Goal: Information Seeking & Learning: Learn about a topic

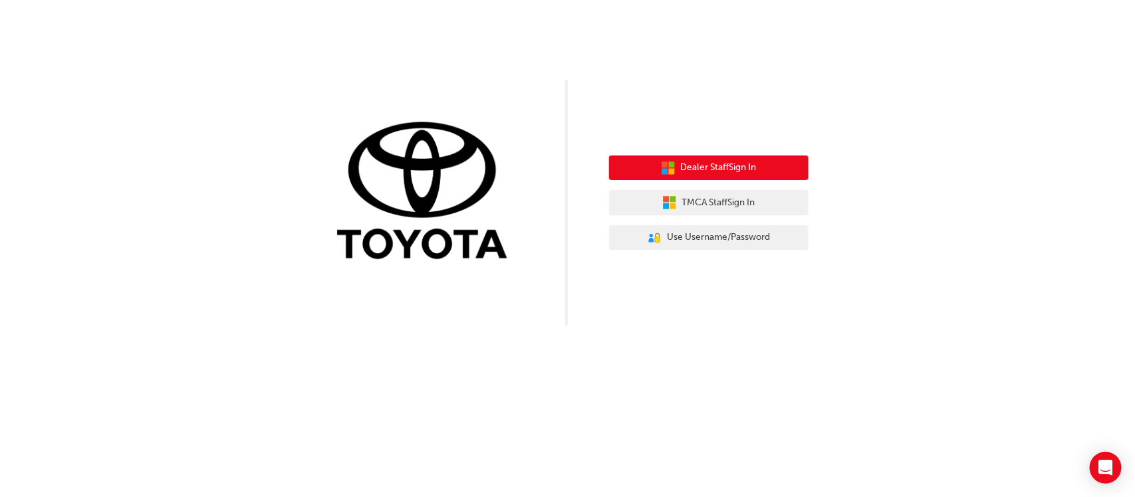
click at [735, 174] on span "Dealer Staff Sign In" at bounding box center [719, 167] width 76 height 15
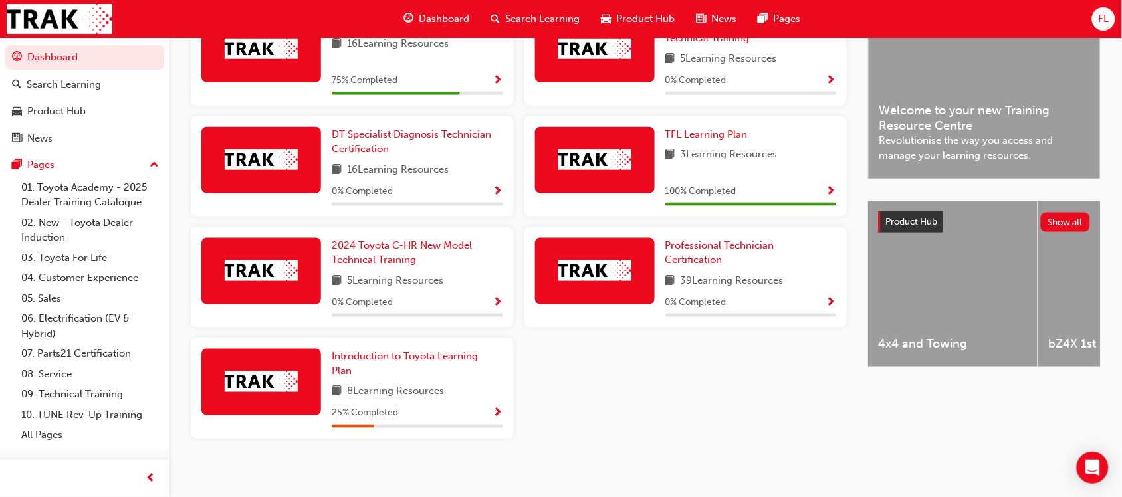
scroll to position [287, 0]
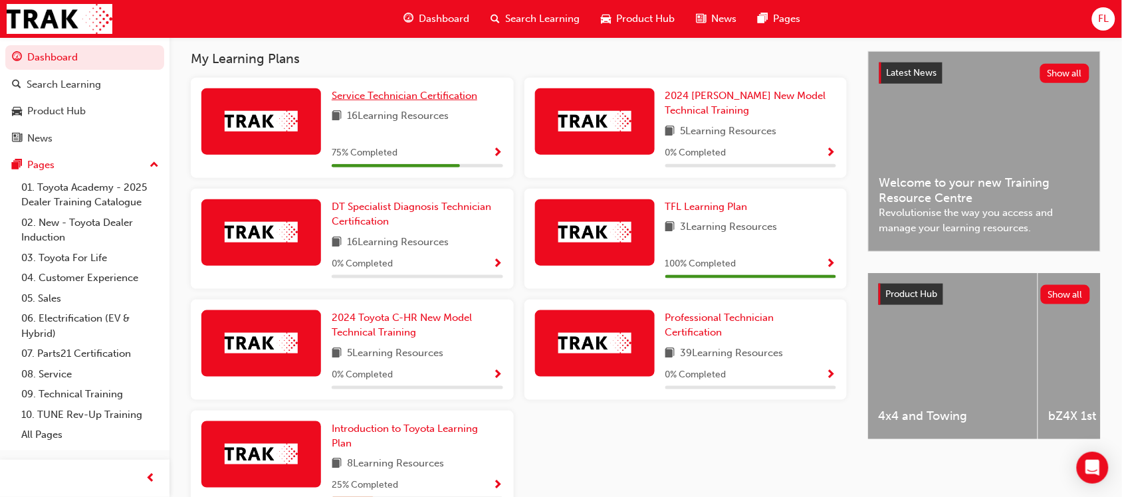
click at [394, 92] on link "Service Technician Certification" at bounding box center [407, 95] width 151 height 15
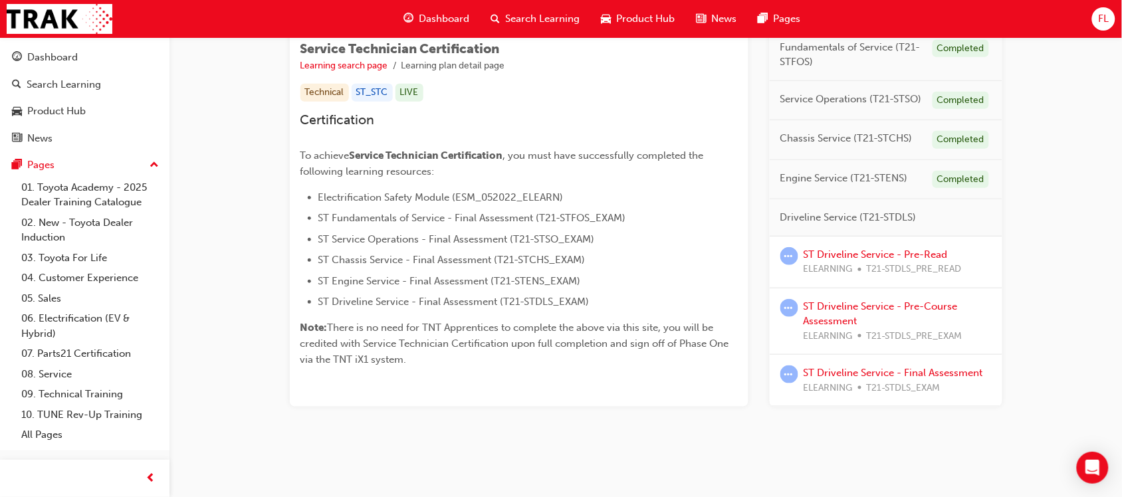
scroll to position [245, 0]
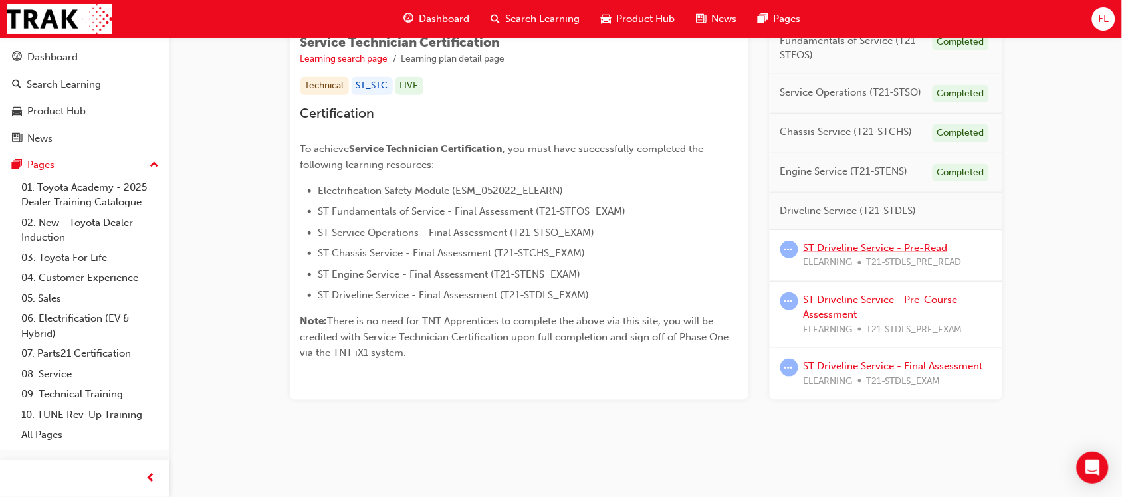
click at [900, 251] on link "ST Driveline Service - Pre-Read" at bounding box center [876, 248] width 144 height 12
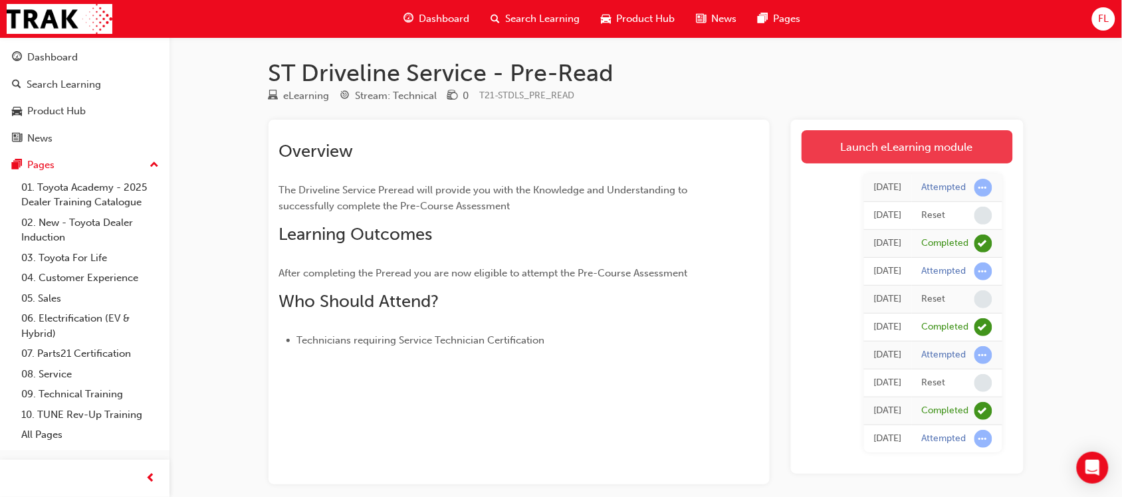
click at [874, 144] on link "Launch eLearning module" at bounding box center [907, 146] width 211 height 33
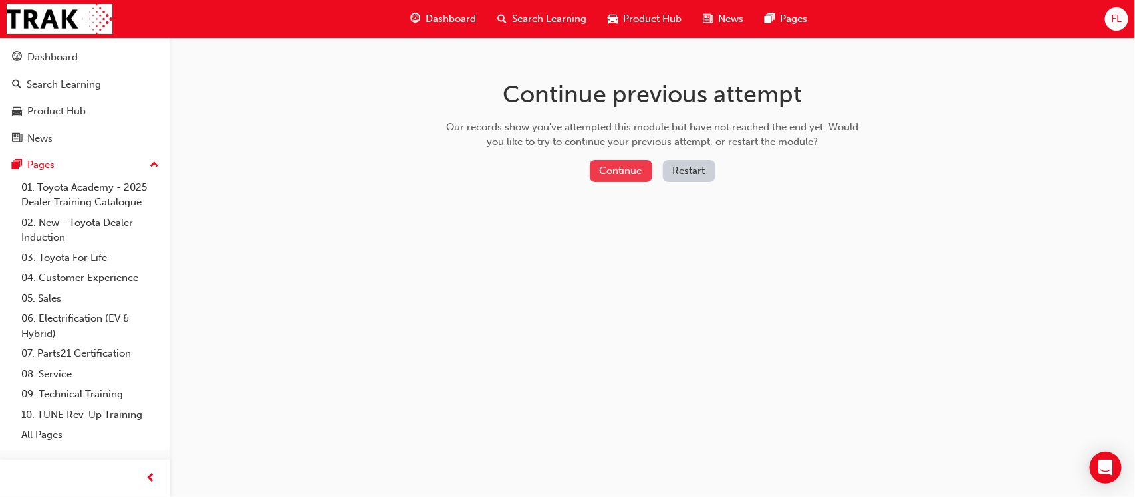
click at [615, 167] on button "Continue" at bounding box center [621, 171] width 62 height 22
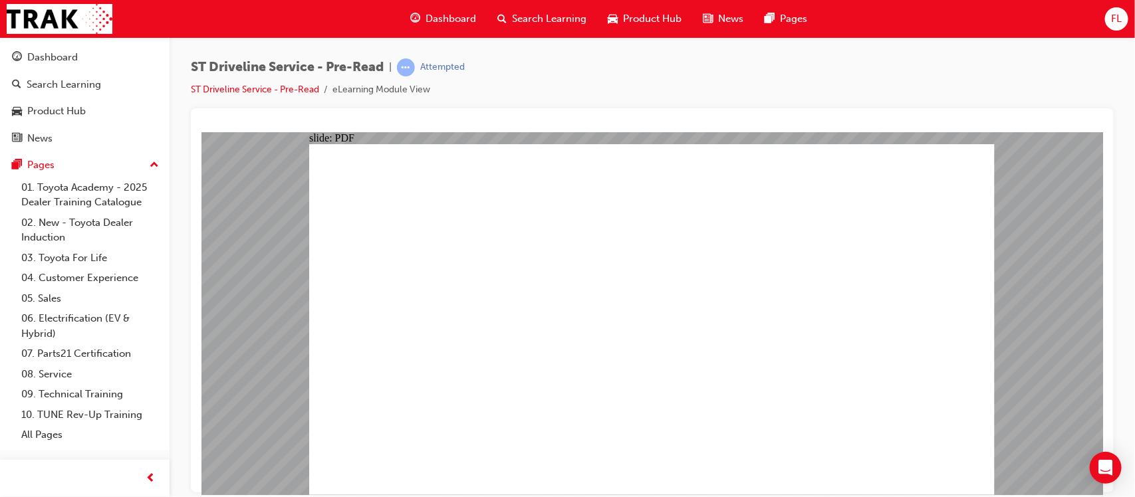
click at [471, 17] on span "Dashboard" at bounding box center [450, 18] width 51 height 15
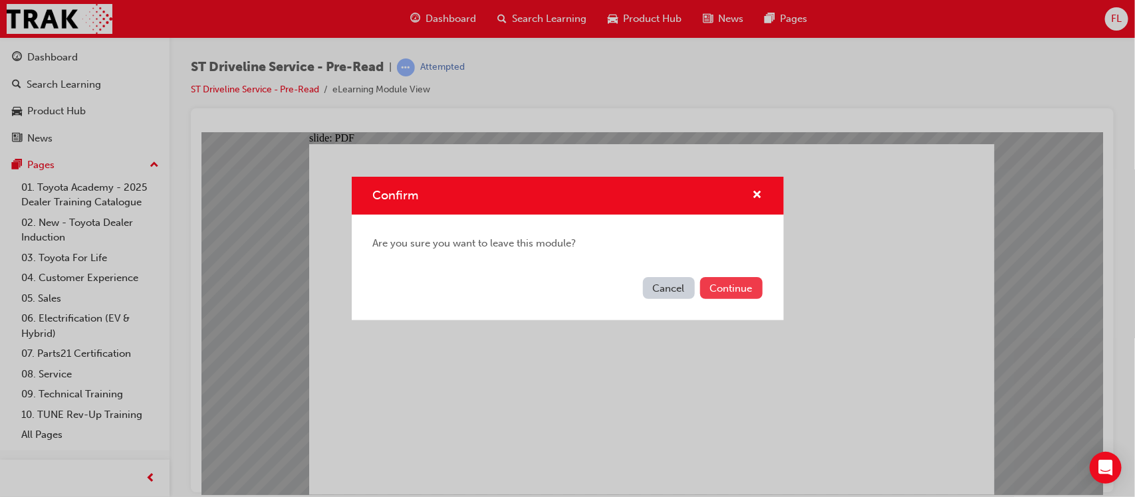
click at [738, 289] on button "Continue" at bounding box center [731, 288] width 62 height 22
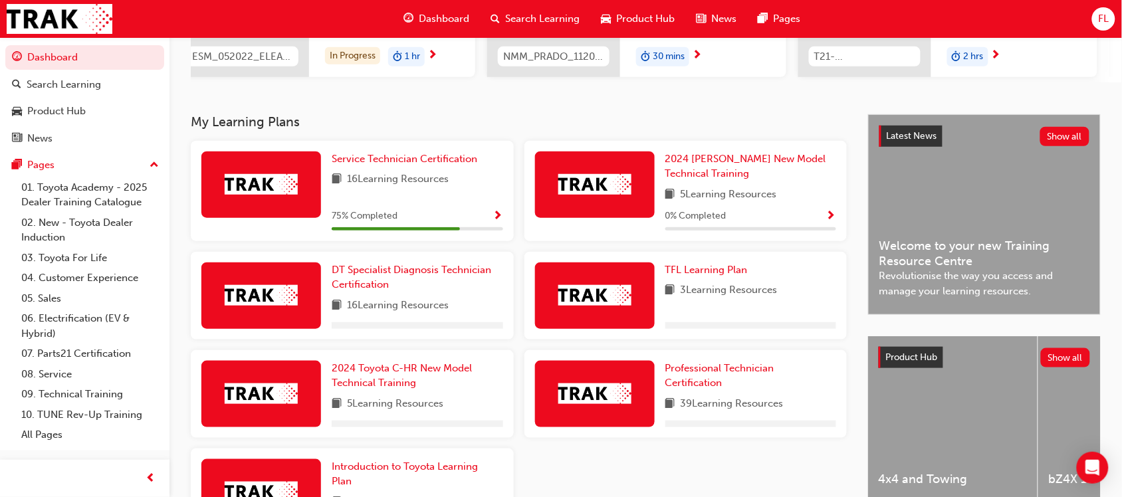
scroll to position [225, 0]
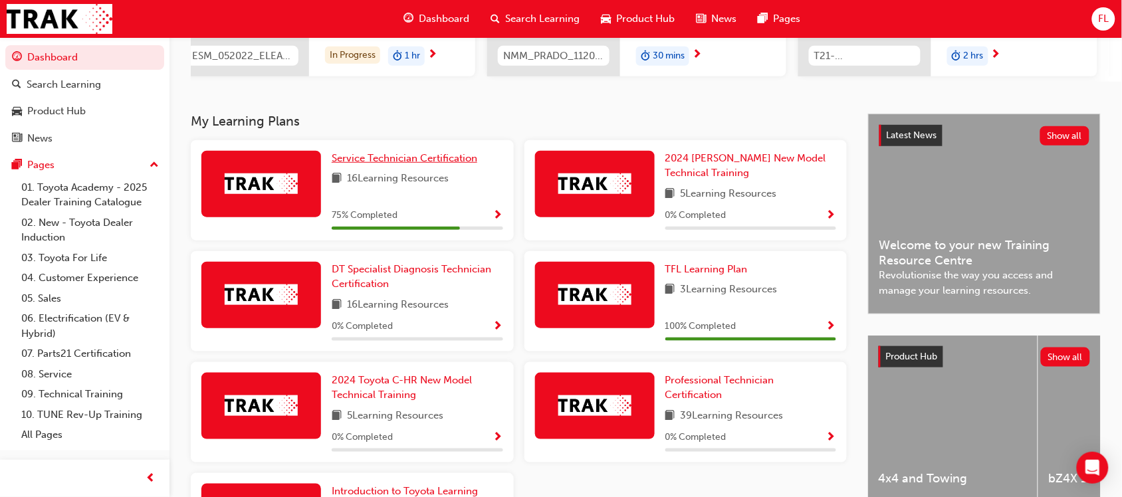
click at [425, 163] on span "Service Technician Certification" at bounding box center [405, 158] width 146 height 12
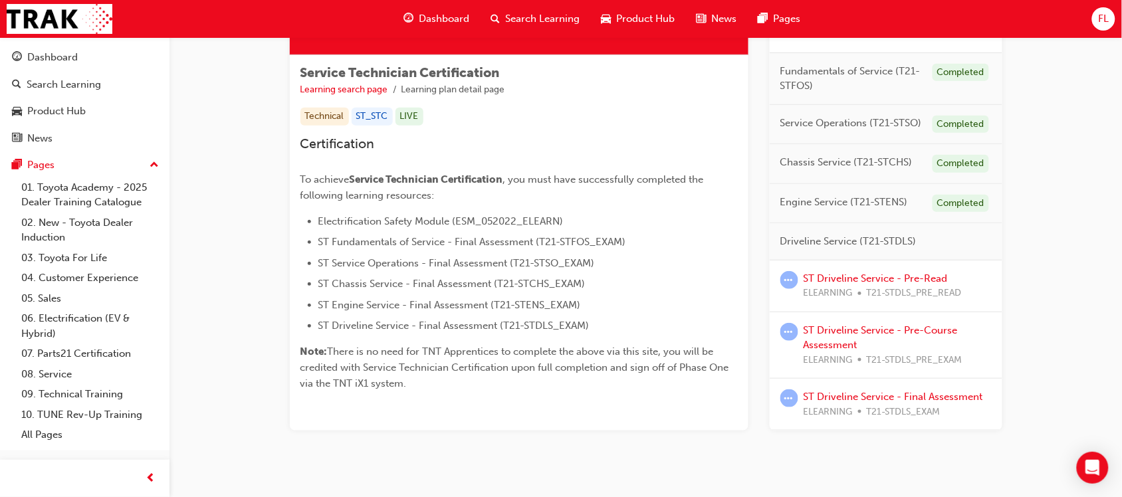
scroll to position [215, 0]
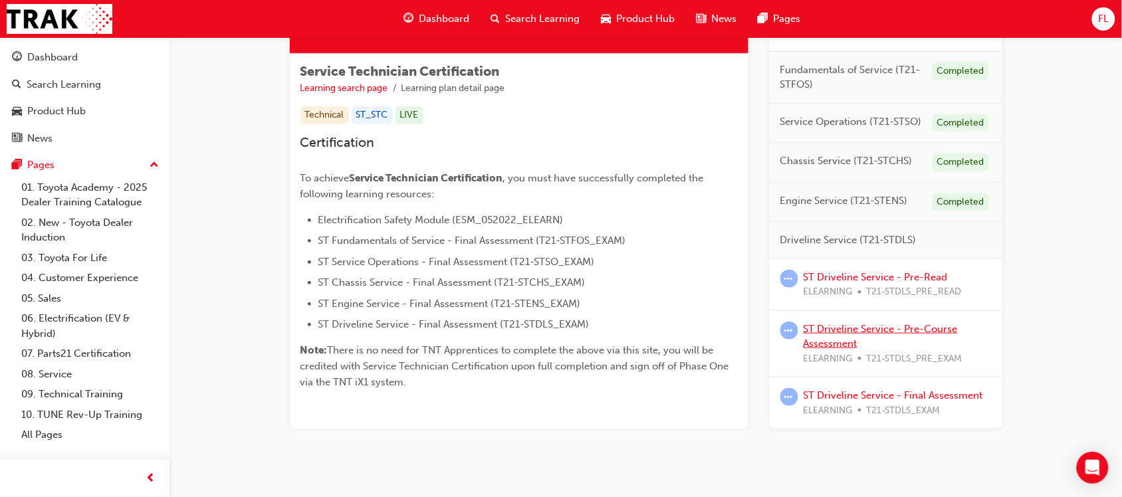
click at [896, 328] on link "ST Driveline Service - Pre-Course Assessment" at bounding box center [881, 336] width 154 height 27
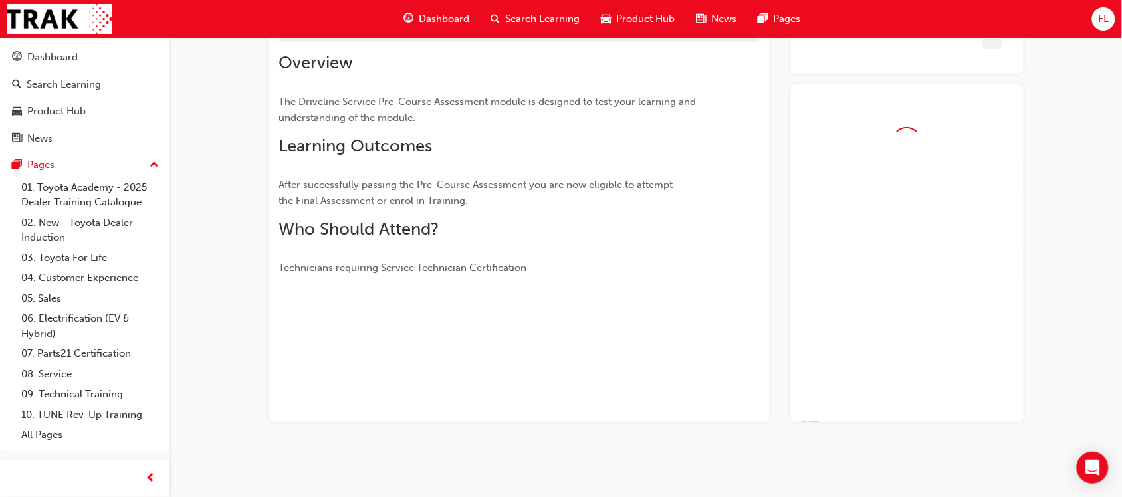
click at [896, 328] on div at bounding box center [907, 253] width 233 height 338
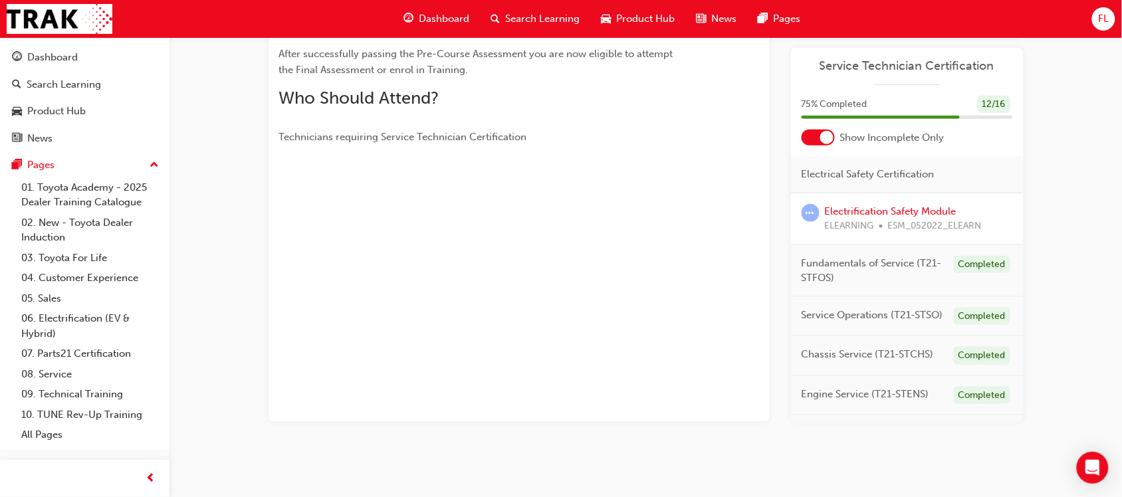
click at [1074, 180] on div "ST Driveline Service - Pre-Course Assessment eLearning Stream: Technical 0 T21-…" at bounding box center [561, 114] width 1122 height 767
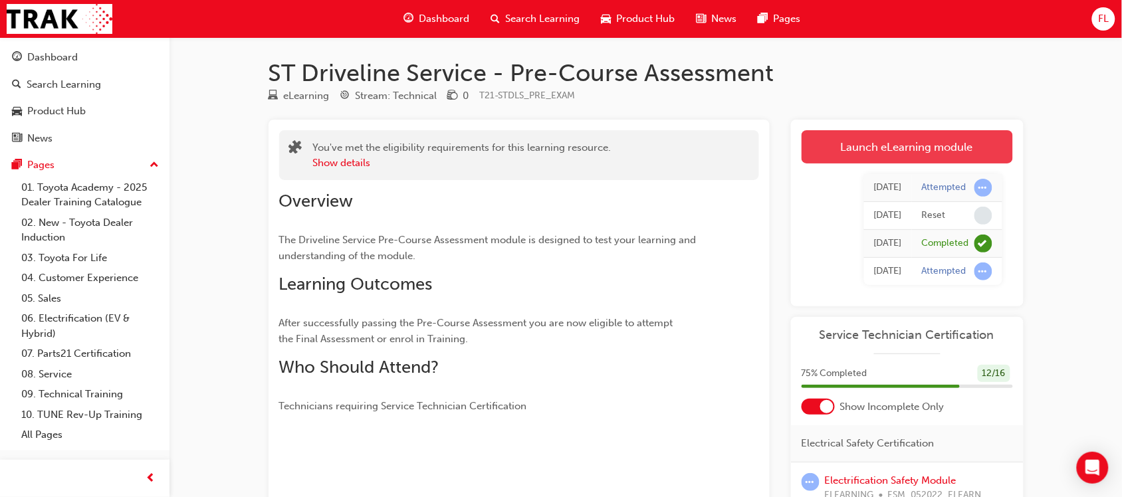
click at [914, 152] on link "Launch eLearning module" at bounding box center [907, 146] width 211 height 33
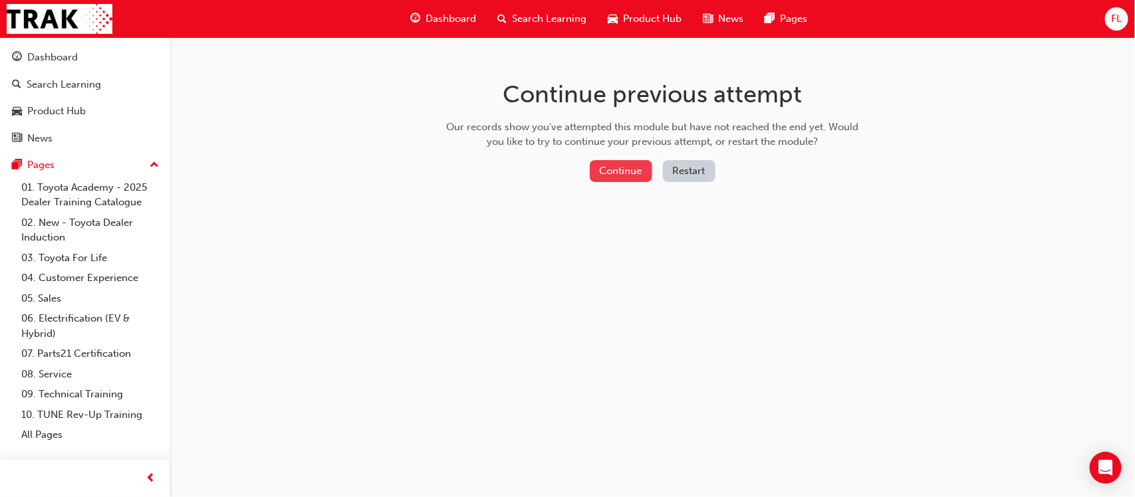
click at [639, 176] on button "Continue" at bounding box center [621, 171] width 62 height 22
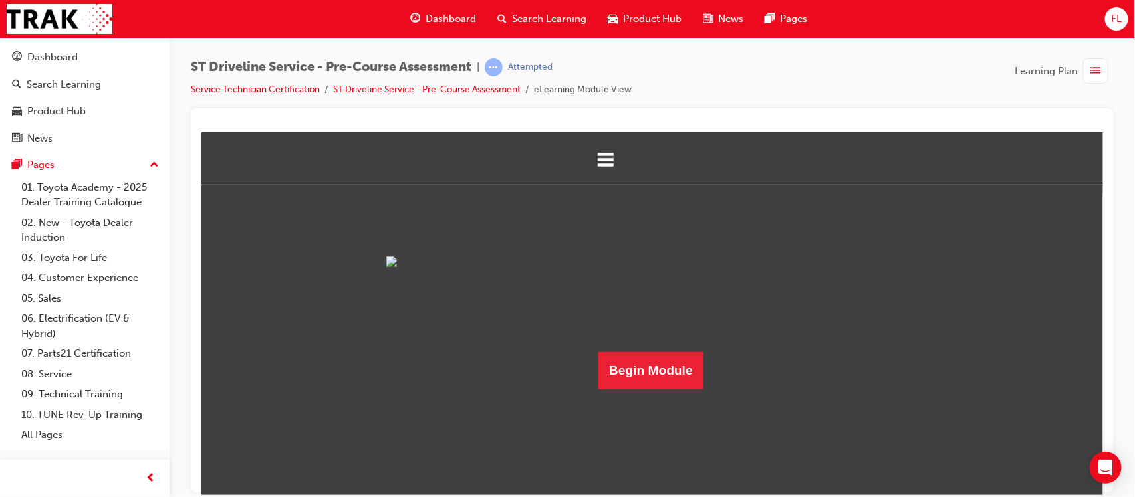
scroll to position [49, 0]
click at [628, 389] on button "Begin Module" at bounding box center [650, 370] width 105 height 37
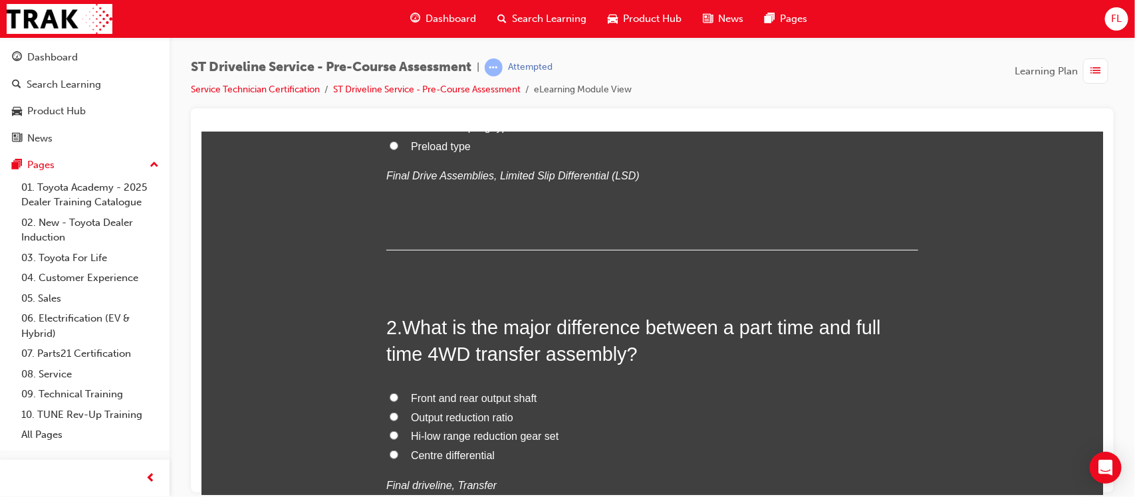
scroll to position [254, 0]
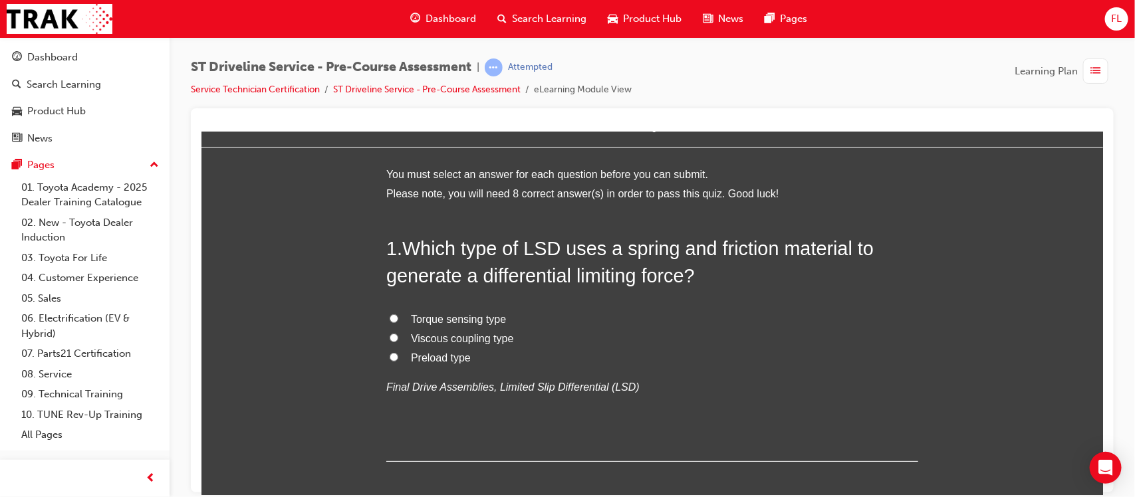
scroll to position [0, 0]
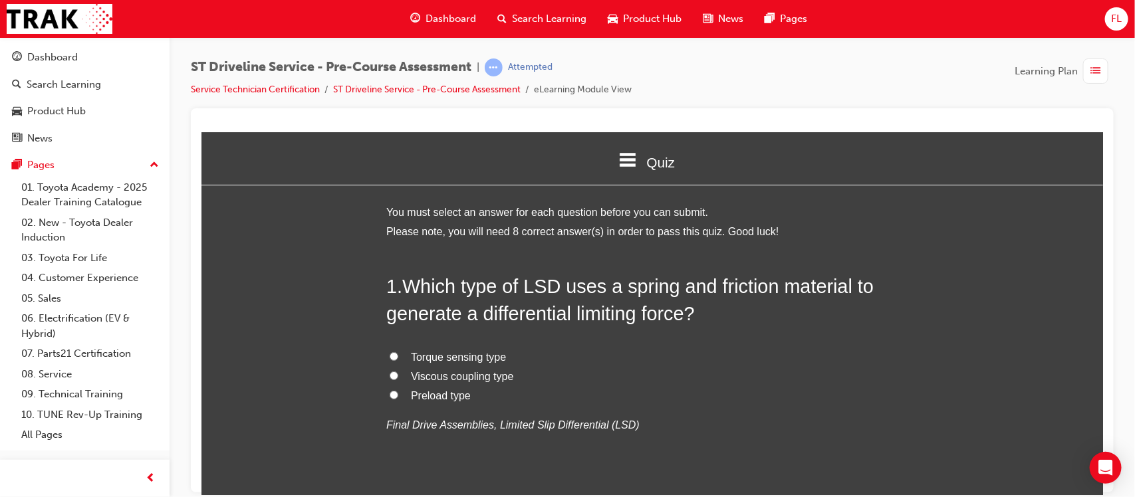
click at [389, 396] on input "Preload type" at bounding box center [393, 394] width 9 height 9
radio input "true"
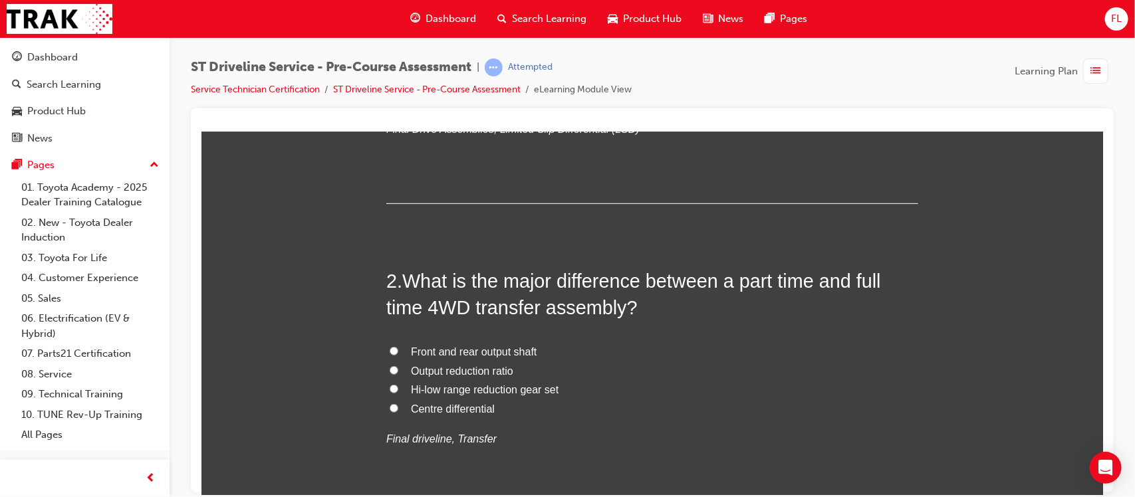
scroll to position [304, 0]
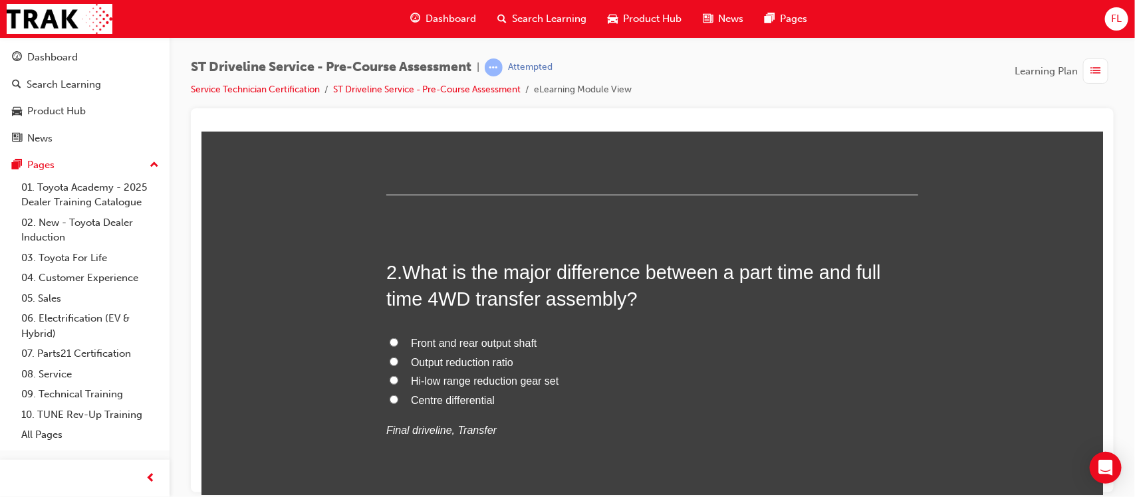
click at [389, 398] on input "Centre differential" at bounding box center [393, 399] width 9 height 9
radio input "true"
click at [389, 398] on input "Centre differential" at bounding box center [393, 399] width 9 height 9
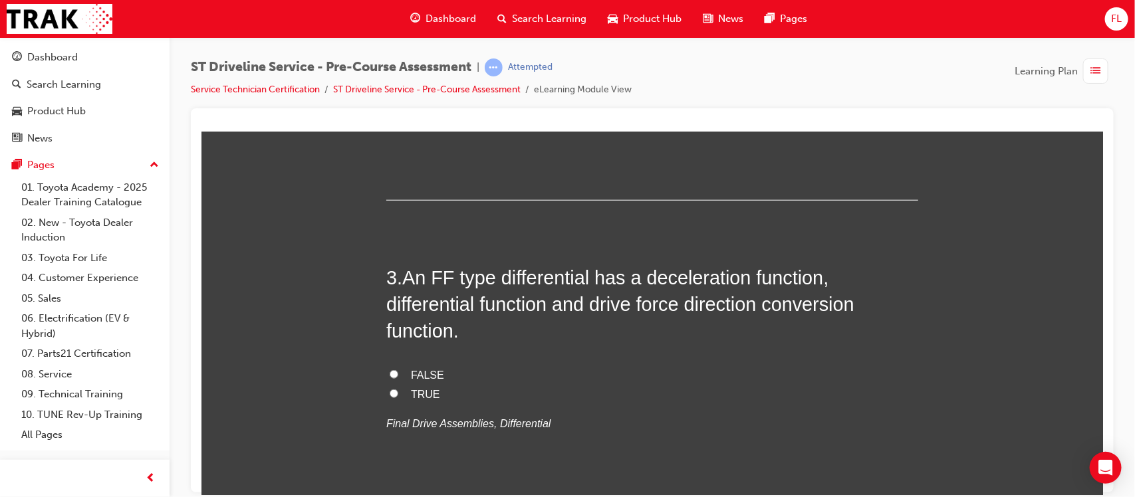
scroll to position [610, 0]
click at [389, 393] on input "TRUE" at bounding box center [393, 392] width 9 height 9
radio input "true"
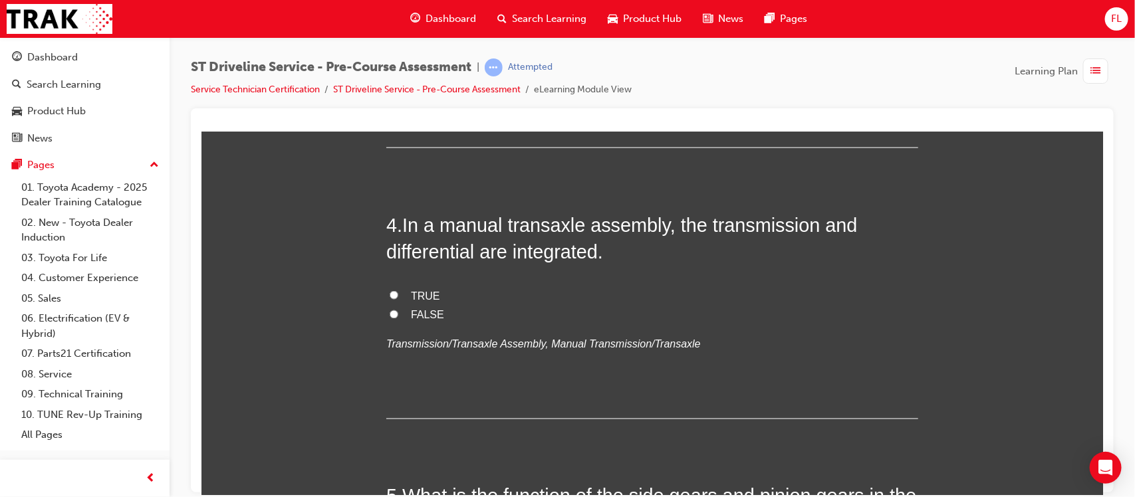
scroll to position [961, 0]
click at [389, 297] on input "TRUE" at bounding box center [393, 293] width 9 height 9
radio input "true"
click at [389, 297] on input "TRUE" at bounding box center [393, 293] width 9 height 9
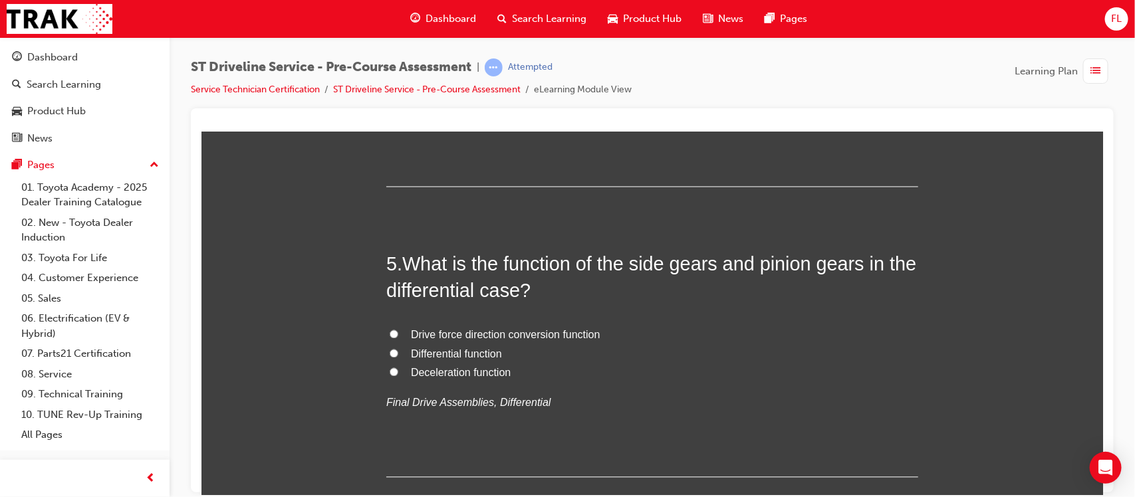
scroll to position [1195, 0]
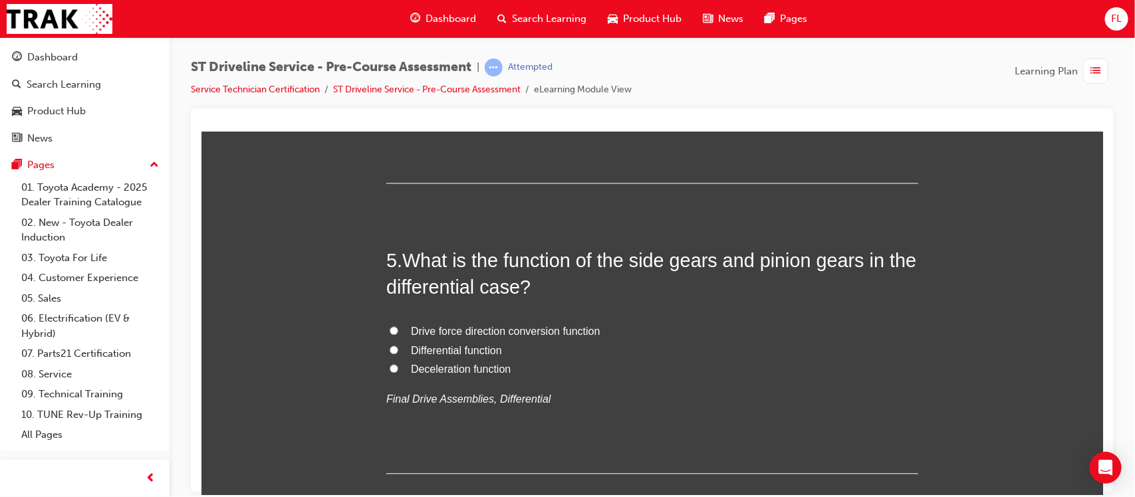
click at [389, 350] on input "Differential function" at bounding box center [393, 350] width 9 height 9
radio input "true"
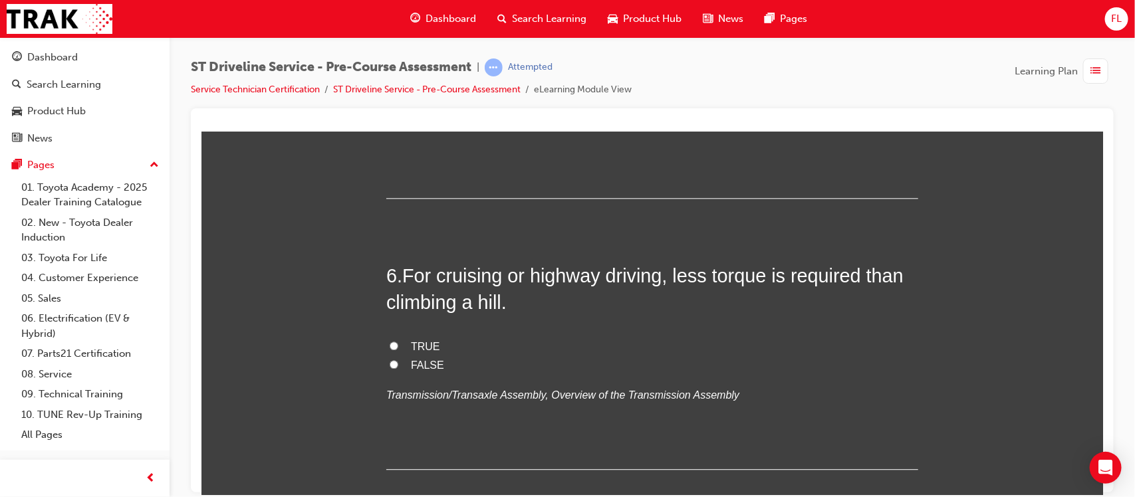
scroll to position [1471, 0]
click at [389, 345] on input "TRUE" at bounding box center [393, 344] width 9 height 9
radio input "true"
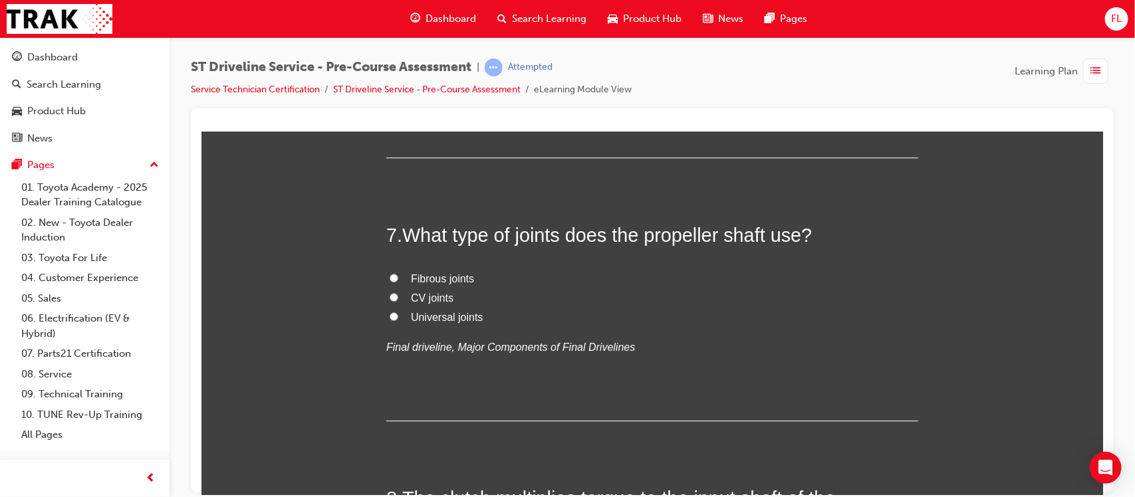
scroll to position [1783, 0]
click at [389, 318] on input "Universal joints" at bounding box center [393, 315] width 9 height 9
radio input "true"
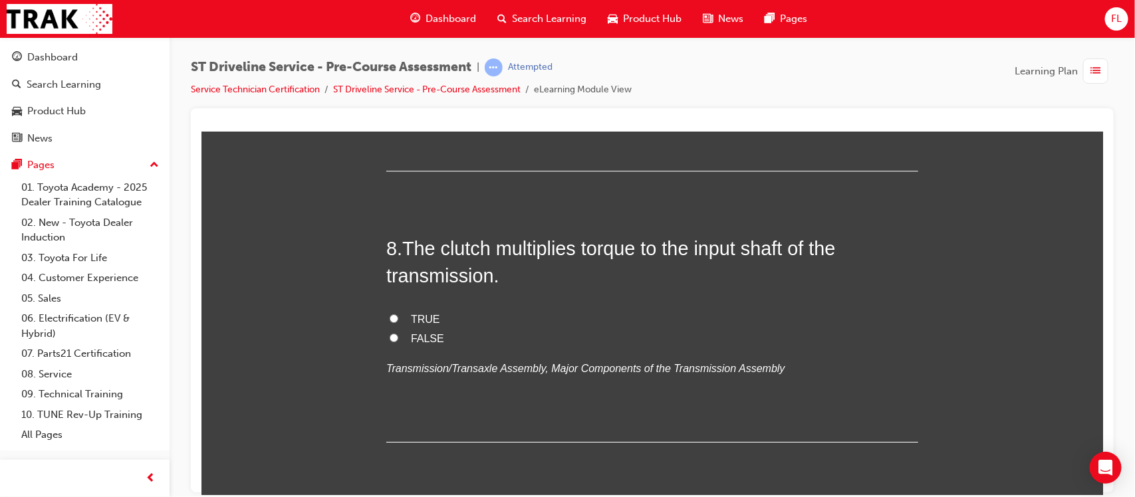
scroll to position [2033, 0]
click at [389, 313] on input "TRUE" at bounding box center [393, 317] width 9 height 9
radio input "true"
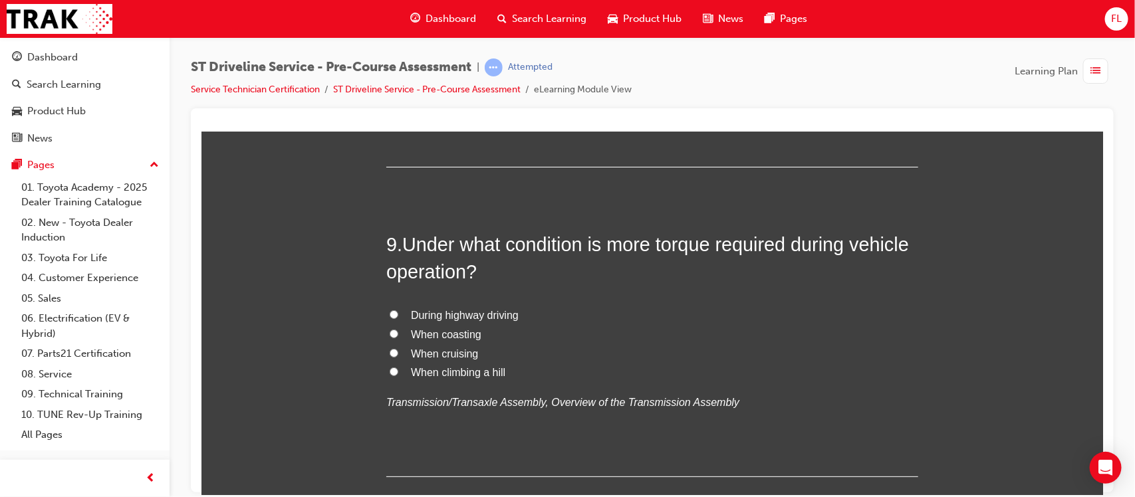
scroll to position [2312, 0]
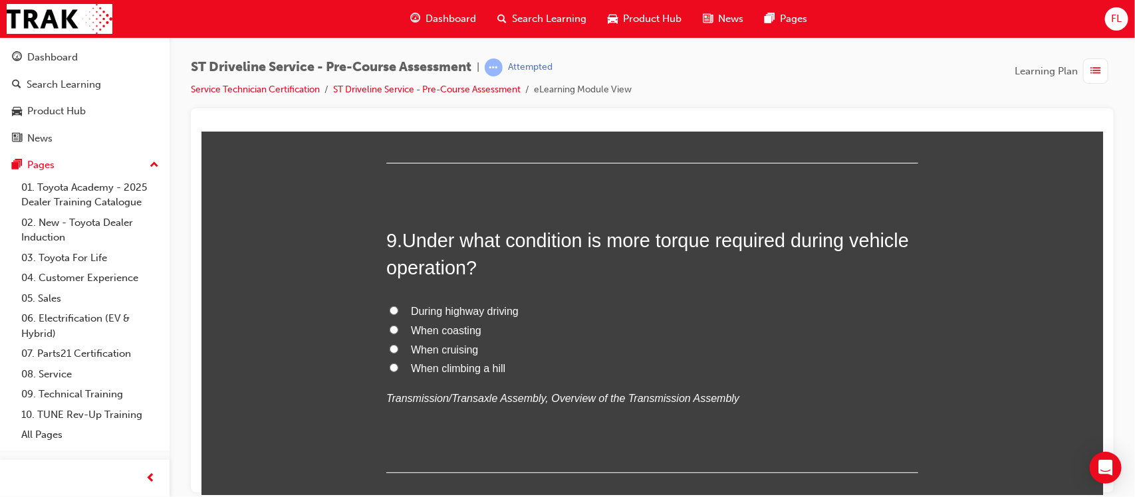
click at [389, 368] on input "When climbing a hill" at bounding box center [393, 367] width 9 height 9
radio input "true"
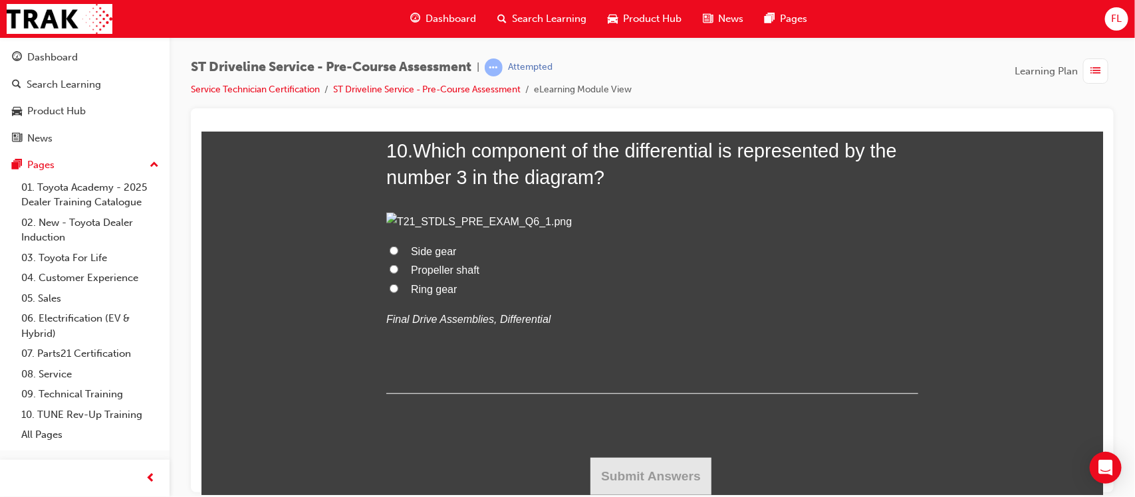
scroll to position [2972, 0]
click at [389, 293] on input "Ring gear" at bounding box center [393, 288] width 9 height 9
radio input "true"
click at [608, 464] on button "Submit Answers" at bounding box center [650, 475] width 121 height 37
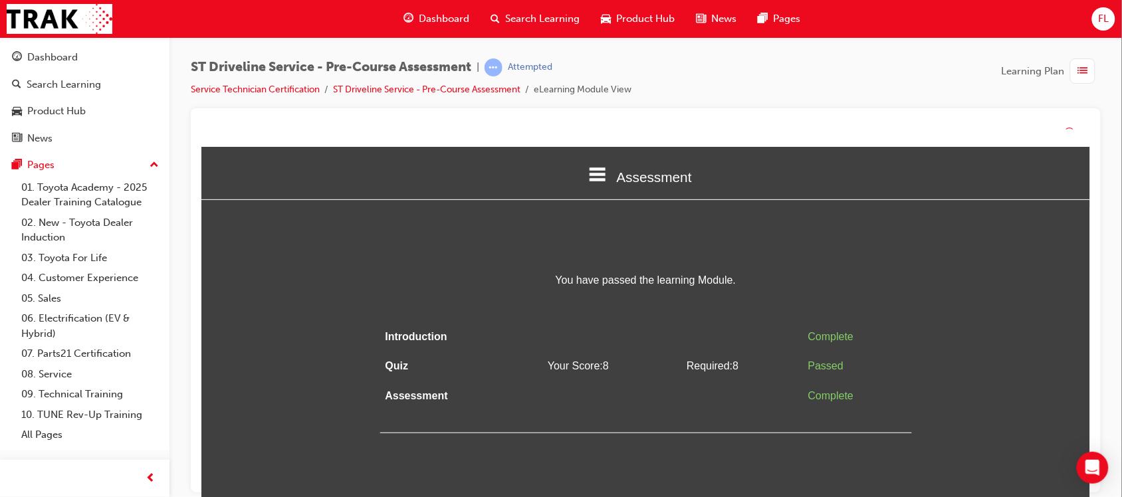
scroll to position [12, 0]
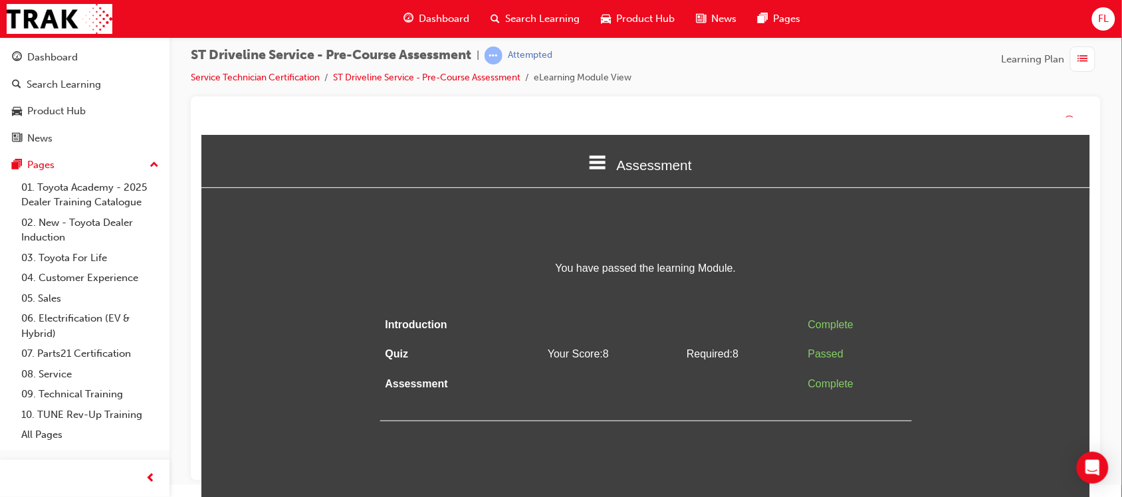
click at [745, 342] on td "Required: 8" at bounding box center [742, 354] width 122 height 30
click at [44, 68] on link "Dashboard" at bounding box center [84, 57] width 159 height 25
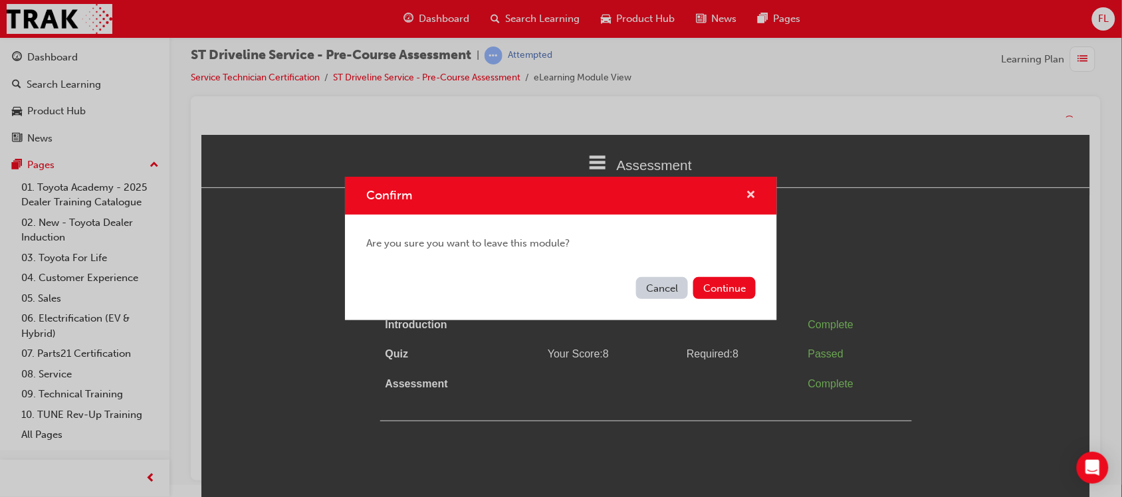
click at [748, 196] on span "cross-icon" at bounding box center [751, 196] width 10 height 12
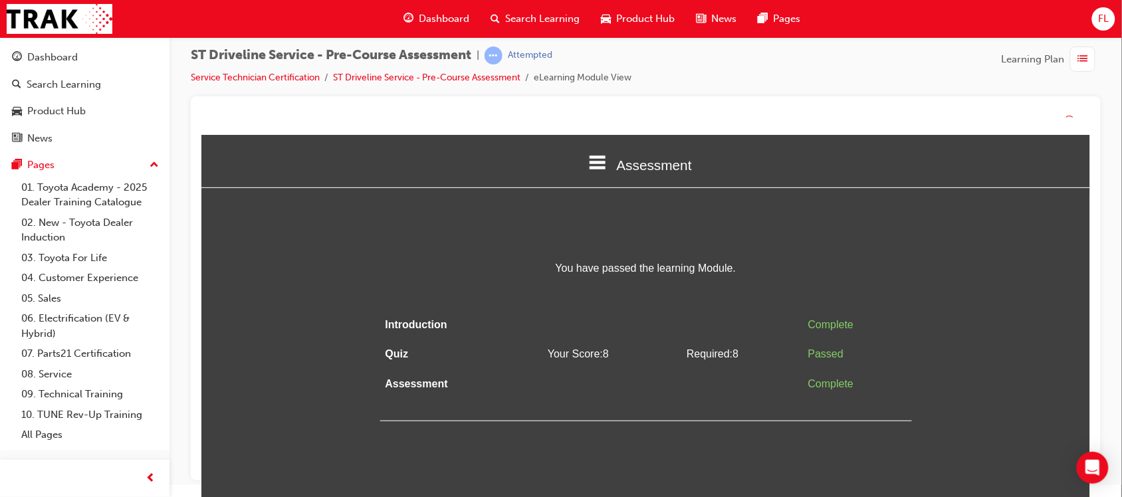
click at [1057, 120] on div at bounding box center [645, 121] width 889 height 29
click at [792, 378] on td at bounding box center [742, 384] width 122 height 30
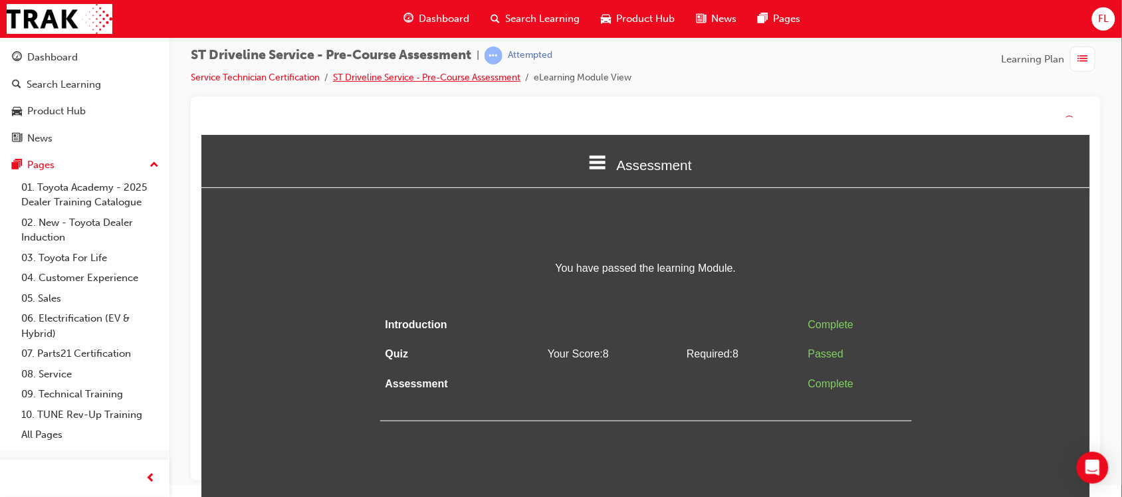
click at [470, 78] on link "ST Driveline Service - Pre-Course Assessment" at bounding box center [426, 77] width 187 height 11
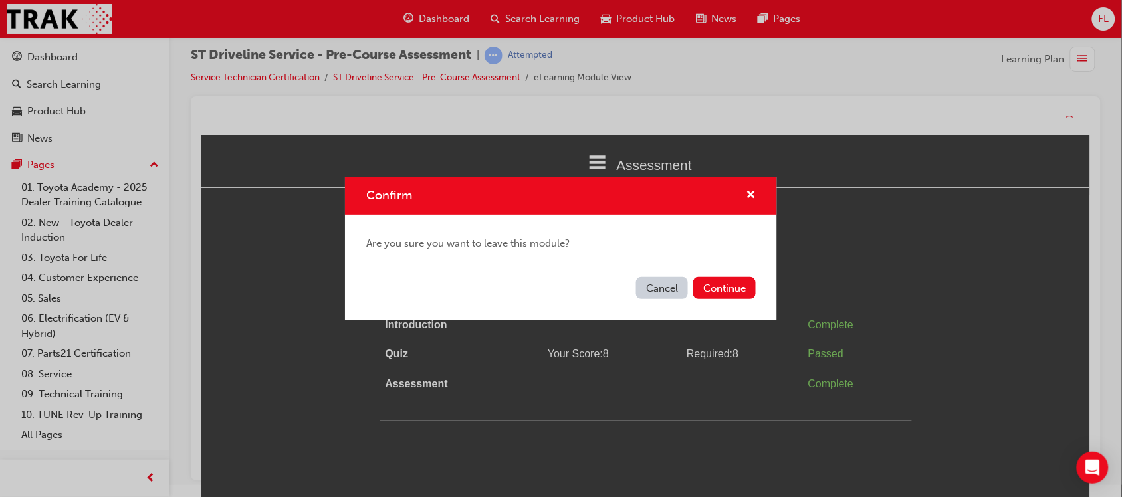
click at [743, 203] on div "Confirm" at bounding box center [745, 195] width 21 height 17
click at [753, 190] on span "cross-icon" at bounding box center [751, 196] width 10 height 12
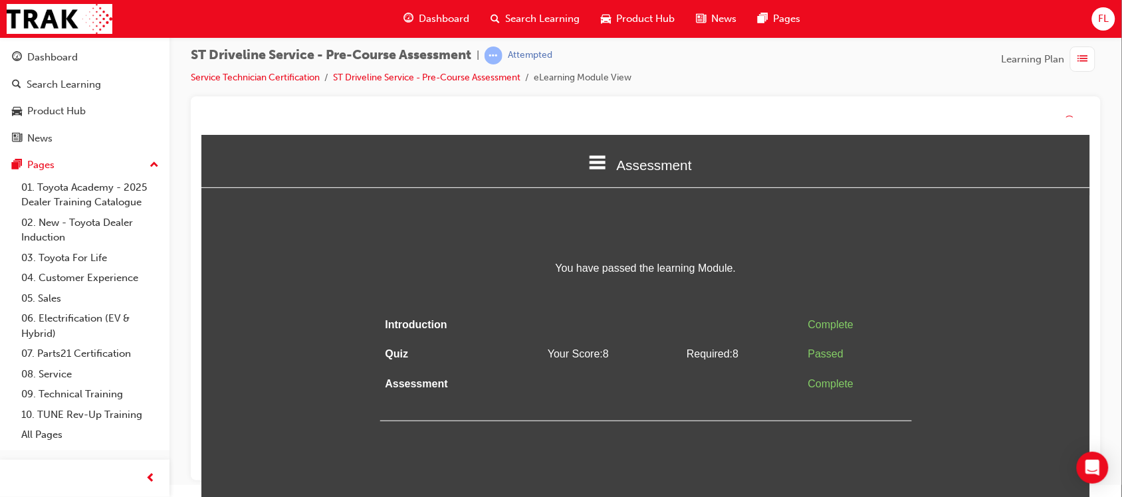
click at [594, 161] on icon at bounding box center [597, 162] width 17 height 14
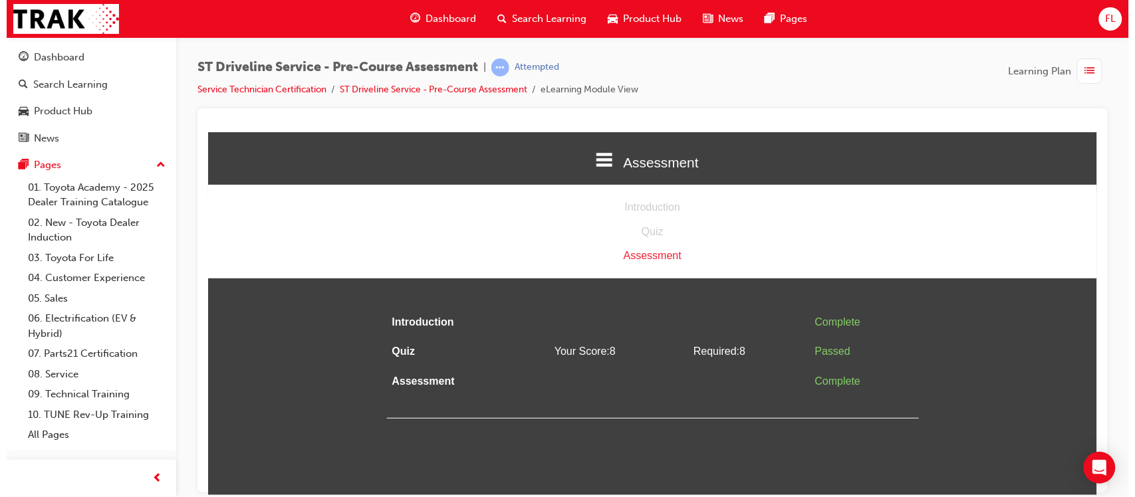
scroll to position [0, 0]
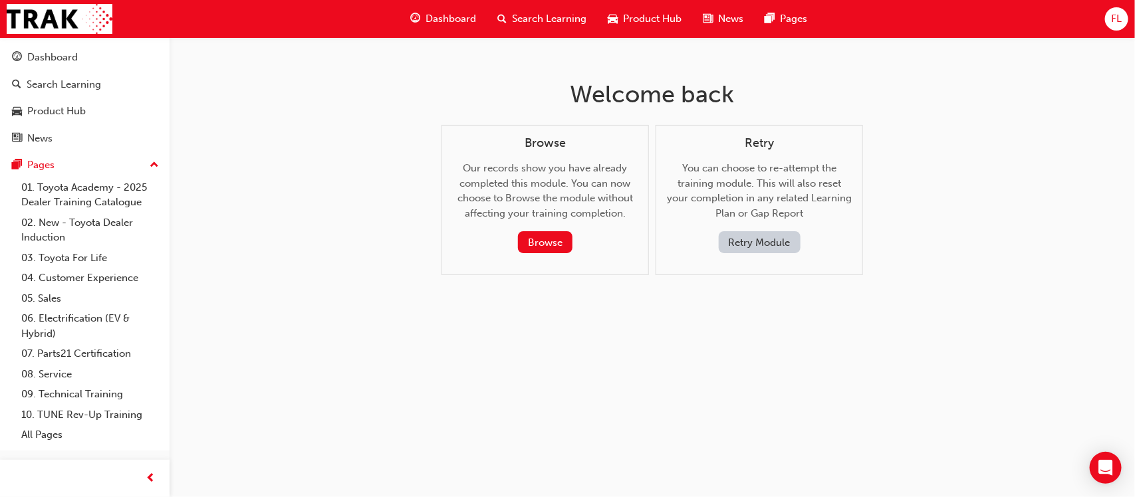
click at [449, 22] on span "Dashboard" at bounding box center [450, 18] width 51 height 15
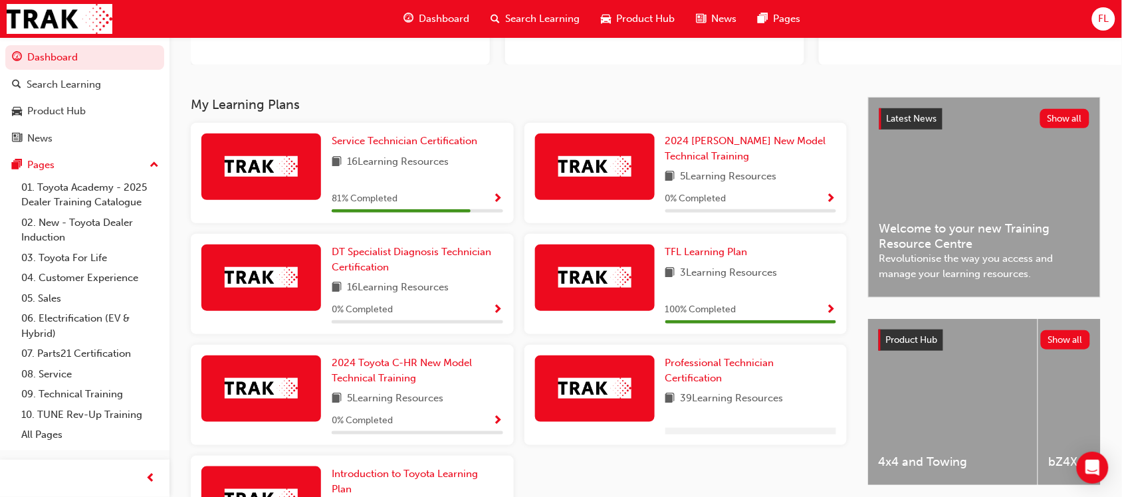
scroll to position [193, 0]
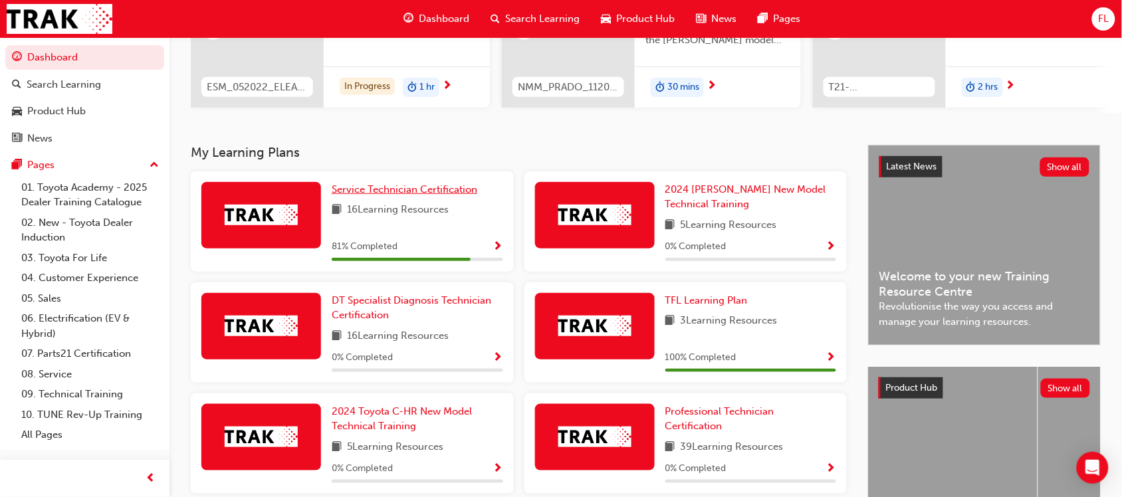
click at [391, 195] on span "Service Technician Certification" at bounding box center [405, 189] width 146 height 12
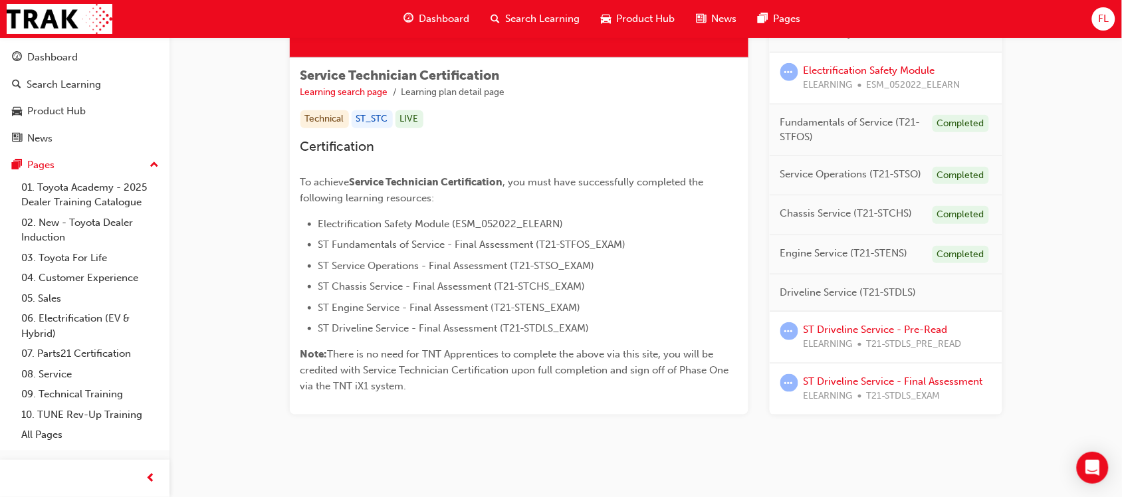
scroll to position [225, 0]
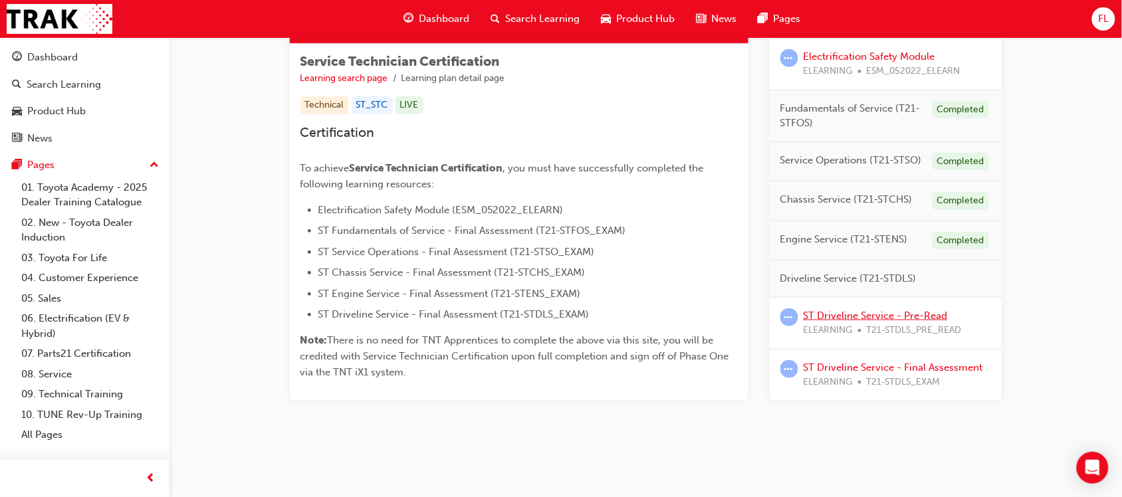
click at [876, 314] on link "ST Driveline Service - Pre-Read" at bounding box center [876, 315] width 144 height 12
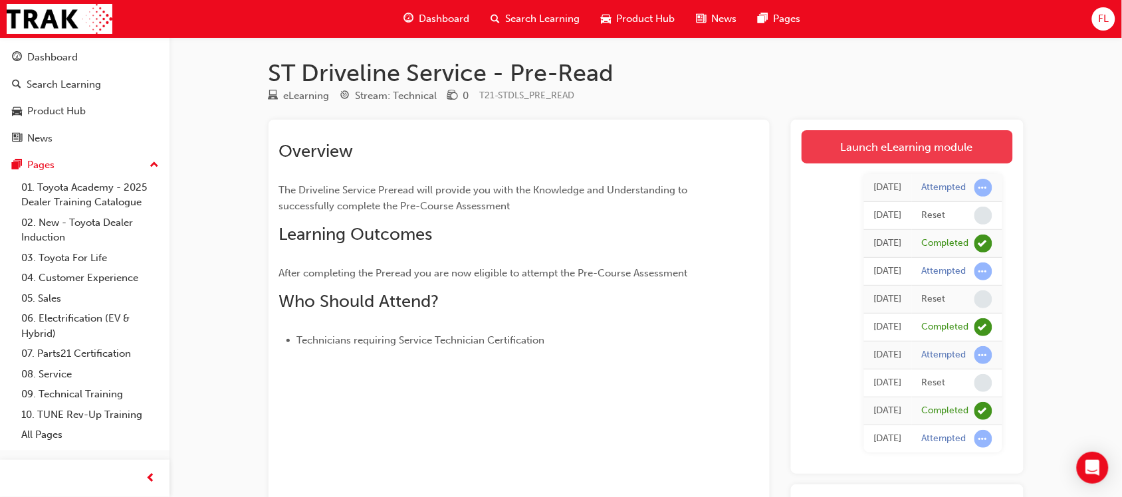
click at [880, 148] on link "Launch eLearning module" at bounding box center [907, 146] width 211 height 33
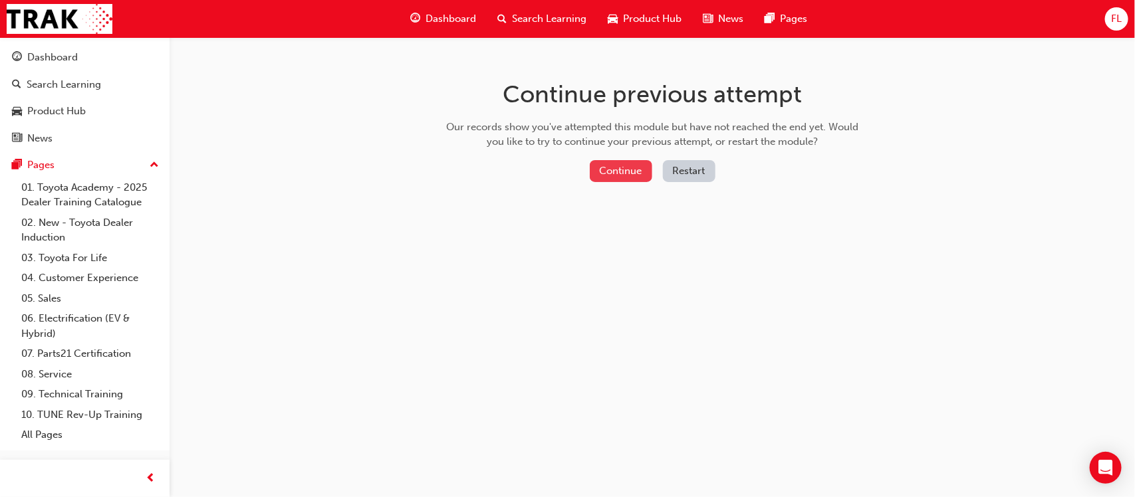
click at [623, 163] on button "Continue" at bounding box center [621, 171] width 62 height 22
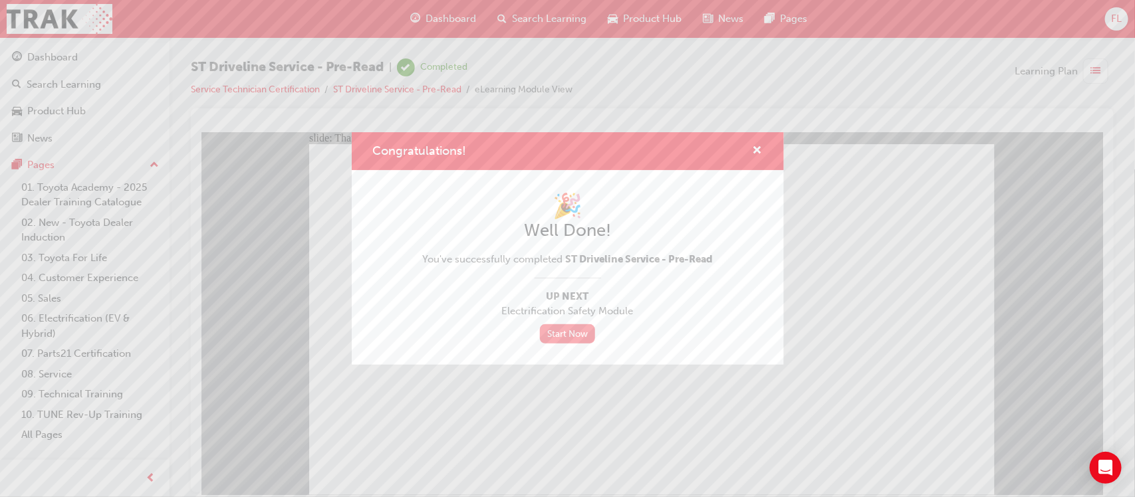
click at [584, 332] on link "Start Now" at bounding box center [568, 333] width 56 height 19
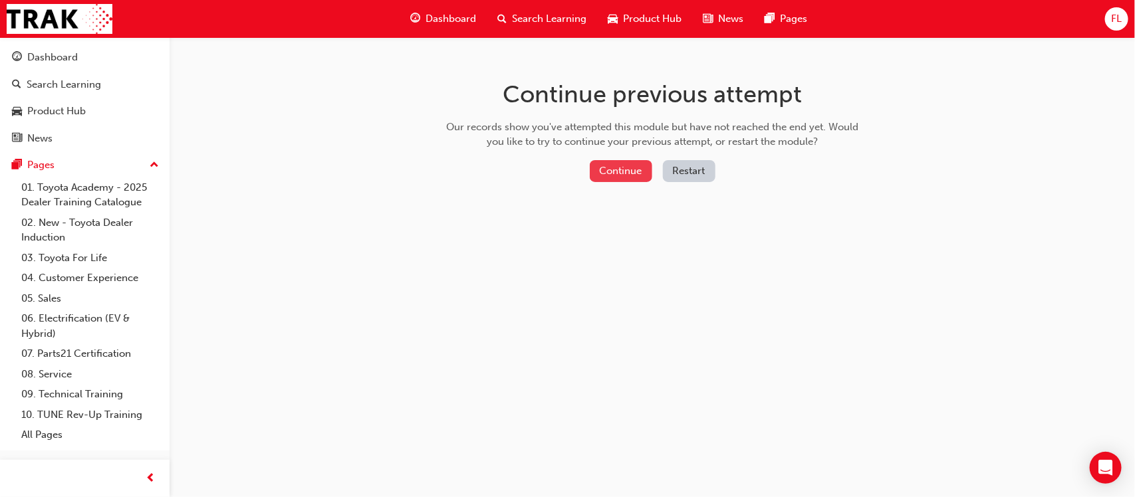
click at [612, 164] on button "Continue" at bounding box center [621, 171] width 62 height 22
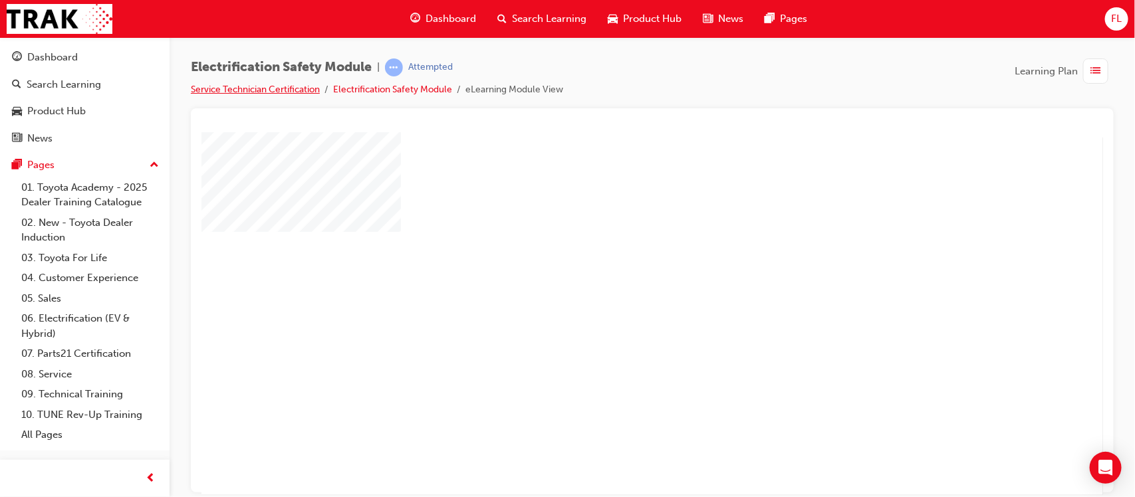
click at [266, 88] on link "Service Technician Certification" at bounding box center [255, 89] width 129 height 11
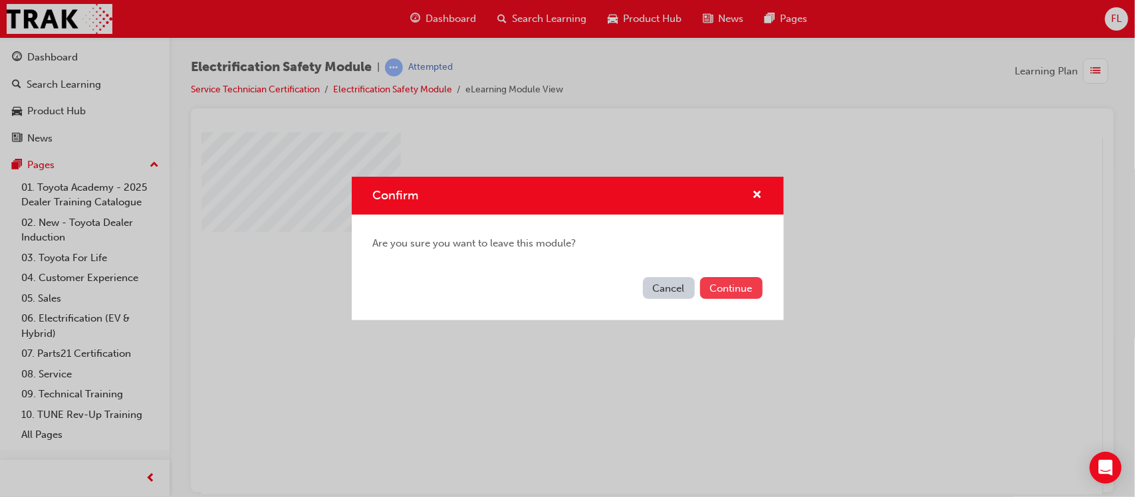
click at [726, 281] on button "Continue" at bounding box center [731, 288] width 62 height 22
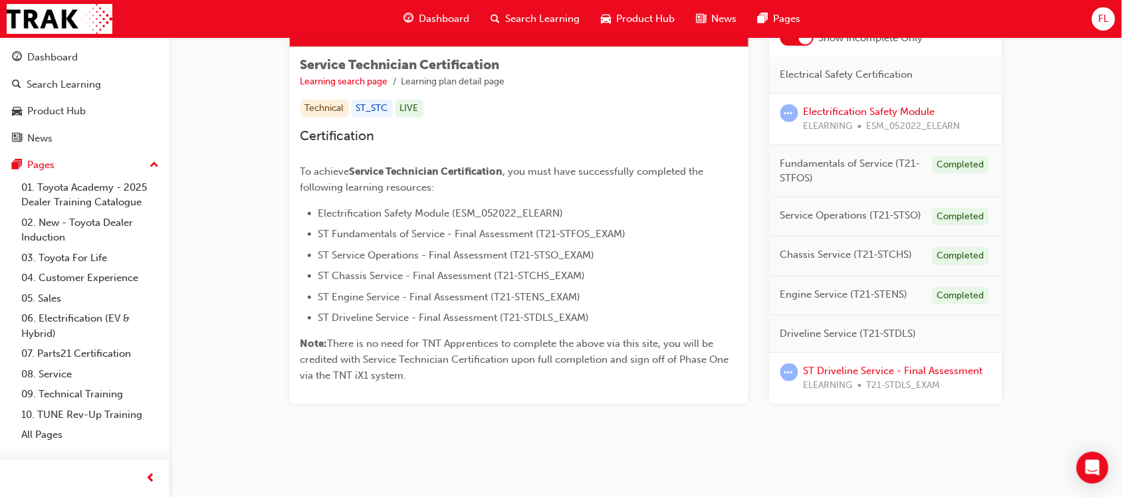
scroll to position [225, 0]
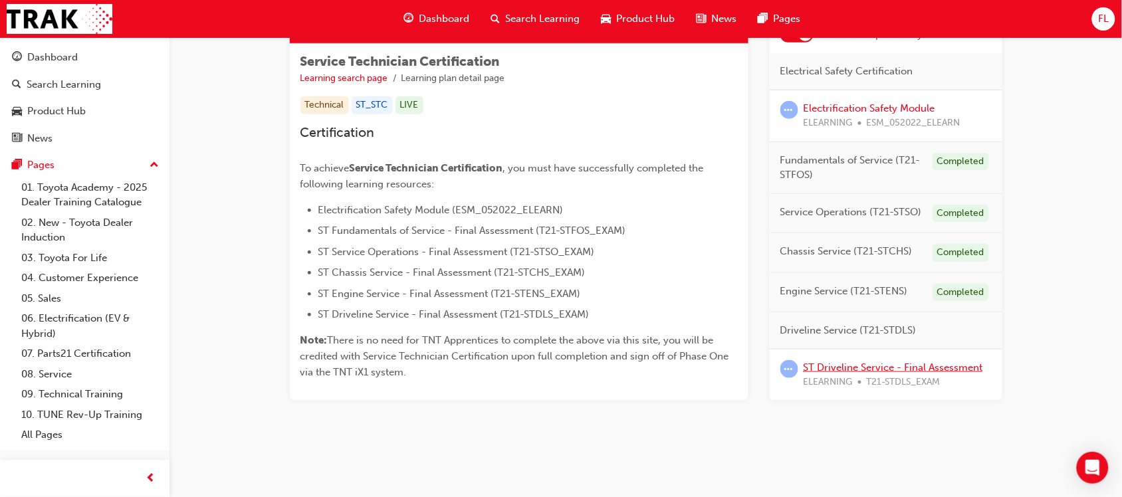
click at [893, 372] on link "ST Driveline Service - Final Assessment" at bounding box center [894, 367] width 180 height 12
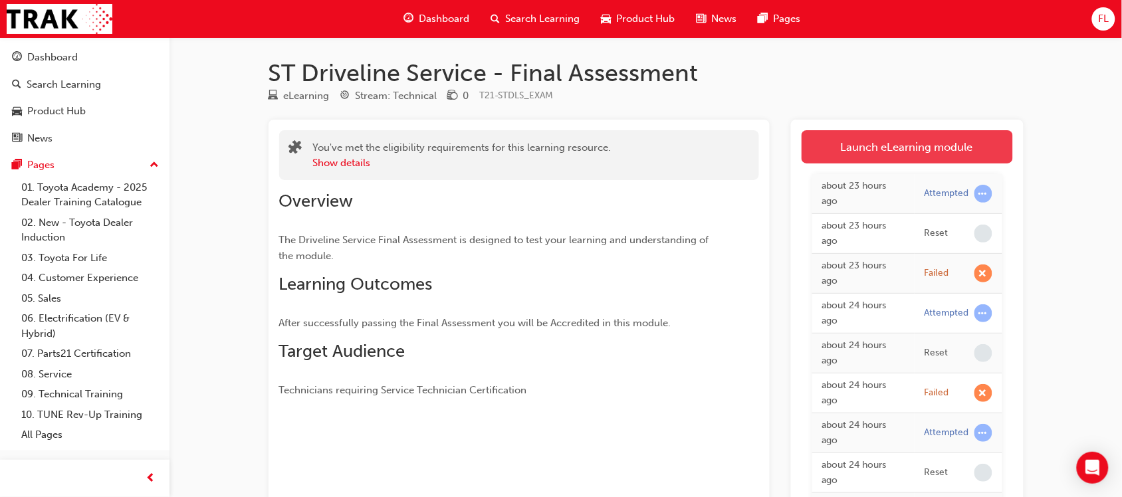
click at [876, 130] on link "Launch eLearning module" at bounding box center [907, 146] width 211 height 33
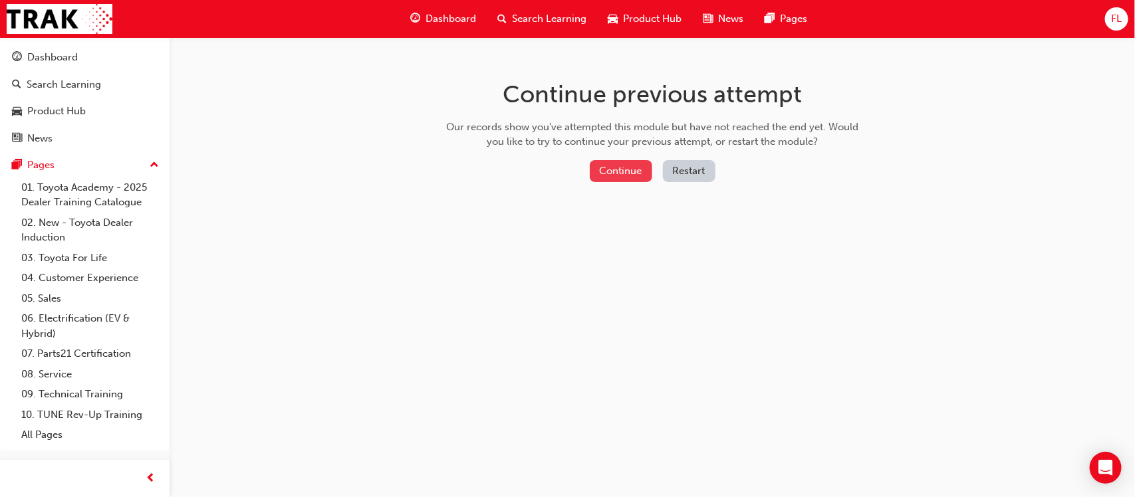
click at [622, 170] on button "Continue" at bounding box center [621, 171] width 62 height 22
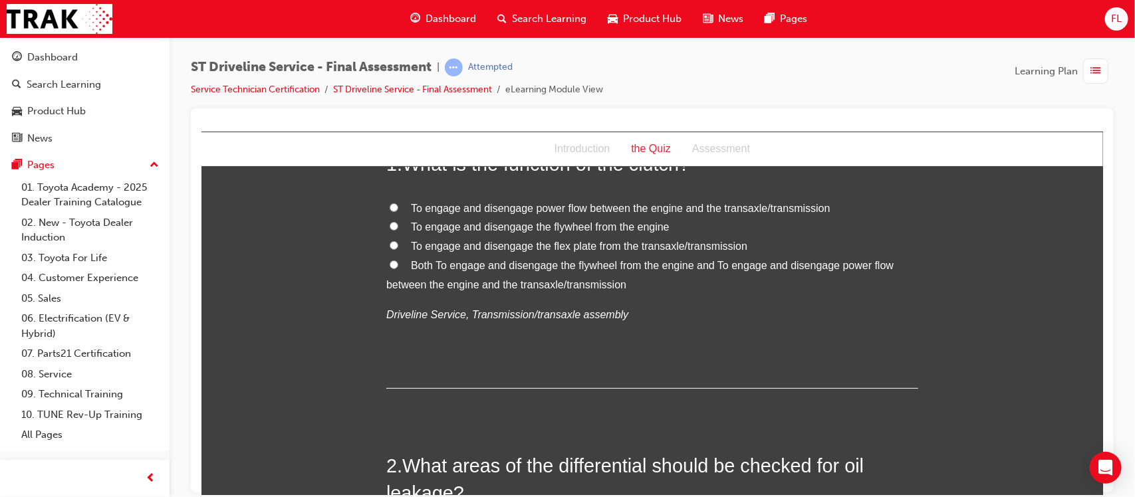
scroll to position [101, 0]
click at [810, 368] on div "1 . What is the function of the clutch? To engage and disengage power flow betw…" at bounding box center [652, 269] width 532 height 238
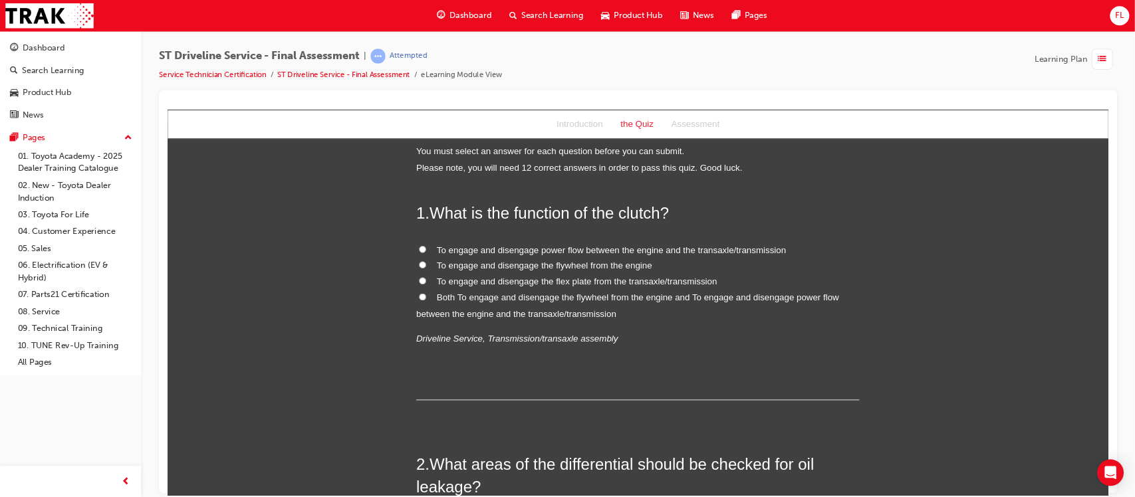
scroll to position [8, 0]
drag, startPoint x: 1289, startPoint y: 150, endPoint x: 876, endPoint y: 416, distance: 491.5
click at [876, 416] on div "1 . What is the function of the clutch? To engage and disengage power flow betw…" at bounding box center [766, 362] width 532 height 238
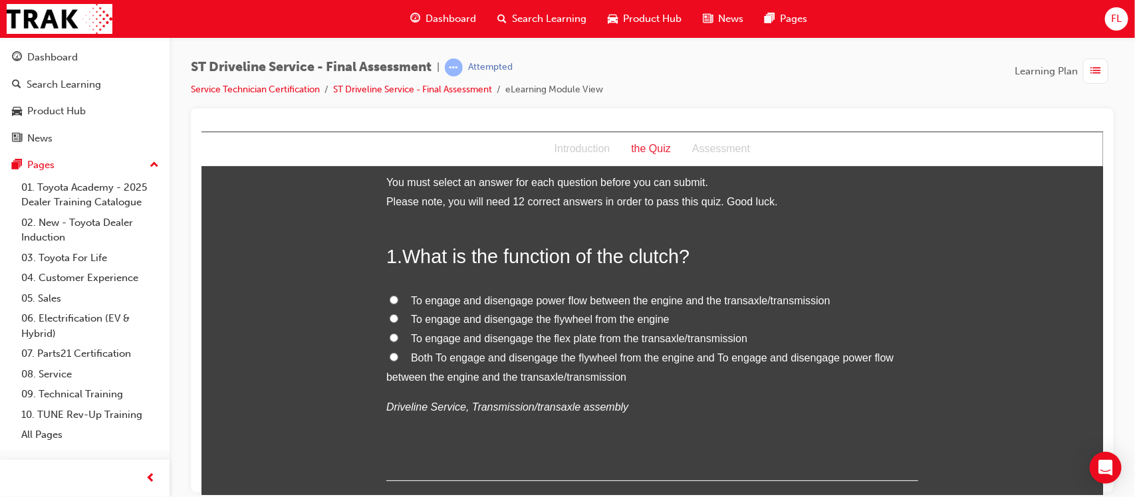
drag, startPoint x: 1438, startPoint y: 138, endPoint x: 820, endPoint y: 236, distance: 625.4
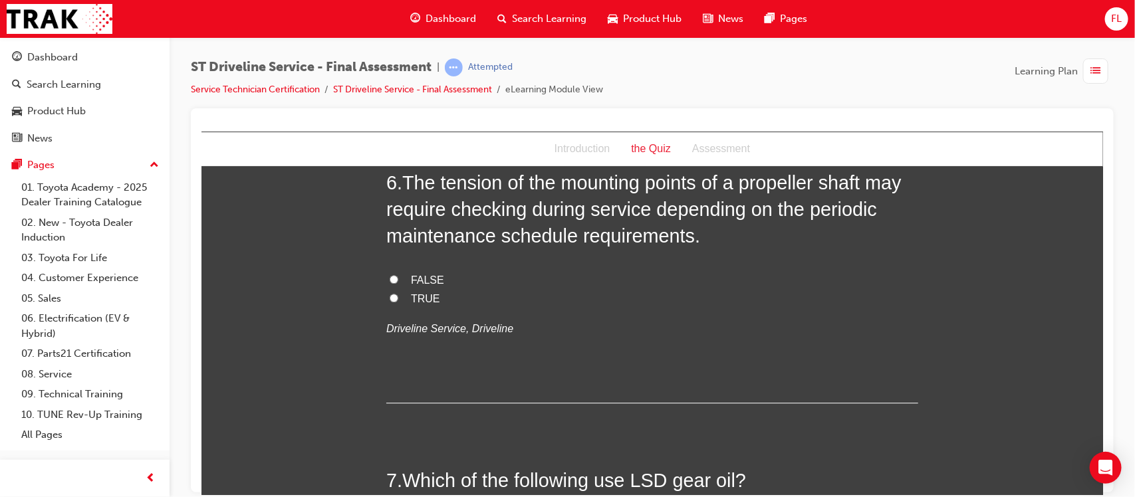
scroll to position [1594, 0]
click at [389, 302] on input "TRUE" at bounding box center [393, 299] width 9 height 9
radio input "true"
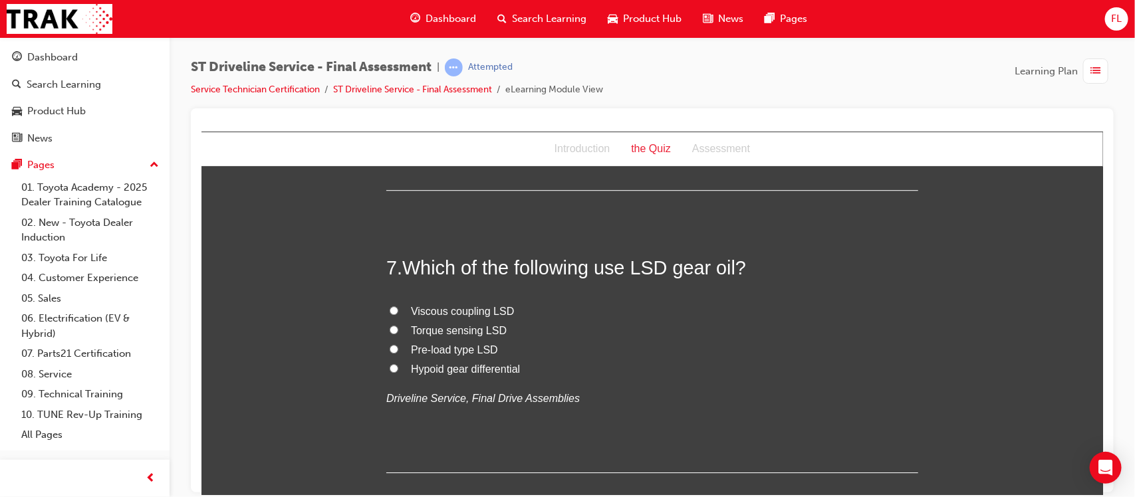
scroll to position [1810, 0]
click at [389, 348] on input "Pre-load type LSD" at bounding box center [393, 347] width 9 height 9
radio input "true"
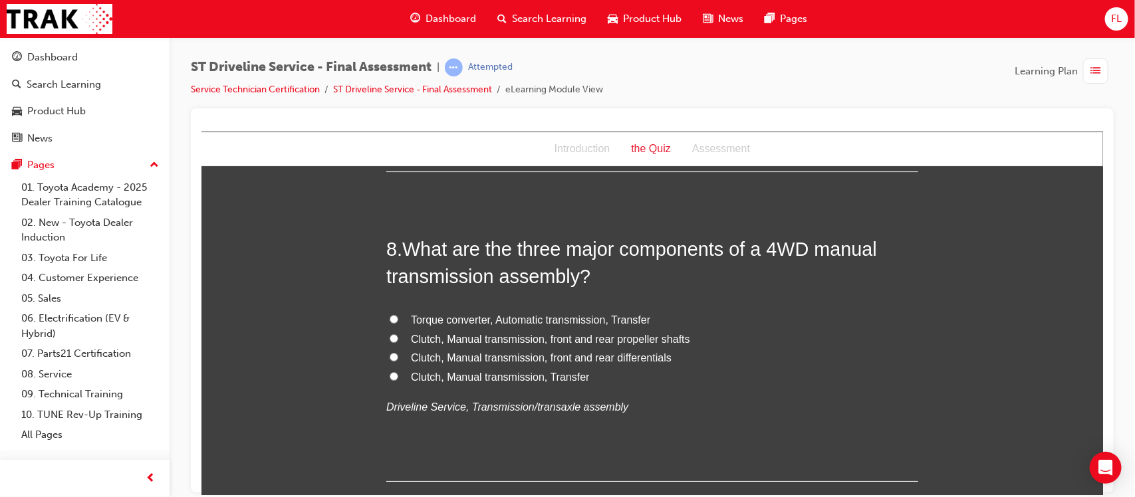
scroll to position [2118, 0]
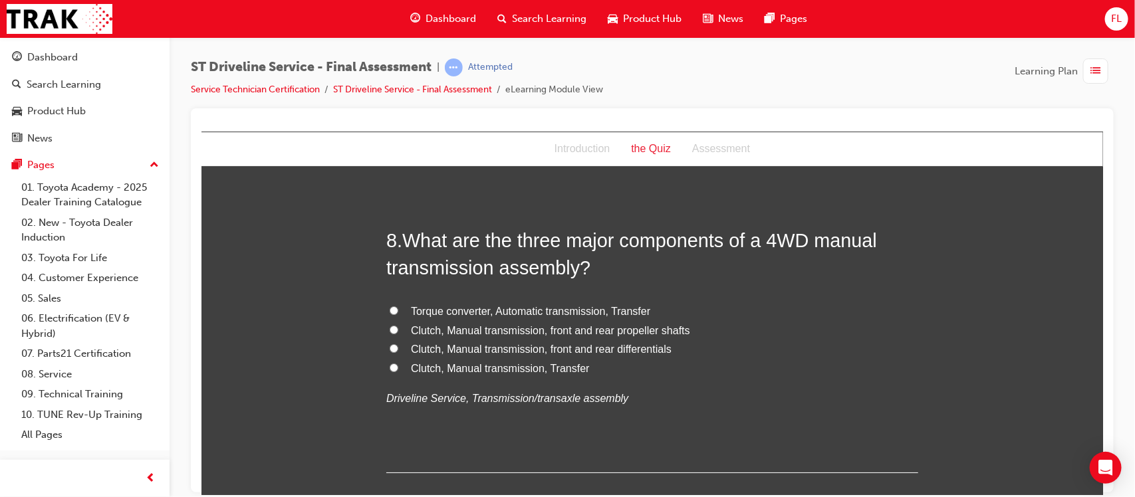
click at [389, 371] on input "Clutch, Manual transmission, Transfer" at bounding box center [393, 367] width 9 height 9
radio input "true"
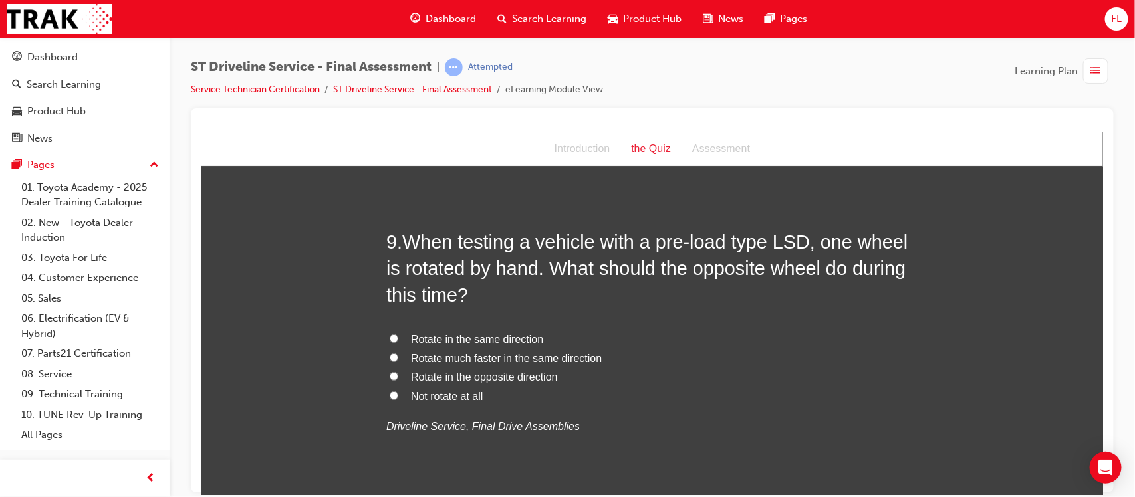
scroll to position [2428, 0]
click at [389, 336] on input "Rotate in the same direction" at bounding box center [393, 336] width 9 height 9
radio input "true"
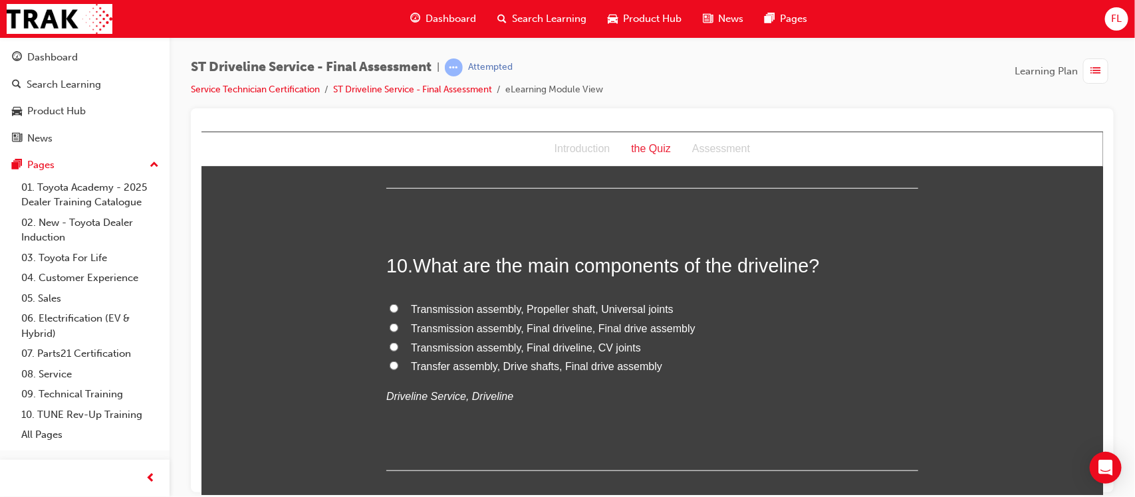
scroll to position [2740, 0]
click at [389, 329] on input "Transmission assembly, Final driveline, Final drive assembly" at bounding box center [393, 326] width 9 height 9
radio input "true"
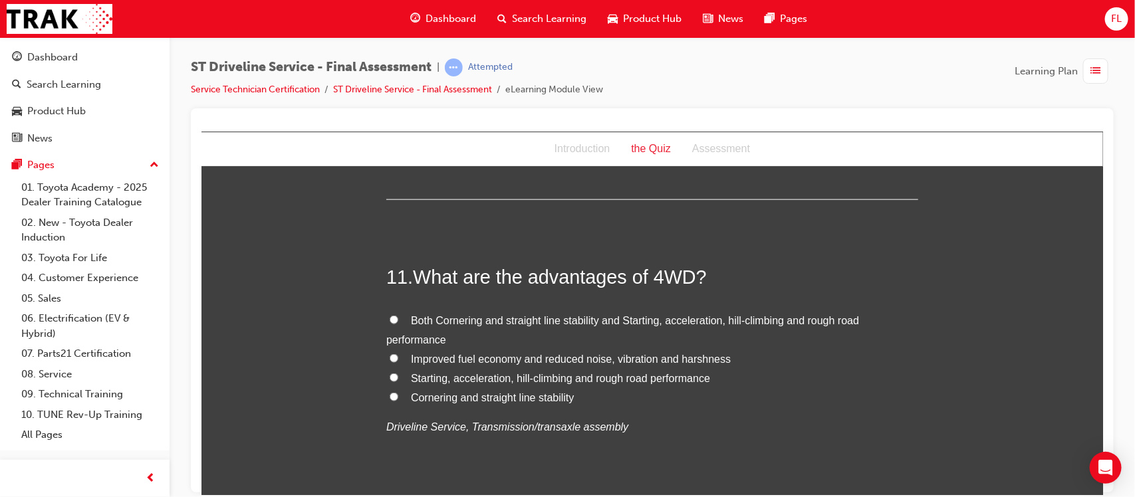
scroll to position [3018, 0]
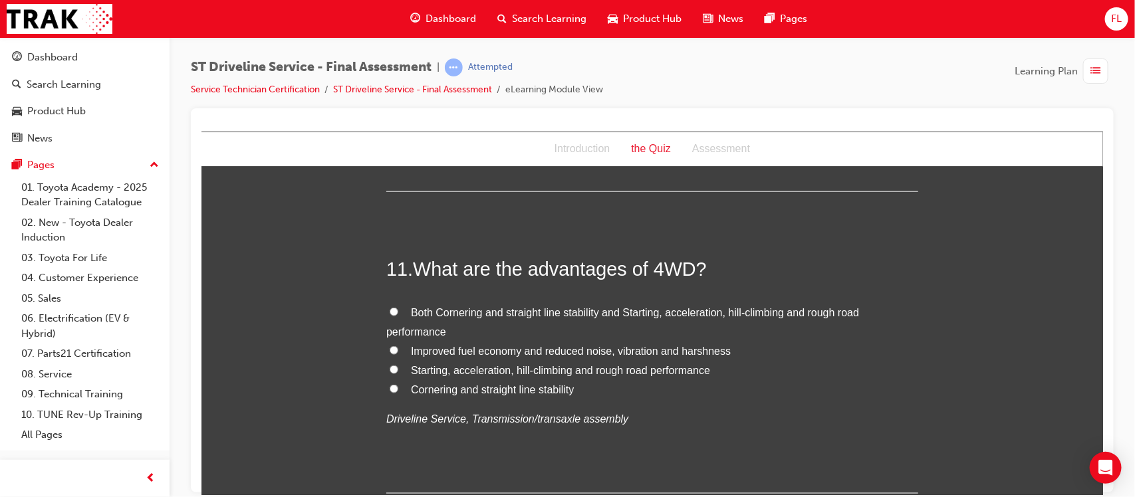
click at [389, 371] on input "Starting, acceleration, hill-climbing and rough road performance" at bounding box center [393, 369] width 9 height 9
radio input "true"
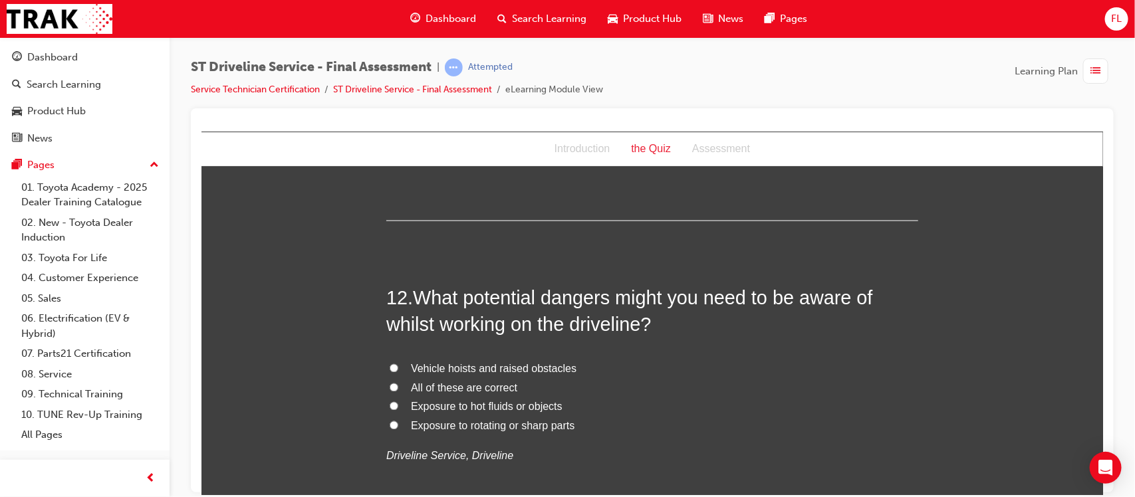
scroll to position [3295, 0]
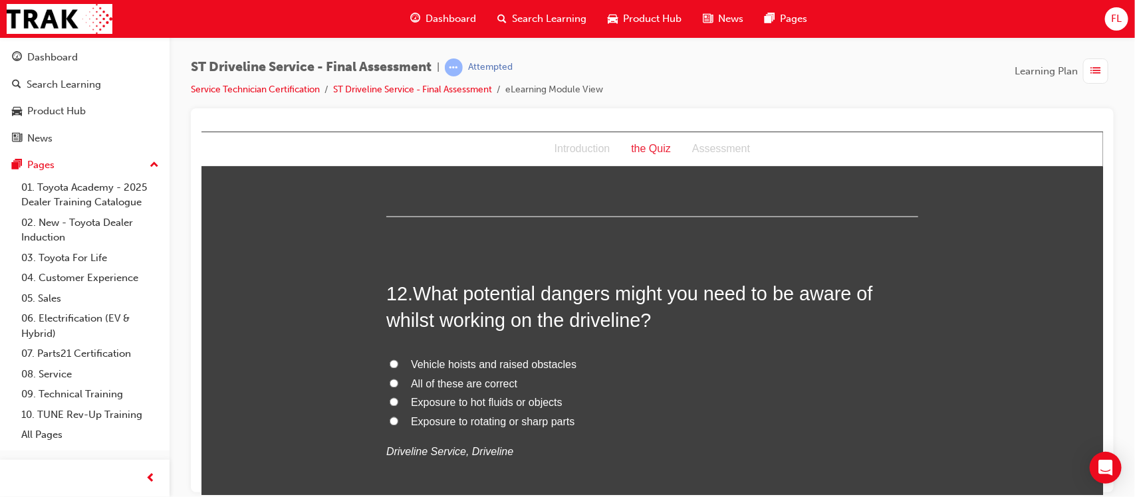
click at [389, 386] on input "All of these are correct" at bounding box center [393, 383] width 9 height 9
radio input "true"
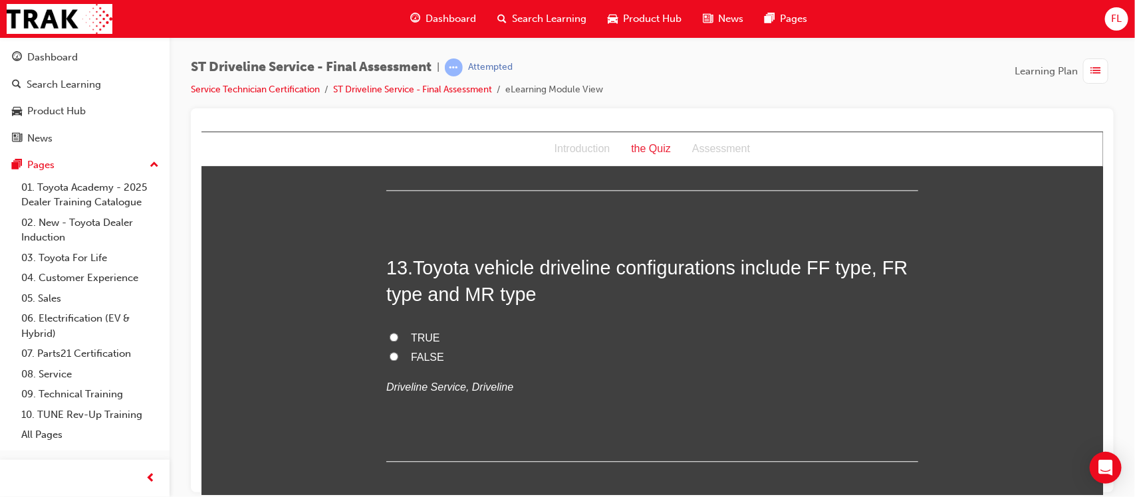
scroll to position [3632, 0]
click at [389, 340] on input "TRUE" at bounding box center [393, 336] width 9 height 9
radio input "true"
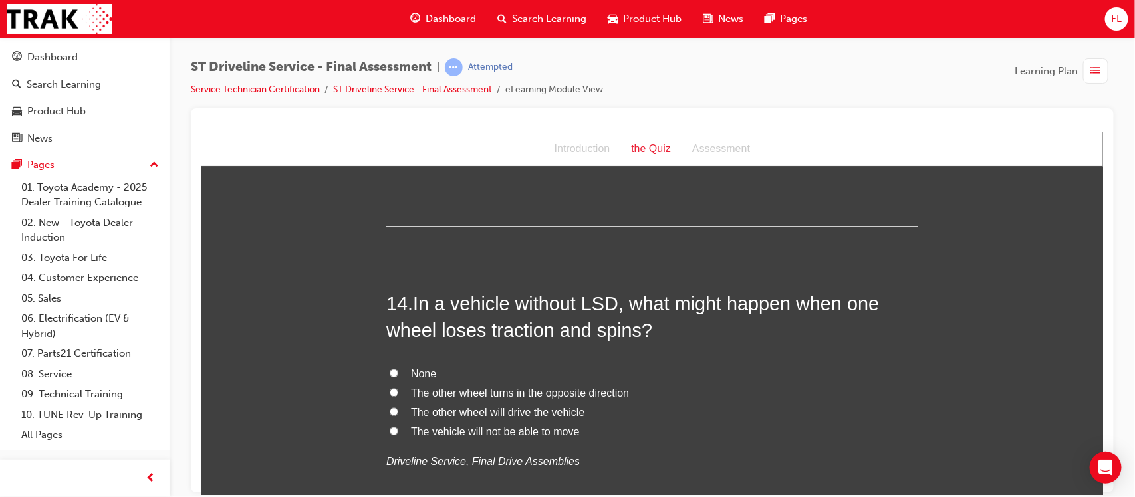
scroll to position [3867, 0]
click at [389, 429] on input "The vehicle will not be able to move" at bounding box center [393, 429] width 9 height 9
radio input "true"
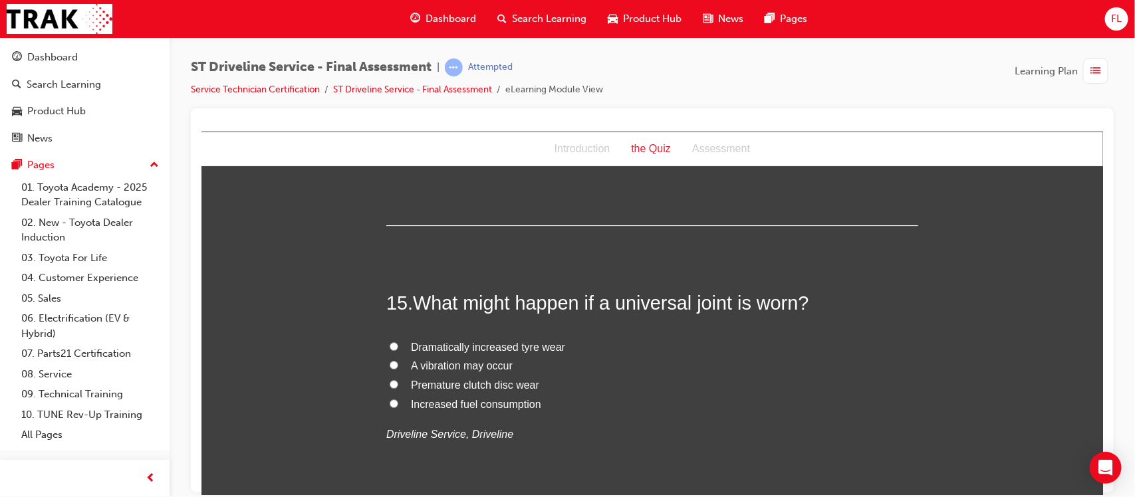
scroll to position [4177, 0]
click at [389, 365] on input "A vibration may occur" at bounding box center [393, 364] width 9 height 9
radio input "true"
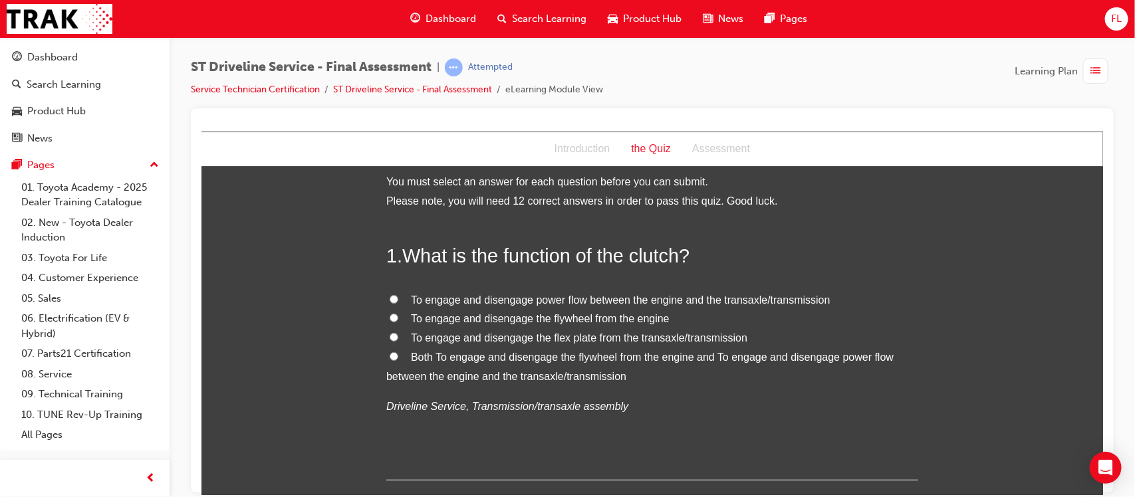
scroll to position [0, 0]
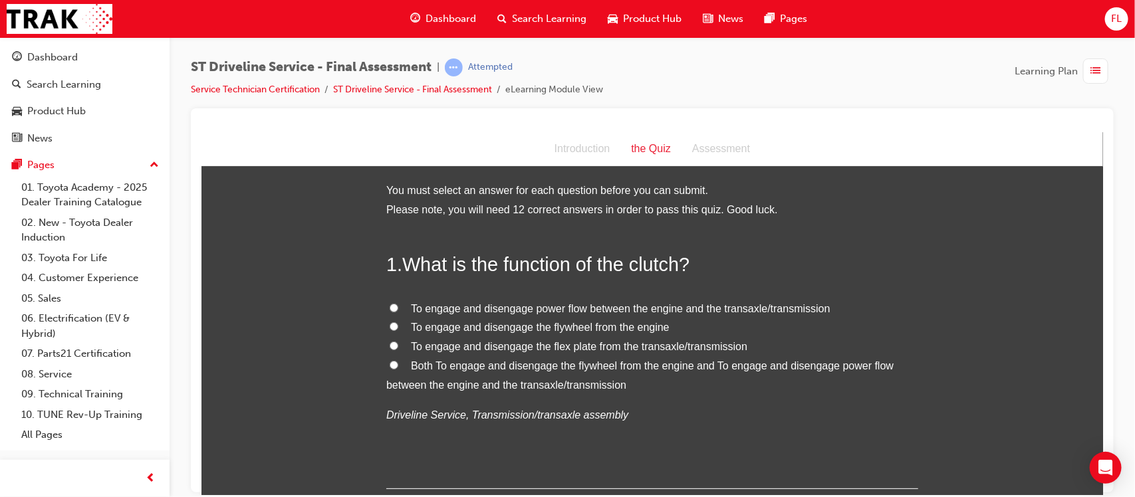
click at [386, 362] on label "Both To engage and disengage the flywheel from the engine and To engage and dis…" at bounding box center [652, 375] width 532 height 39
click at [389, 362] on input "Both To engage and disengage the flywheel from the engine and To engage and dis…" at bounding box center [393, 364] width 9 height 9
radio input "true"
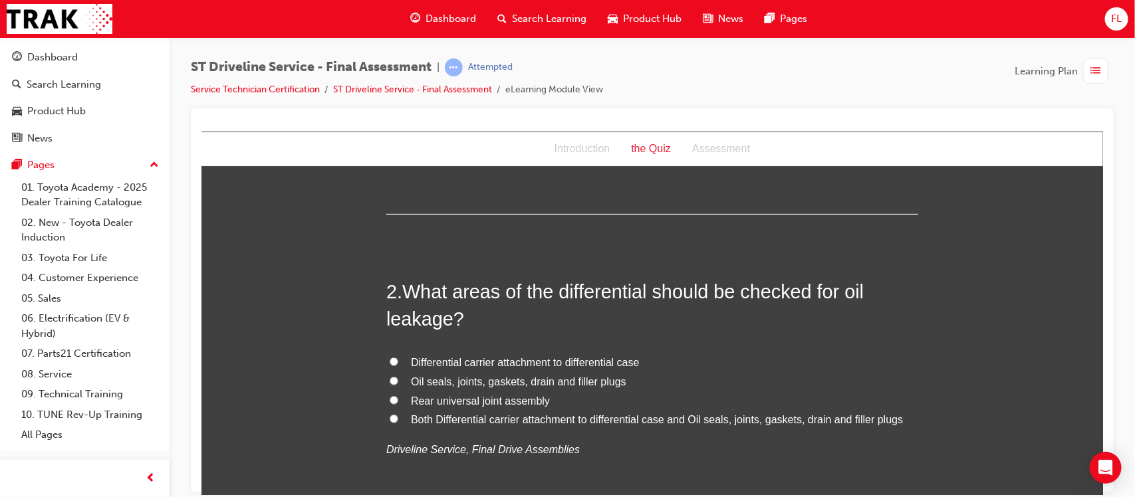
scroll to position [277, 0]
click at [389, 418] on input "Both Differential carrier attachment to differential case and Oil seals, joints…" at bounding box center [393, 416] width 9 height 9
radio input "true"
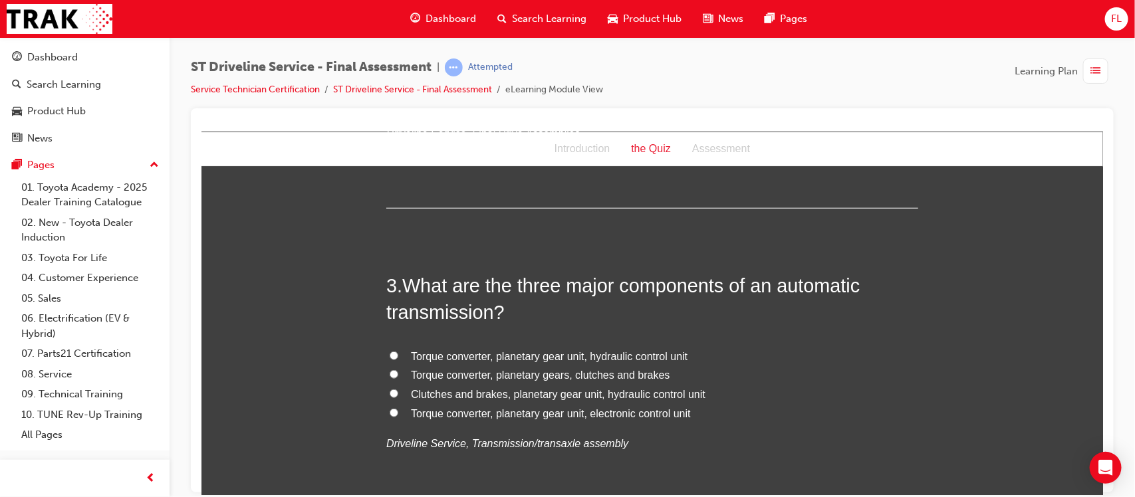
scroll to position [596, 0]
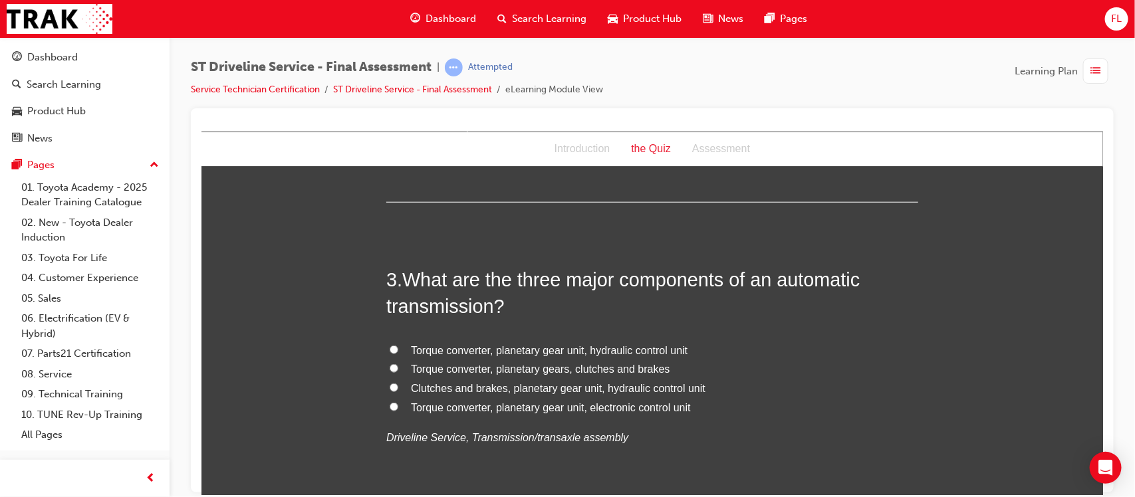
click at [389, 352] on input "Torque converter, planetary gear unit, hydraulic control unit" at bounding box center [393, 349] width 9 height 9
radio input "true"
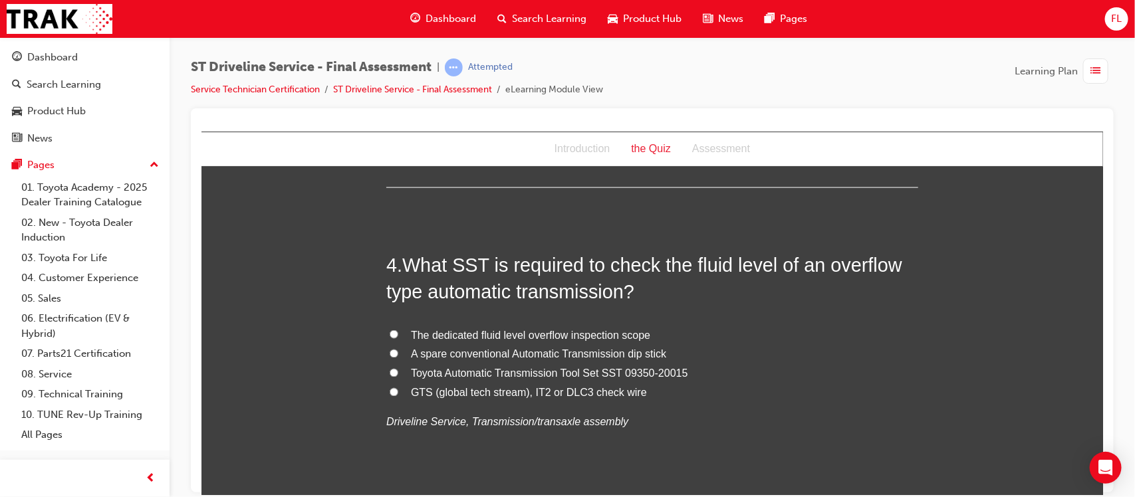
scroll to position [921, 0]
click at [389, 372] on input "Toyota Automatic Transmission Tool Set SST 09350-20015" at bounding box center [393, 372] width 9 height 9
radio input "true"
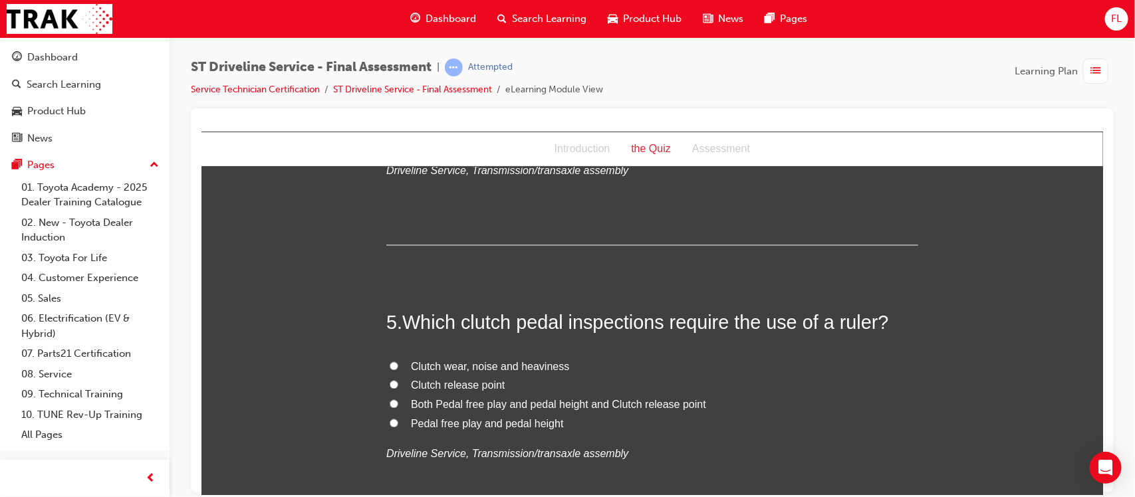
scroll to position [1177, 0]
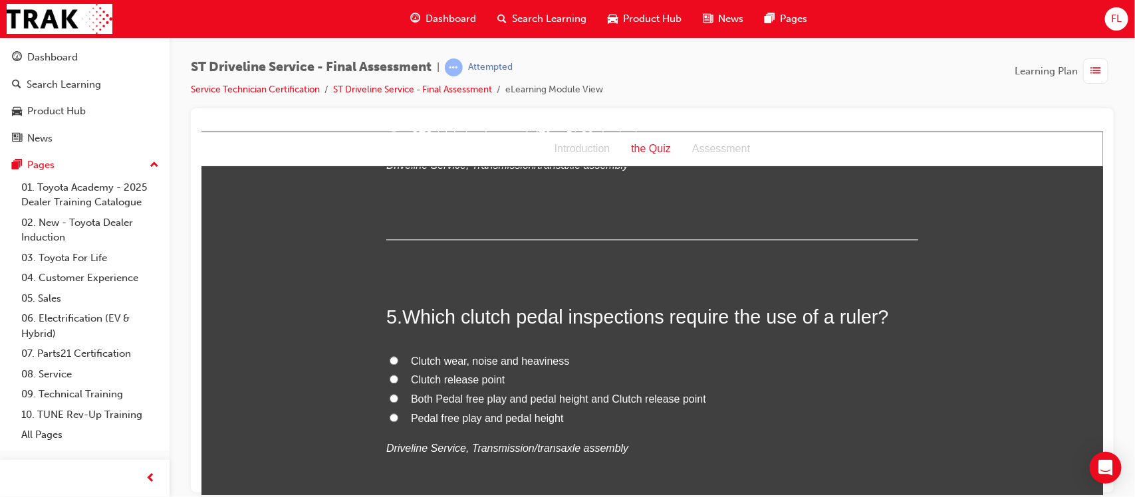
click at [389, 420] on input "Pedal free play and pedal height" at bounding box center [393, 418] width 9 height 9
radio input "true"
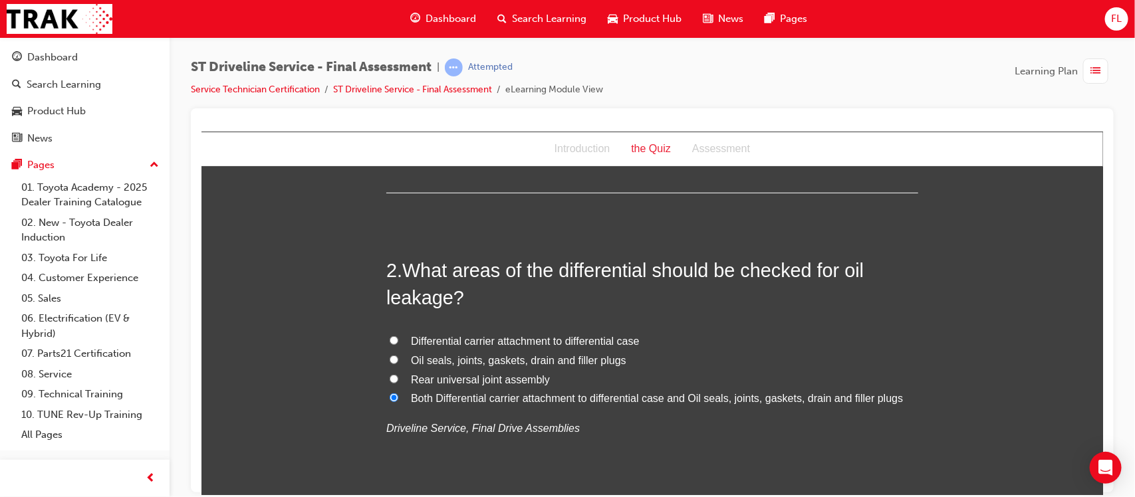
scroll to position [301, 0]
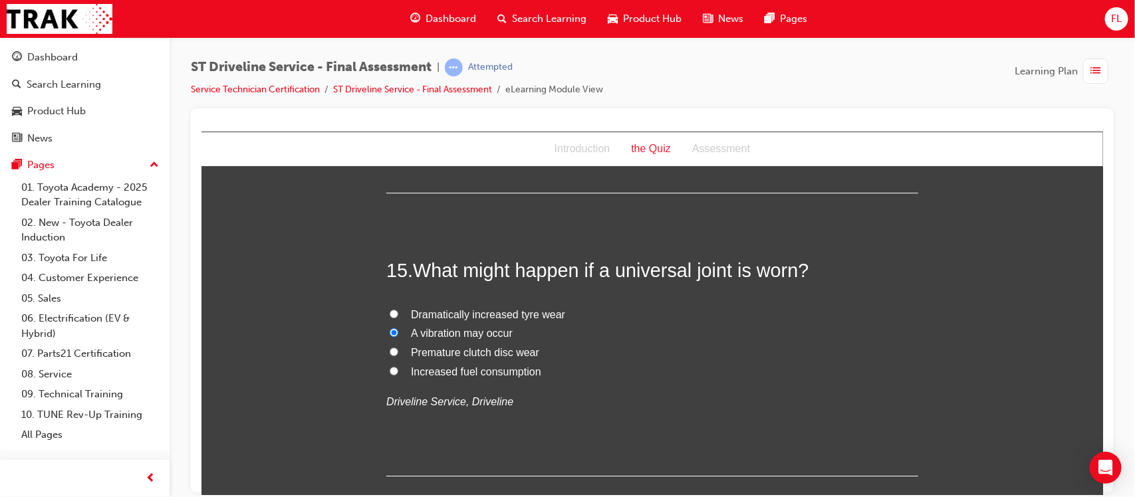
scroll to position [4293, 0]
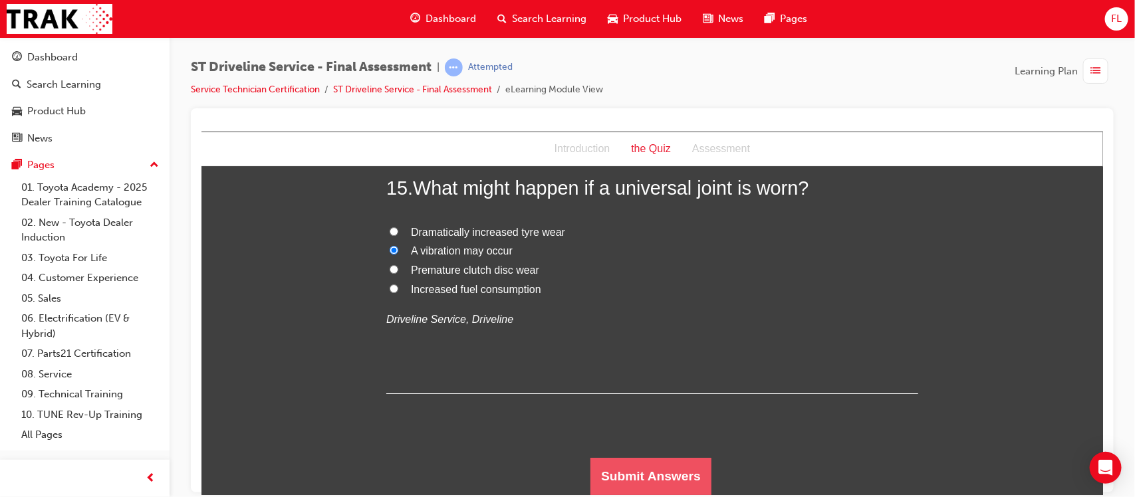
click at [626, 472] on button "Submit Answers" at bounding box center [650, 475] width 121 height 37
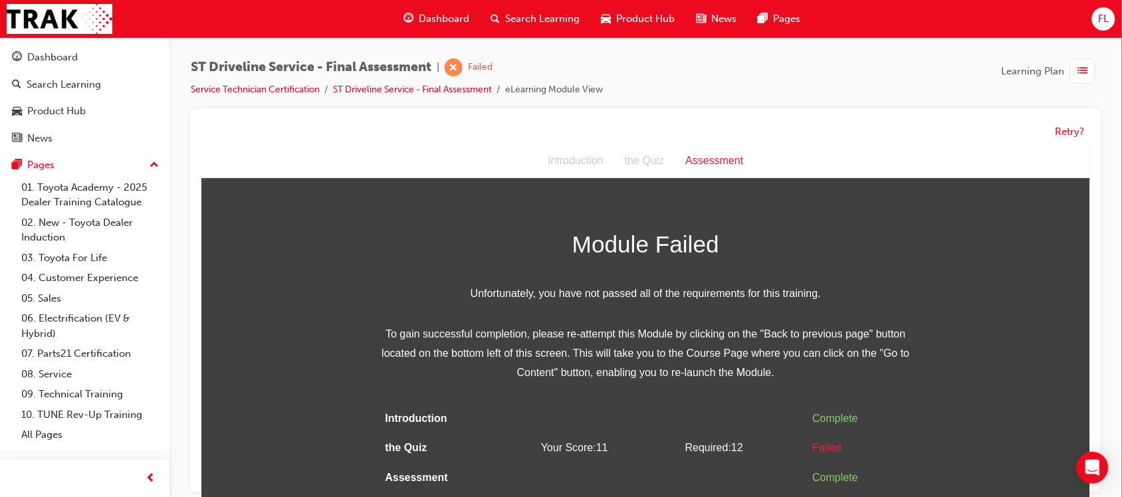
scroll to position [10, 0]
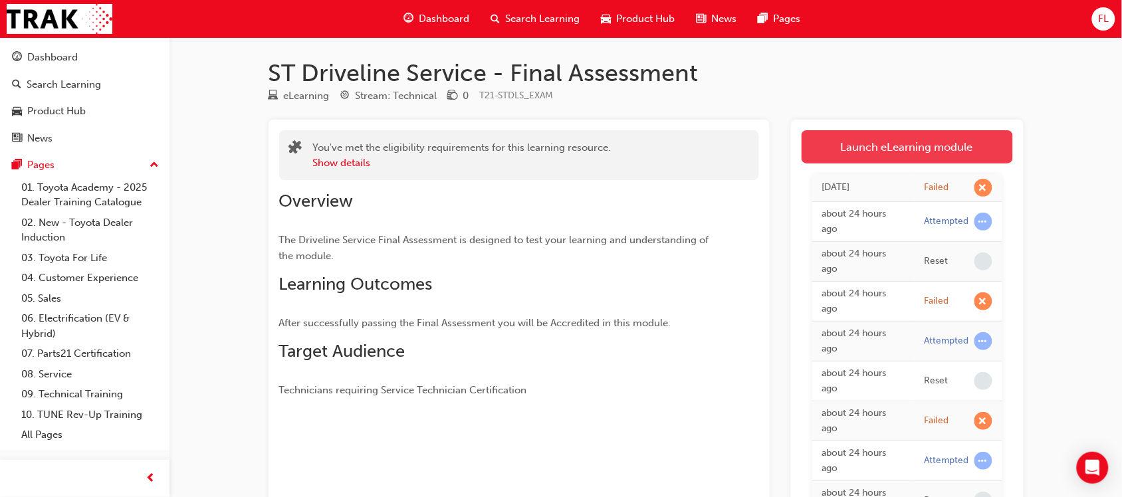
click at [903, 160] on link "Launch eLearning module" at bounding box center [907, 146] width 211 height 33
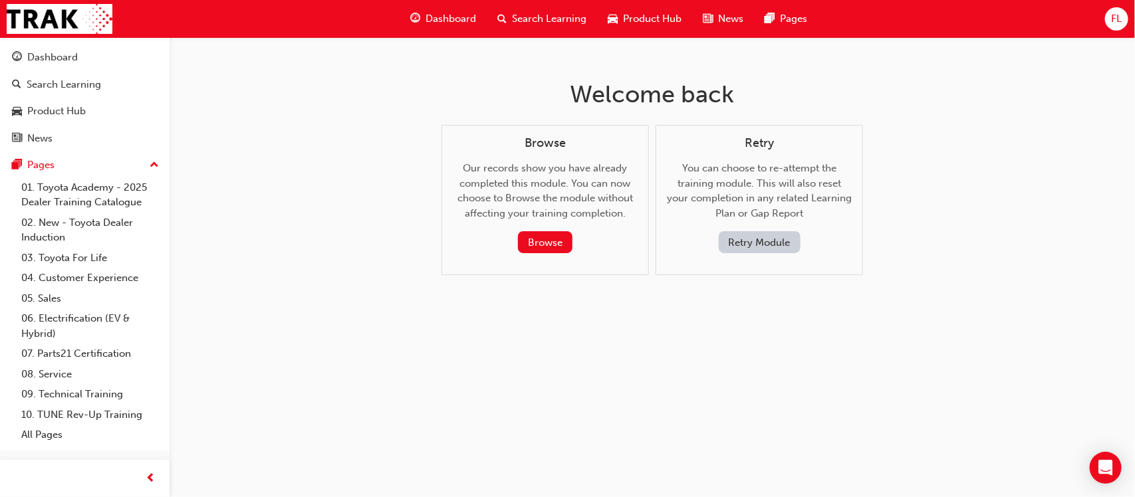
click at [747, 250] on button "Retry Module" at bounding box center [760, 242] width 82 height 22
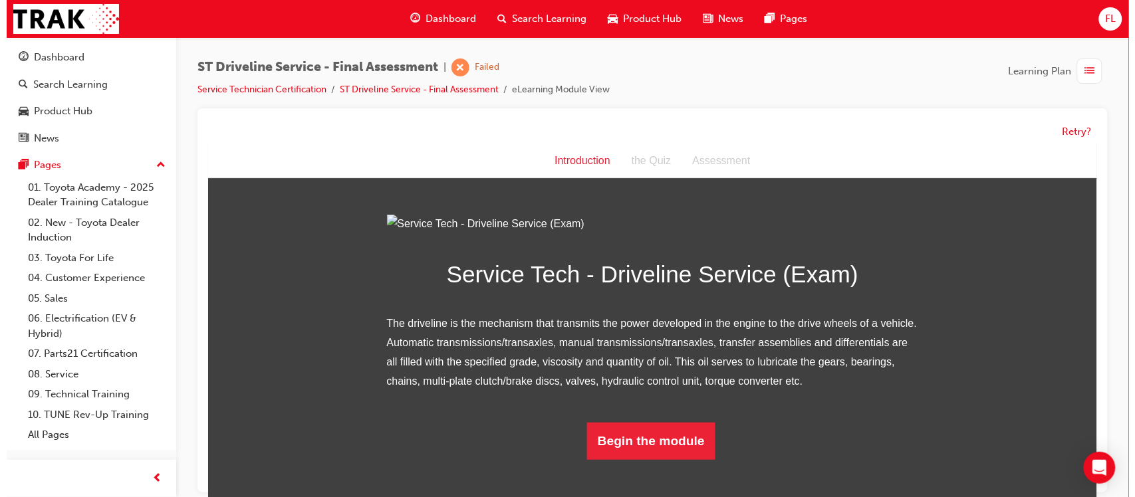
scroll to position [98, 0]
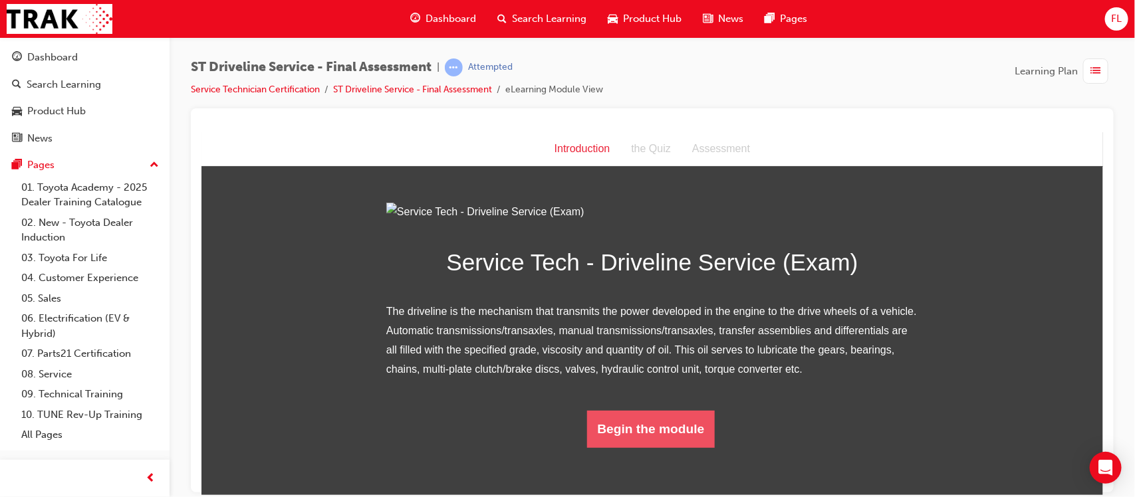
click at [661, 447] on button "Begin the module" at bounding box center [650, 428] width 128 height 37
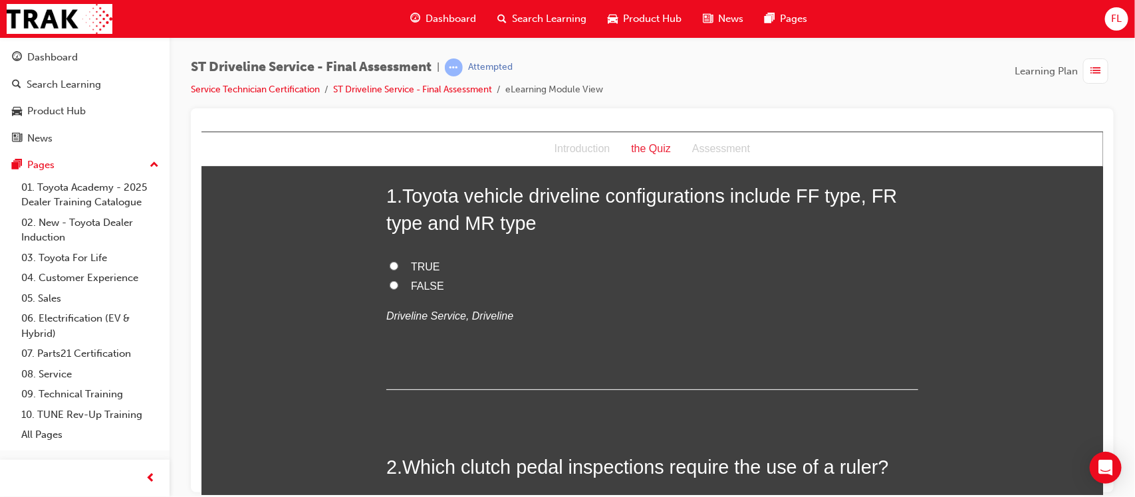
scroll to position [70, 0]
click at [386, 259] on label "TRUE" at bounding box center [652, 265] width 532 height 19
click at [389, 260] on input "TRUE" at bounding box center [393, 264] width 9 height 9
radio input "true"
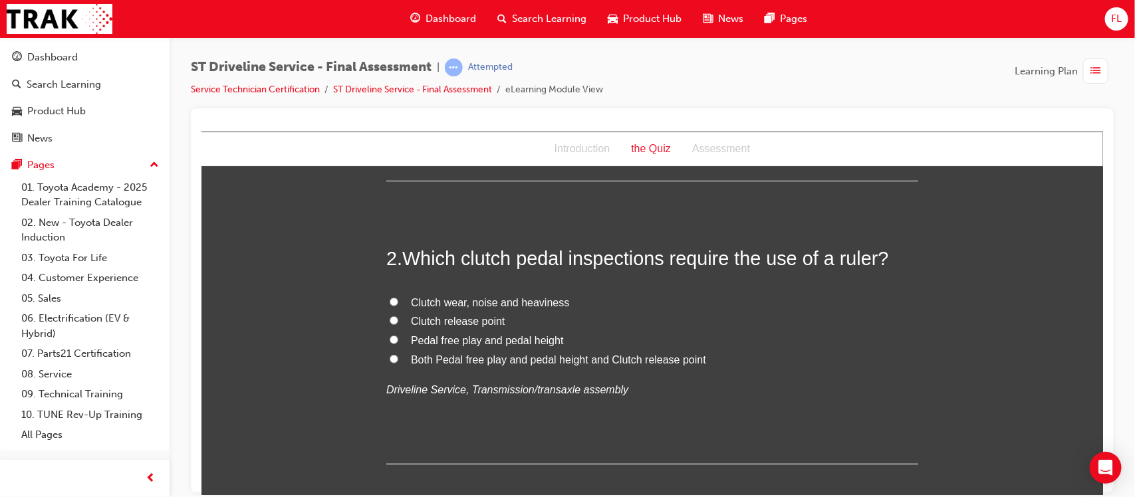
scroll to position [279, 0]
click at [389, 338] on input "Pedal free play and pedal height" at bounding box center [393, 337] width 9 height 9
radio input "true"
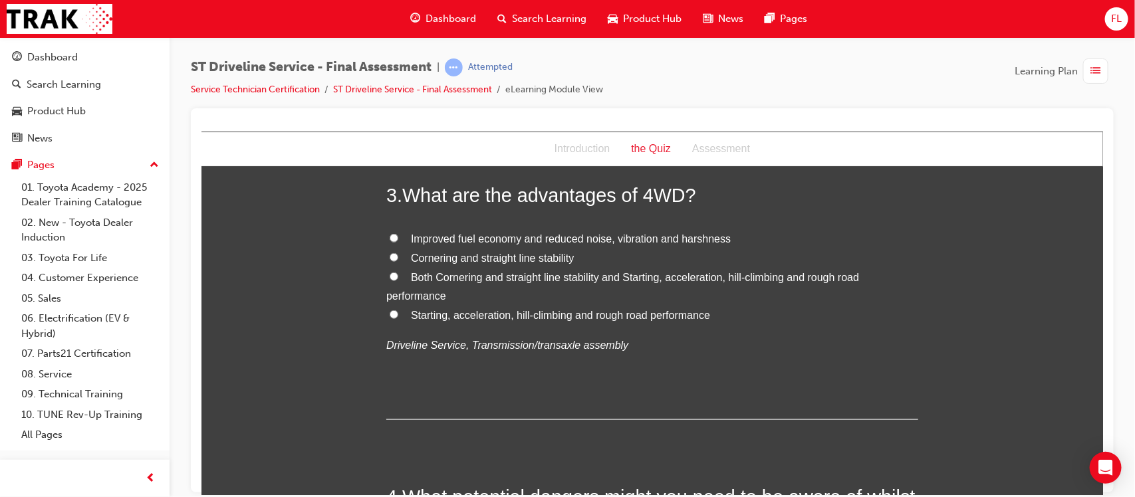
scroll to position [612, 0]
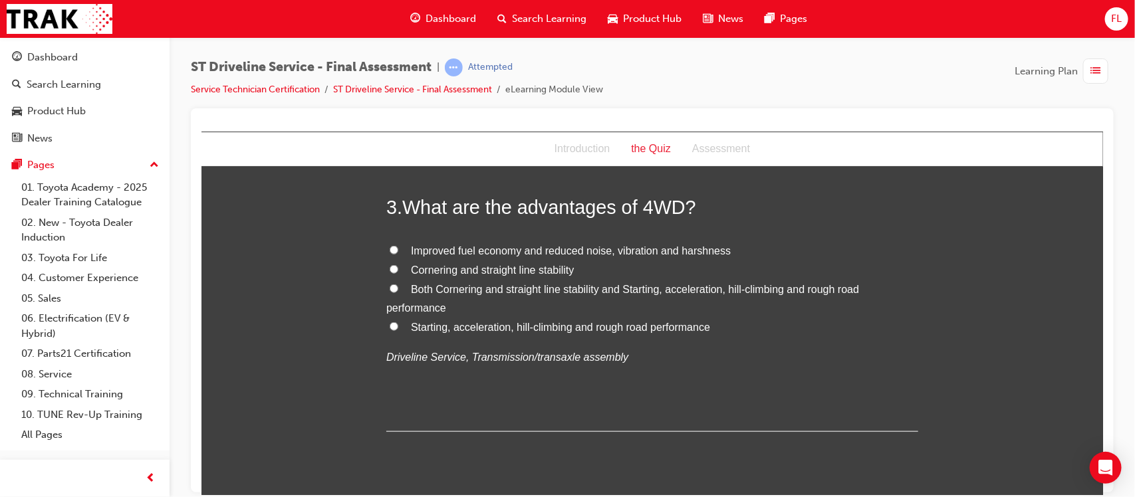
click at [389, 326] on input "Starting, acceleration, hill-climbing and rough road performance" at bounding box center [393, 326] width 9 height 9
radio input "true"
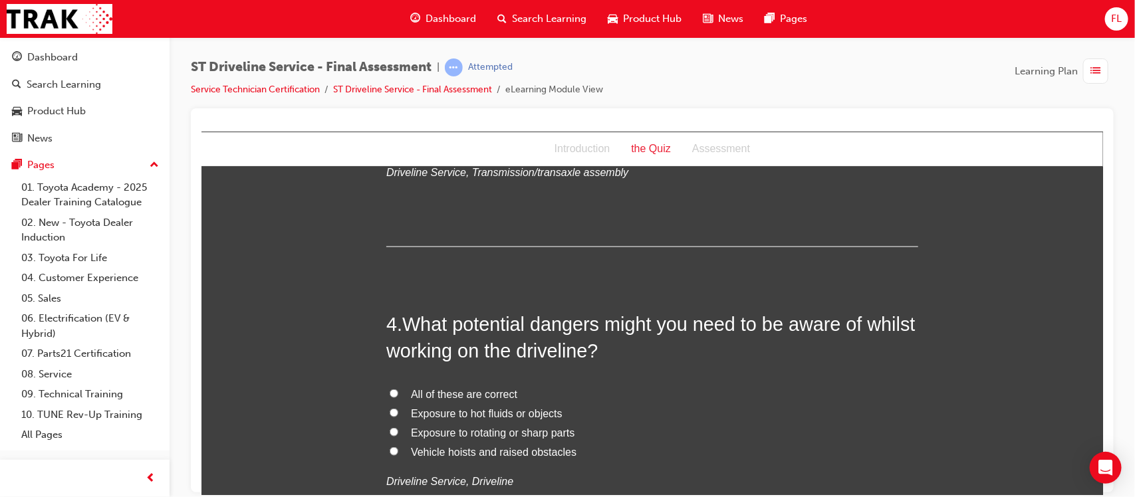
scroll to position [798, 0]
click at [389, 390] on input "All of these are correct" at bounding box center [393, 392] width 9 height 9
radio input "true"
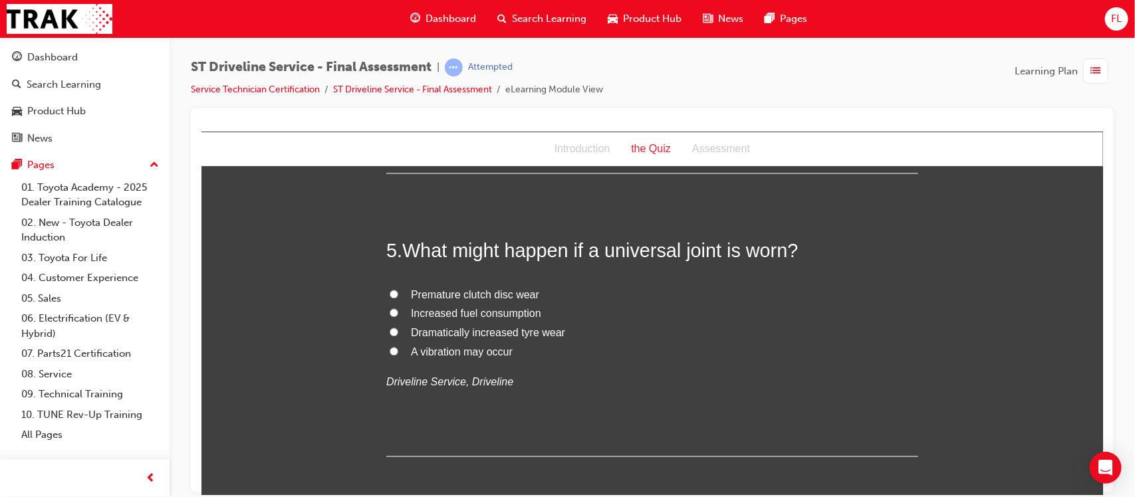
scroll to position [1180, 0]
click at [389, 354] on input "A vibration may occur" at bounding box center [393, 350] width 9 height 9
radio input "true"
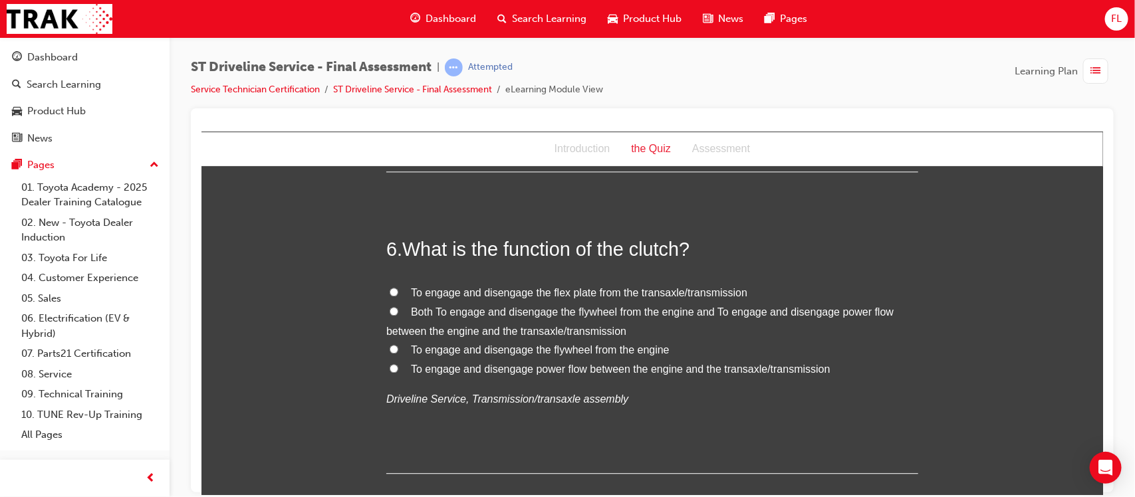
scroll to position [1465, 0]
click at [387, 305] on label "Both To engage and disengage the flywheel from the engine and To engage and dis…" at bounding box center [652, 321] width 532 height 39
click at [389, 306] on input "Both To engage and disengage the flywheel from the engine and To engage and dis…" at bounding box center [393, 310] width 9 height 9
radio input "true"
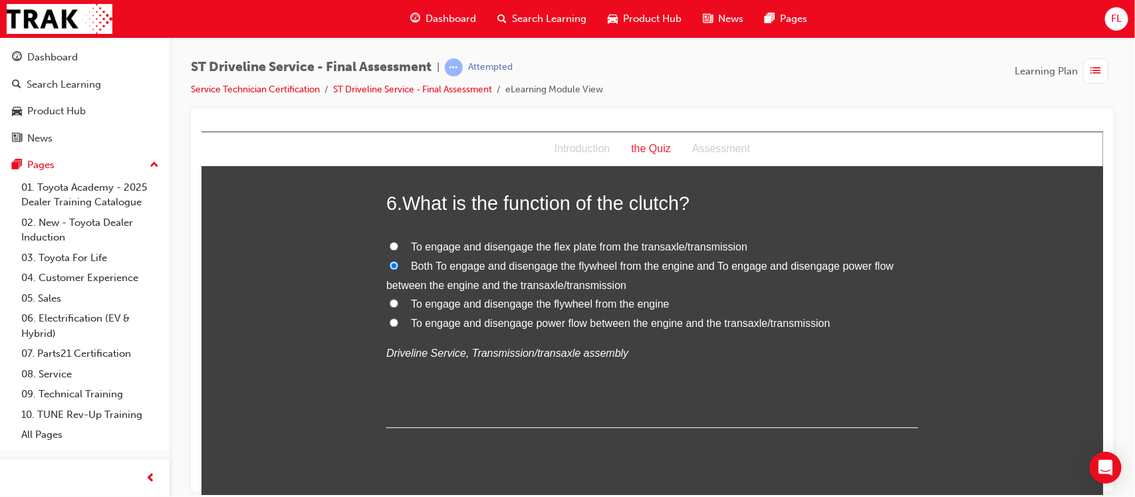
scroll to position [1517, 0]
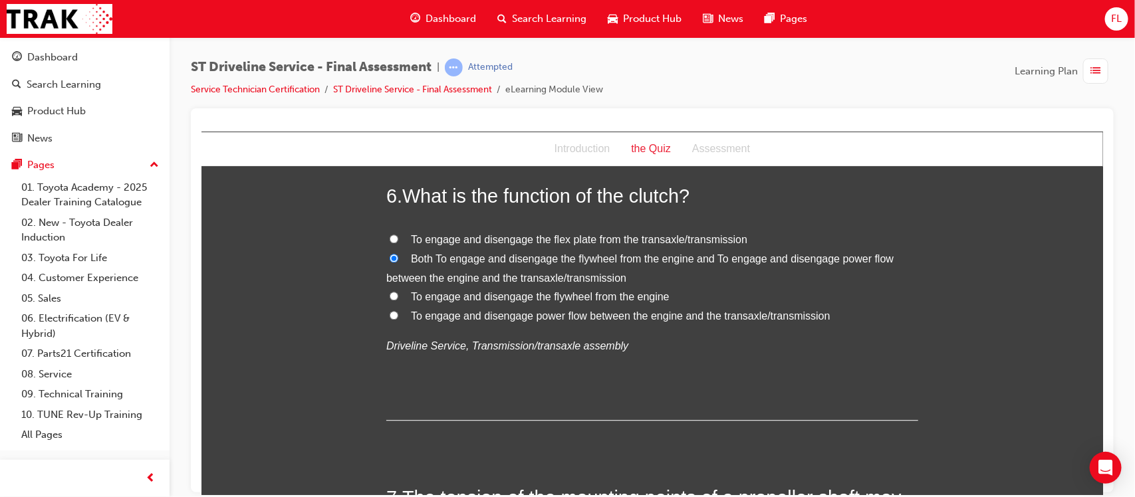
click at [389, 316] on input "To engage and disengage power flow between the engine and the transaxle/transmi…" at bounding box center [393, 314] width 9 height 9
radio input "true"
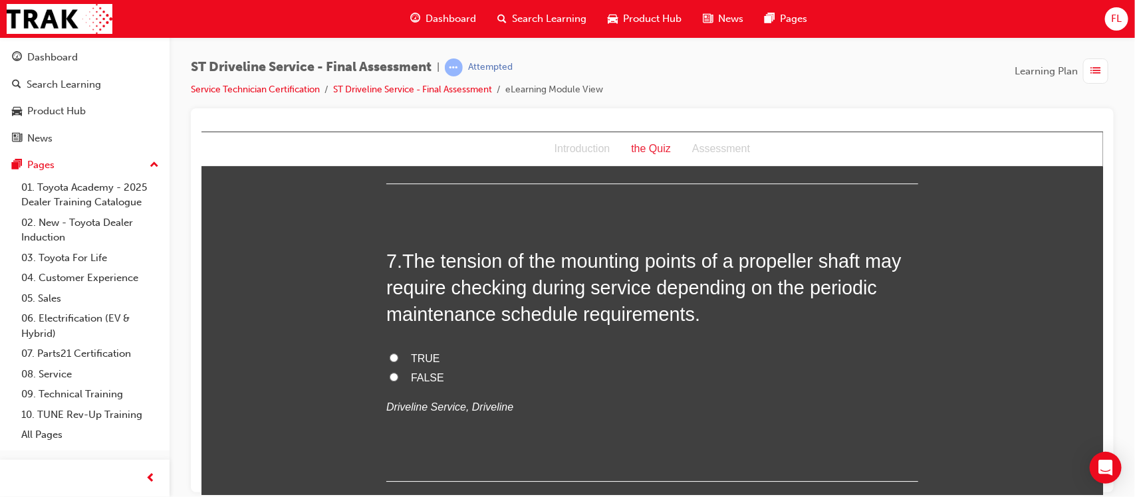
scroll to position [1759, 0]
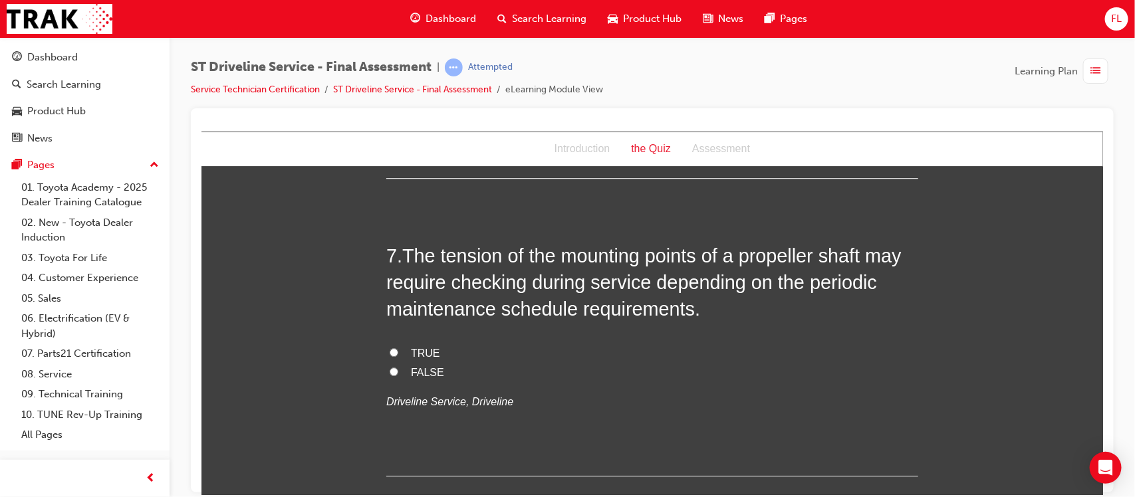
click at [389, 353] on input "TRUE" at bounding box center [393, 352] width 9 height 9
radio input "true"
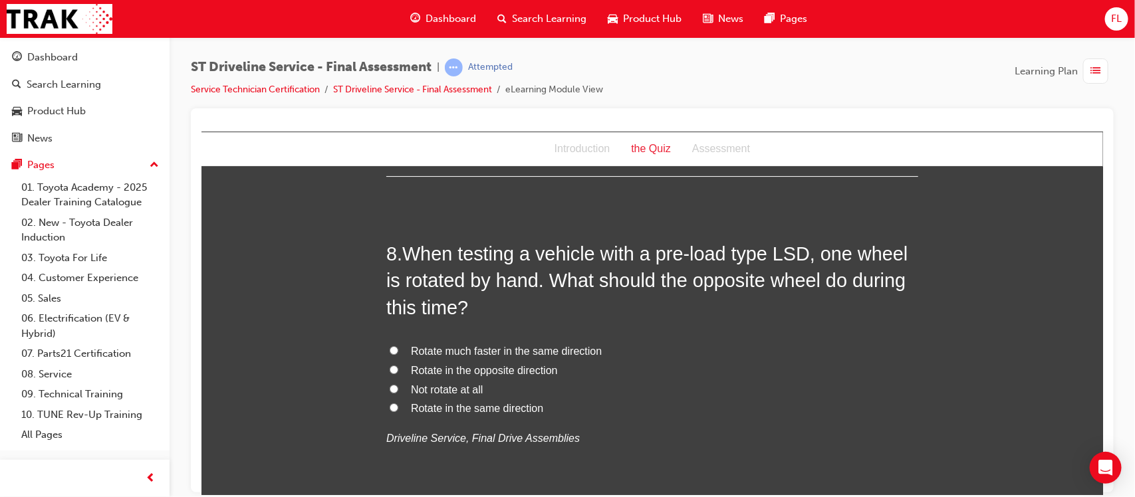
scroll to position [2060, 0]
click at [389, 406] on input "Rotate in the same direction" at bounding box center [393, 406] width 9 height 9
radio input "true"
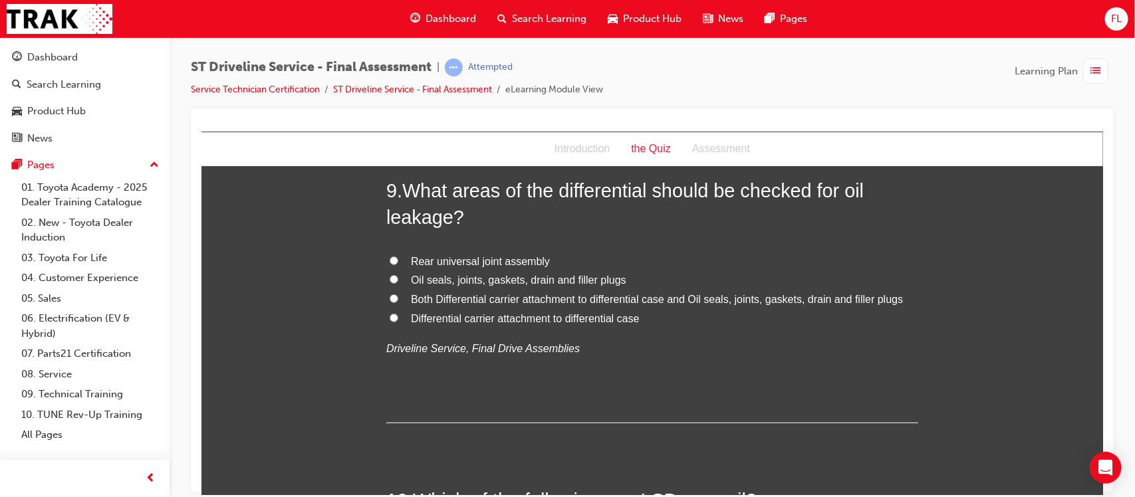
scroll to position [2460, 0]
click at [389, 299] on input "Both Differential carrier attachment to differential case and Oil seals, joints…" at bounding box center [393, 297] width 9 height 9
radio input "true"
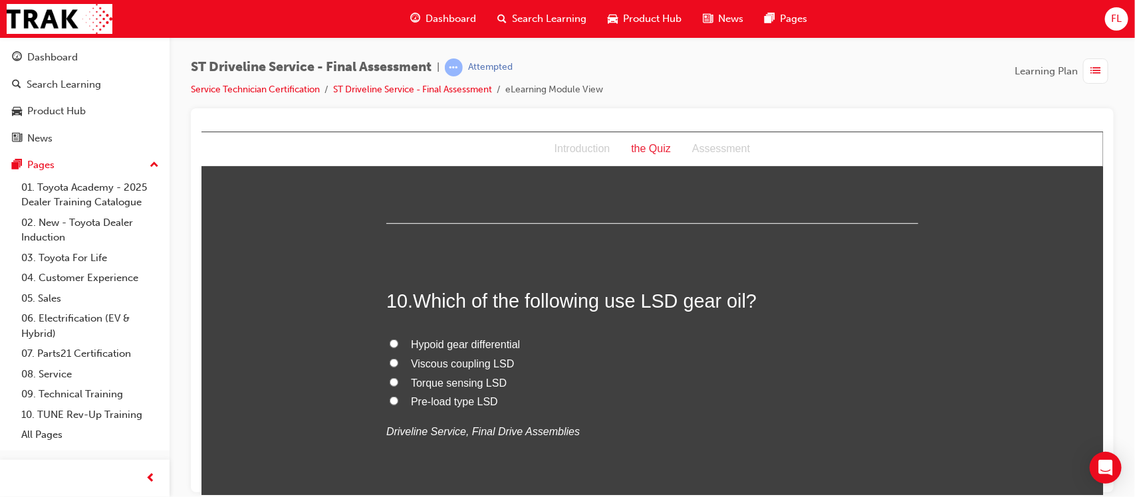
scroll to position [2659, 0]
click at [389, 401] on input "Pre-load type LSD" at bounding box center [393, 399] width 9 height 9
radio input "true"
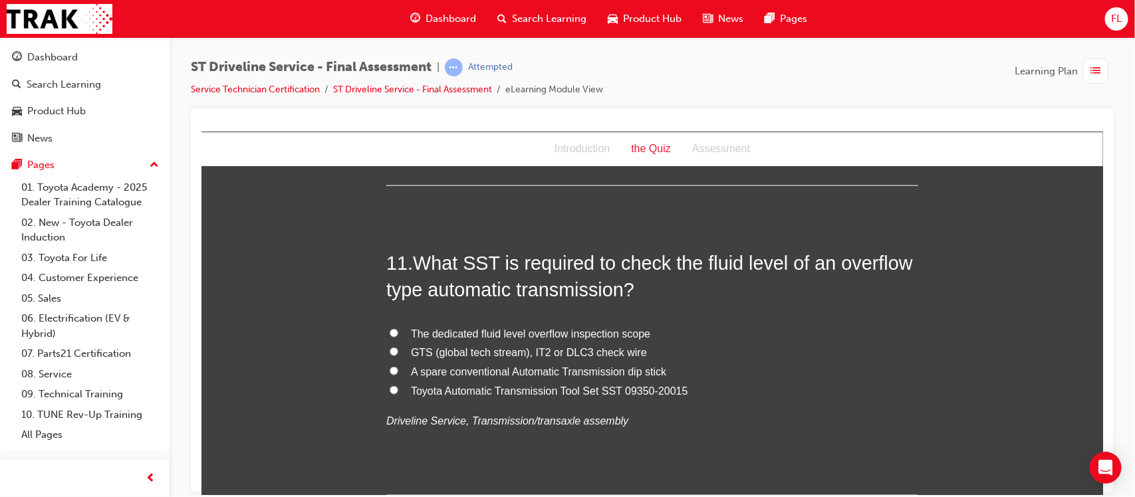
scroll to position [2982, 0]
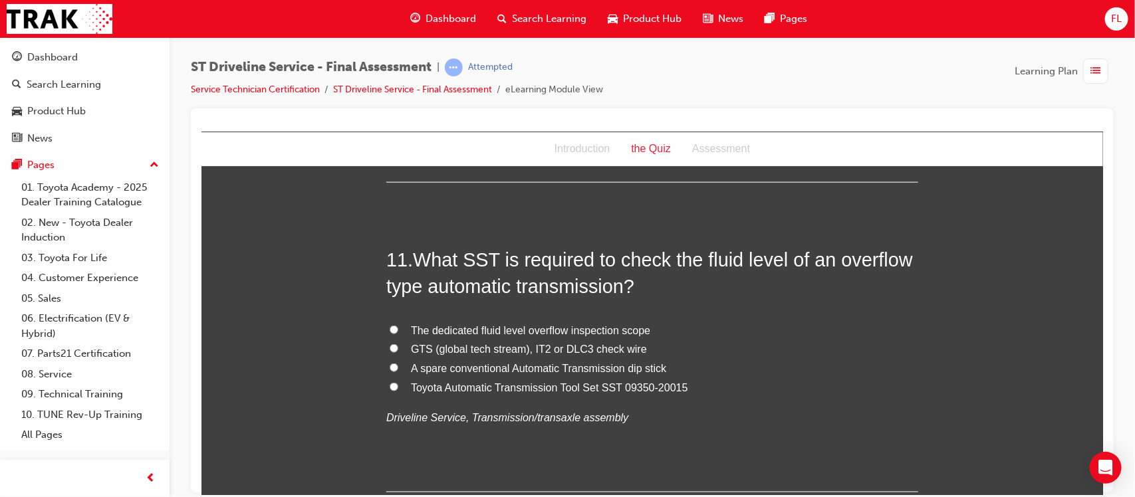
click at [386, 383] on label "Toyota Automatic Transmission Tool Set SST 09350-20015" at bounding box center [652, 387] width 532 height 19
click at [389, 383] on input "Toyota Automatic Transmission Tool Set SST 09350-20015" at bounding box center [393, 386] width 9 height 9
radio input "true"
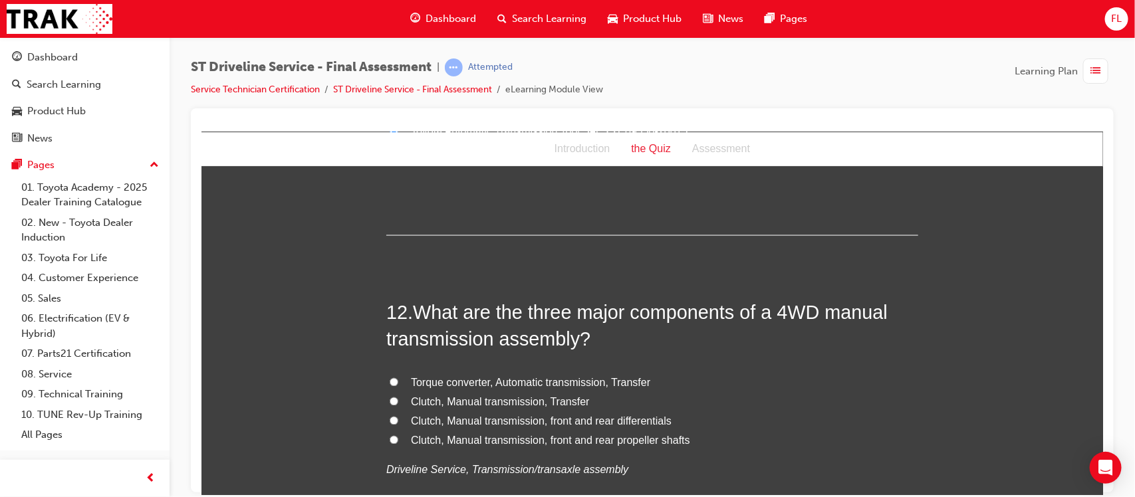
scroll to position [3242, 0]
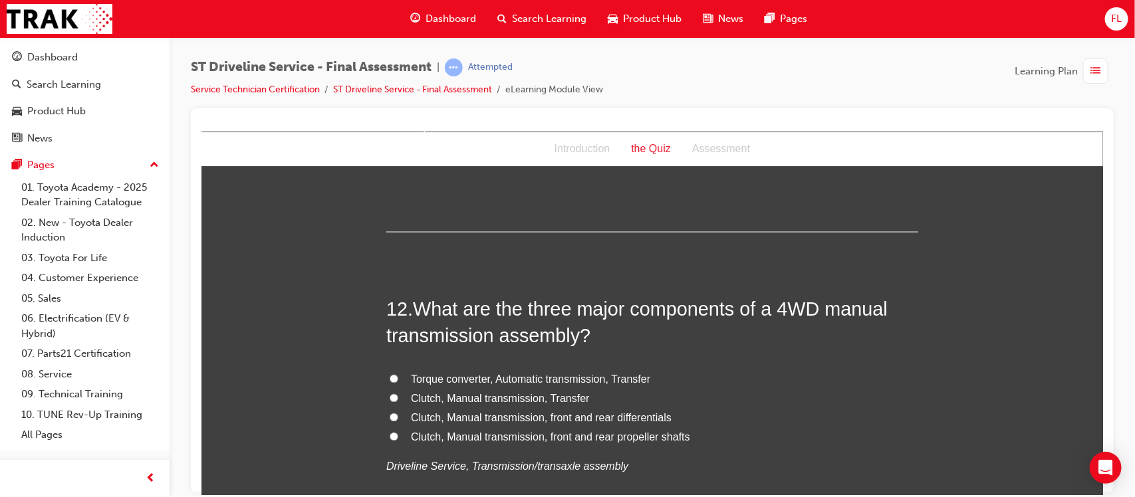
click at [389, 400] on input "Clutch, Manual transmission, Transfer" at bounding box center [393, 398] width 9 height 9
radio input "true"
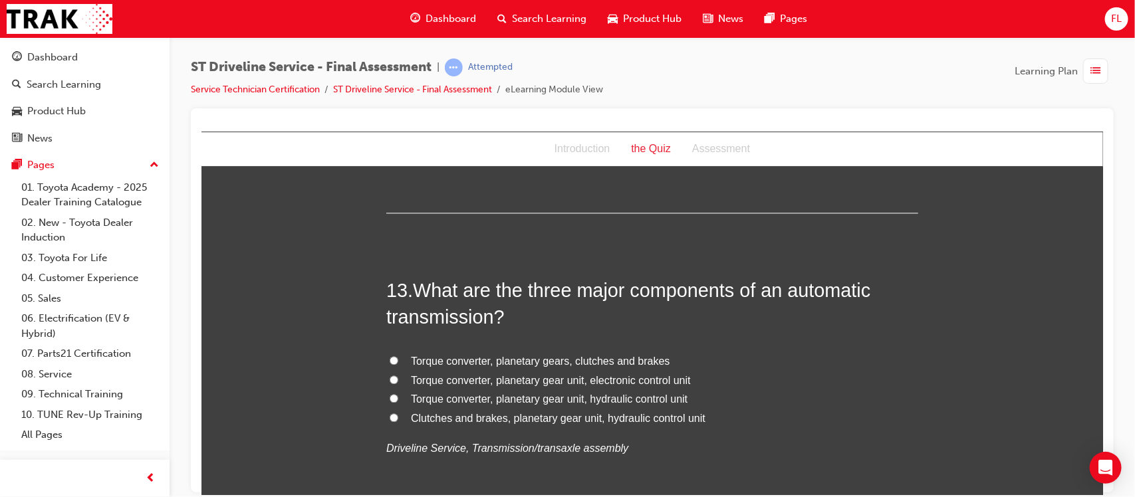
scroll to position [3571, 0]
click at [389, 400] on input "Torque converter, planetary gear unit, hydraulic control unit" at bounding box center [393, 397] width 9 height 9
radio input "true"
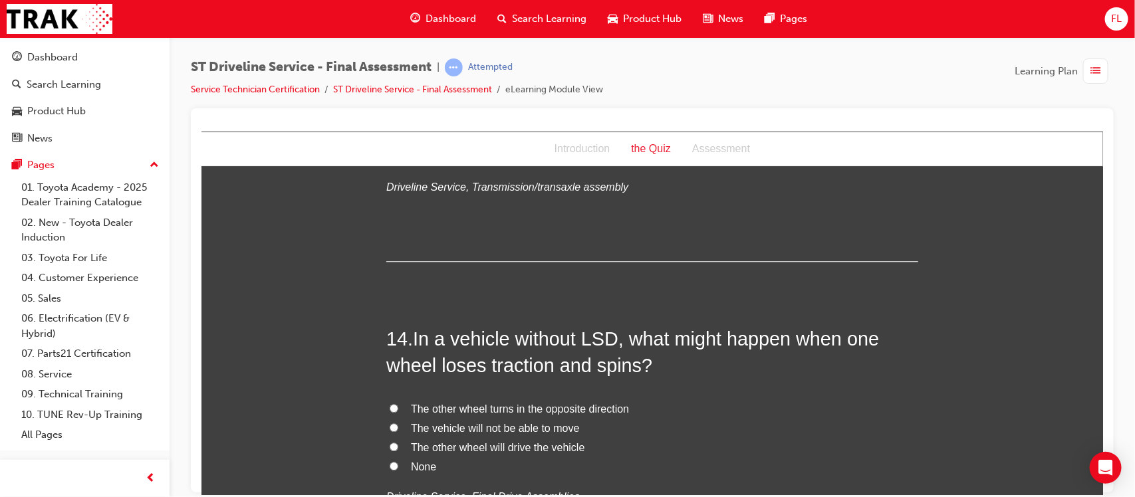
scroll to position [3938, 0]
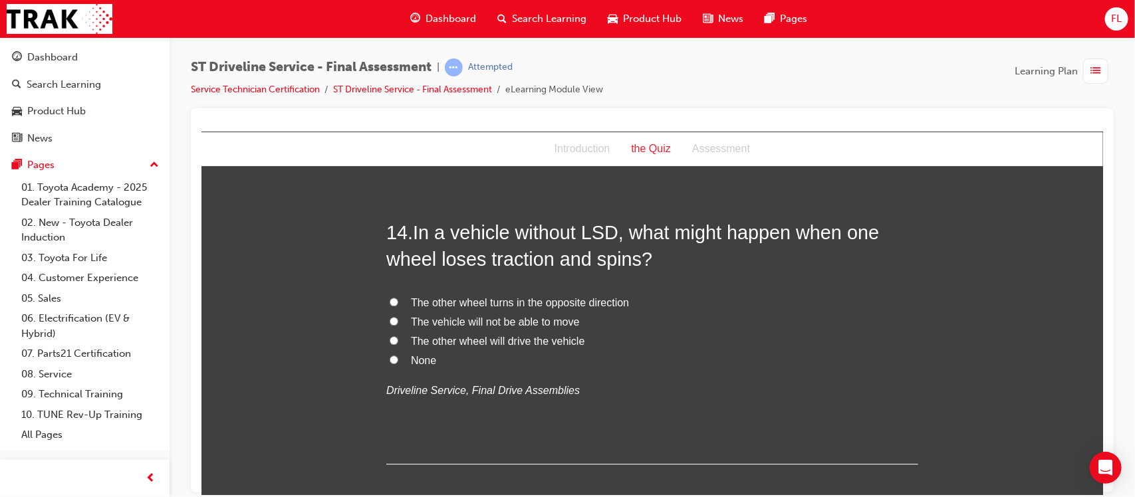
click at [389, 322] on input "The vehicle will not be able to move" at bounding box center [393, 320] width 9 height 9
radio input "true"
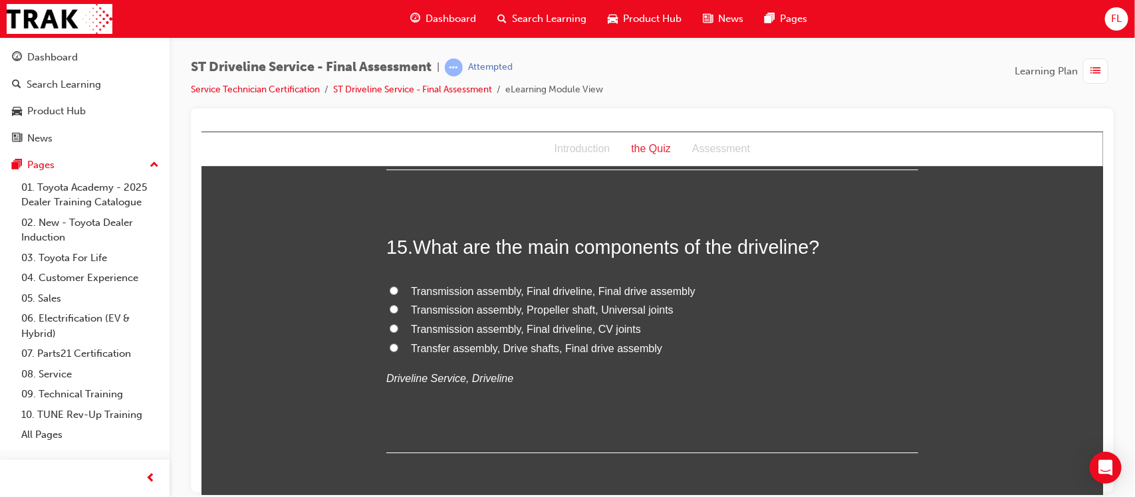
scroll to position [4234, 0]
click at [389, 289] on input "Transmission assembly, Final driveline, Final drive assembly" at bounding box center [393, 289] width 9 height 9
radio input "true"
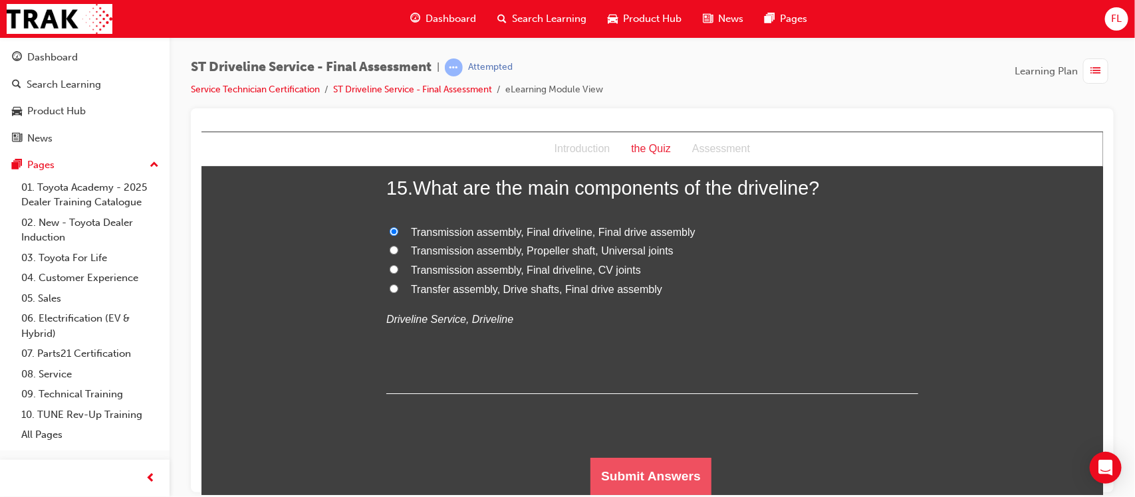
click at [641, 471] on button "Submit Answers" at bounding box center [650, 475] width 121 height 37
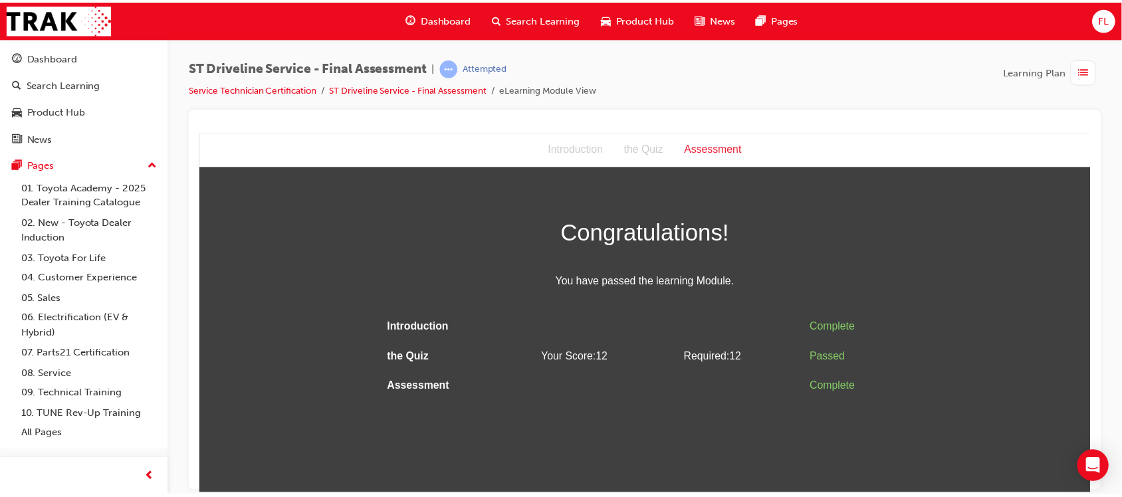
scroll to position [0, 0]
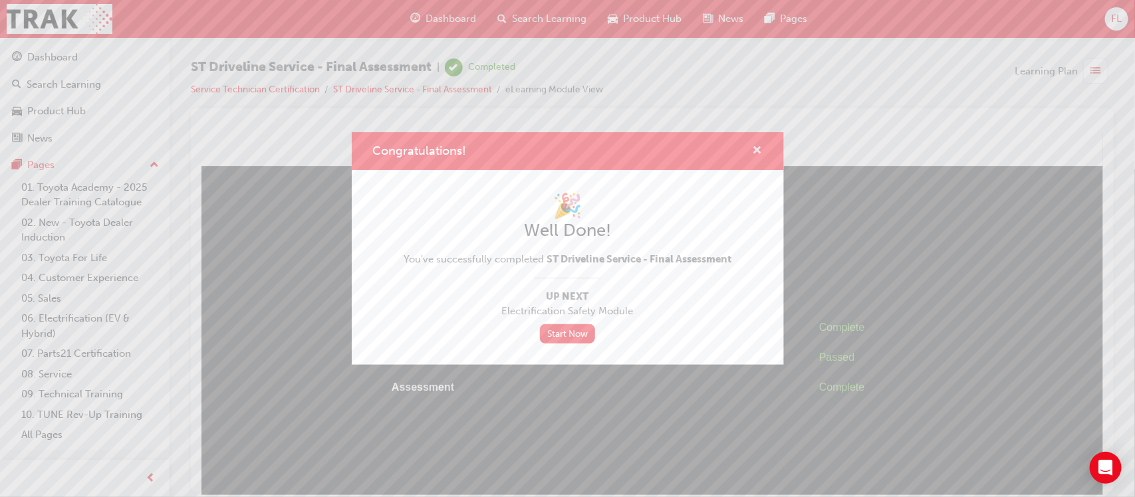
click at [760, 156] on span "cross-icon" at bounding box center [758, 152] width 10 height 12
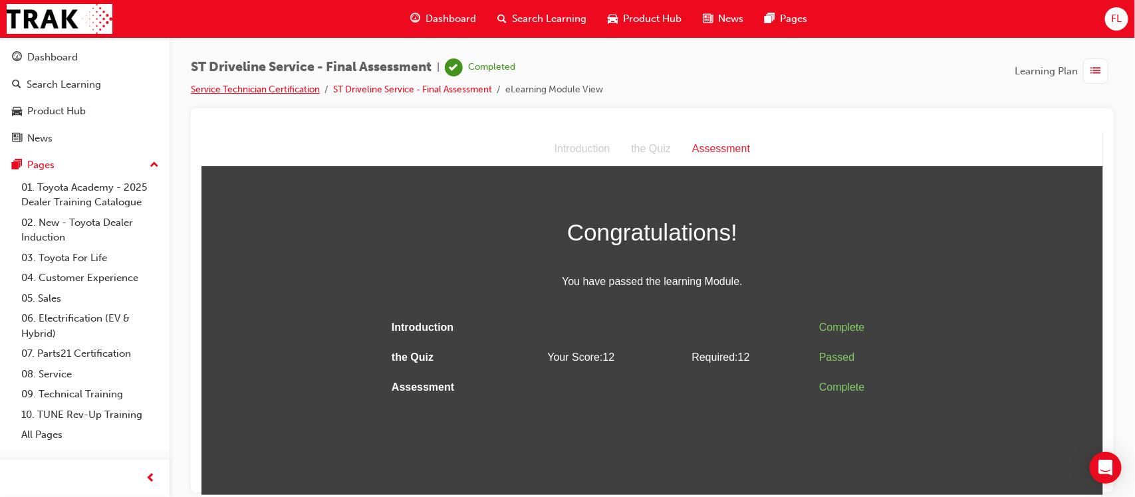
click at [300, 87] on link "Service Technician Certification" at bounding box center [255, 89] width 129 height 11
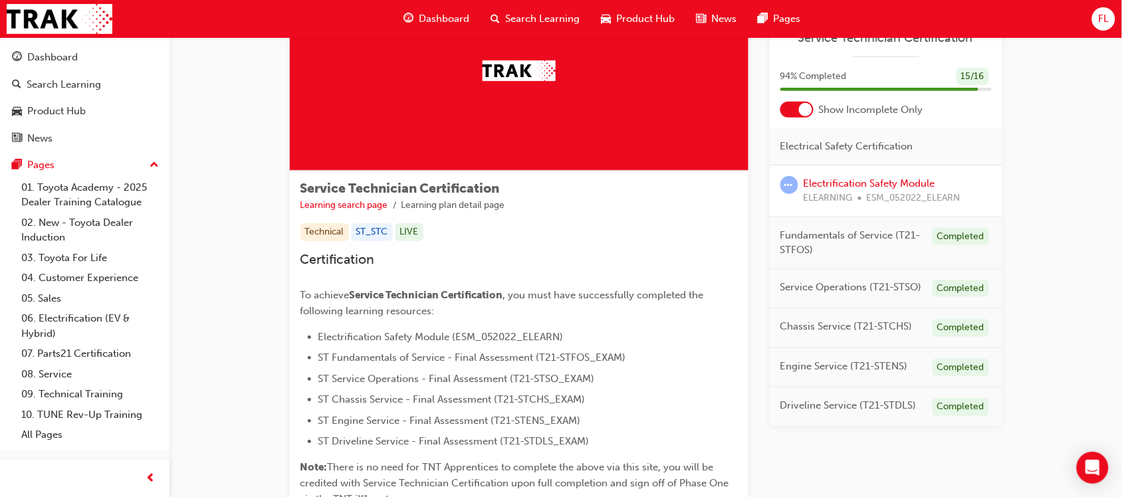
scroll to position [97, 0]
click at [861, 183] on link "Electrification Safety Module" at bounding box center [870, 184] width 132 height 12
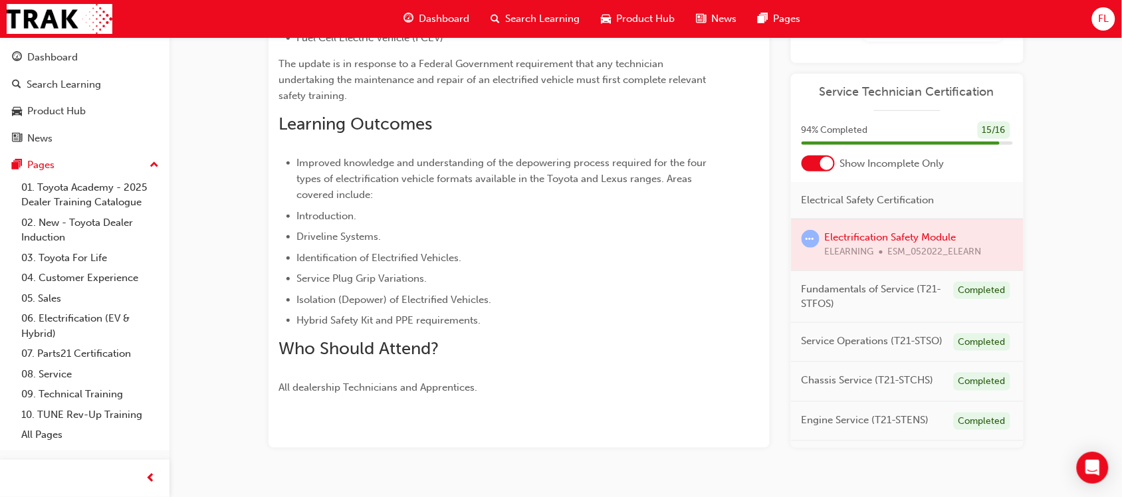
scroll to position [70, 0]
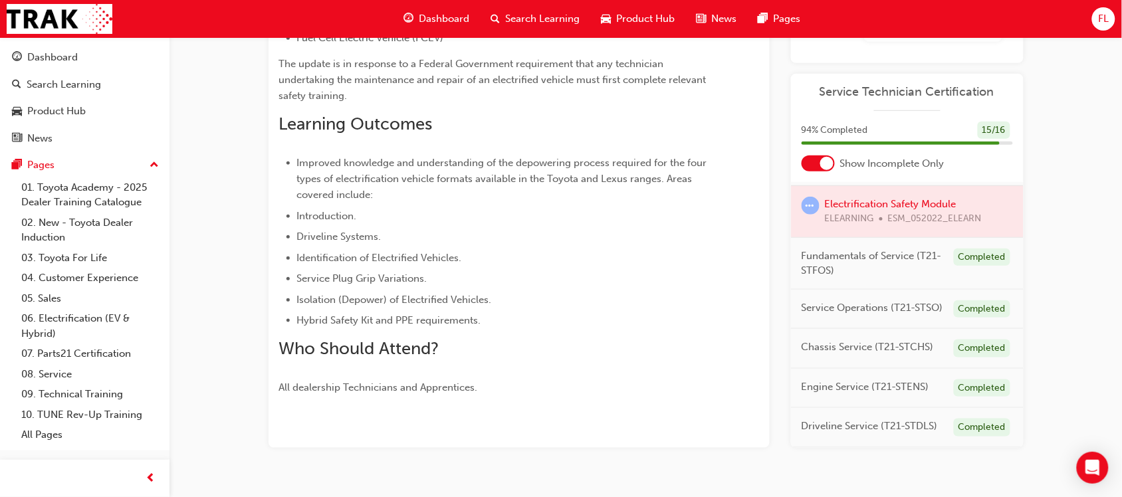
click at [908, 249] on span "Fundamentals of Service (T21-STFOS)" at bounding box center [873, 264] width 142 height 30
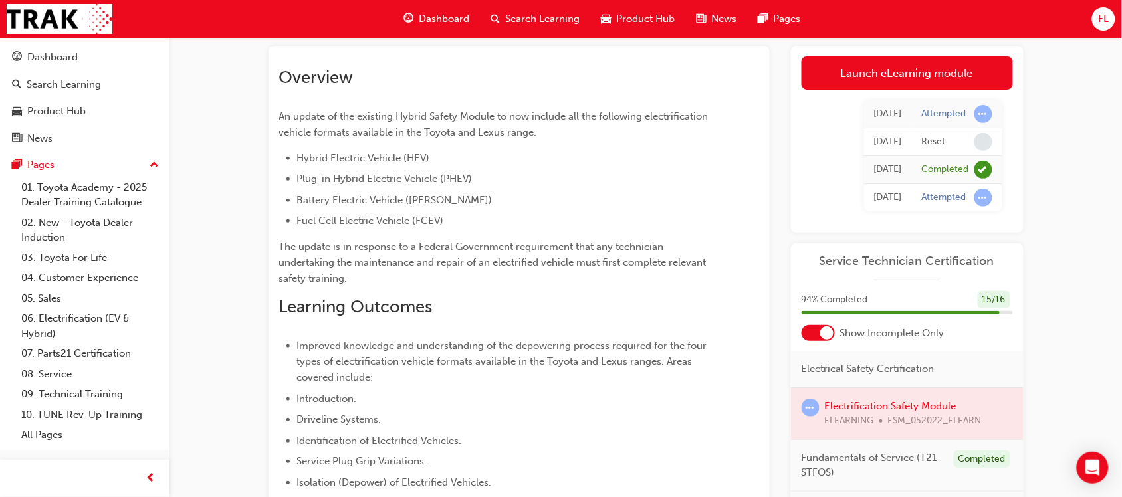
scroll to position [57, 0]
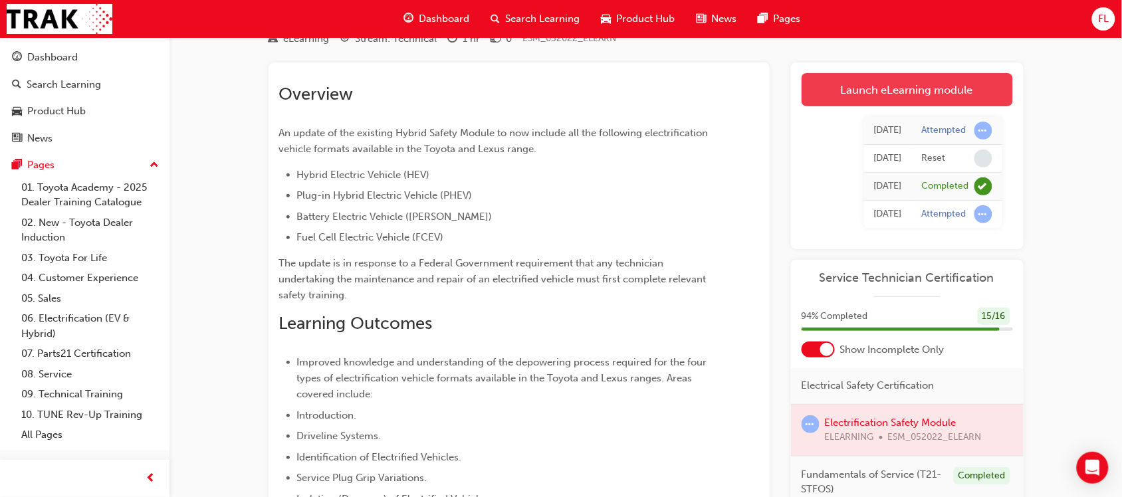
click at [914, 81] on link "Launch eLearning module" at bounding box center [907, 89] width 211 height 33
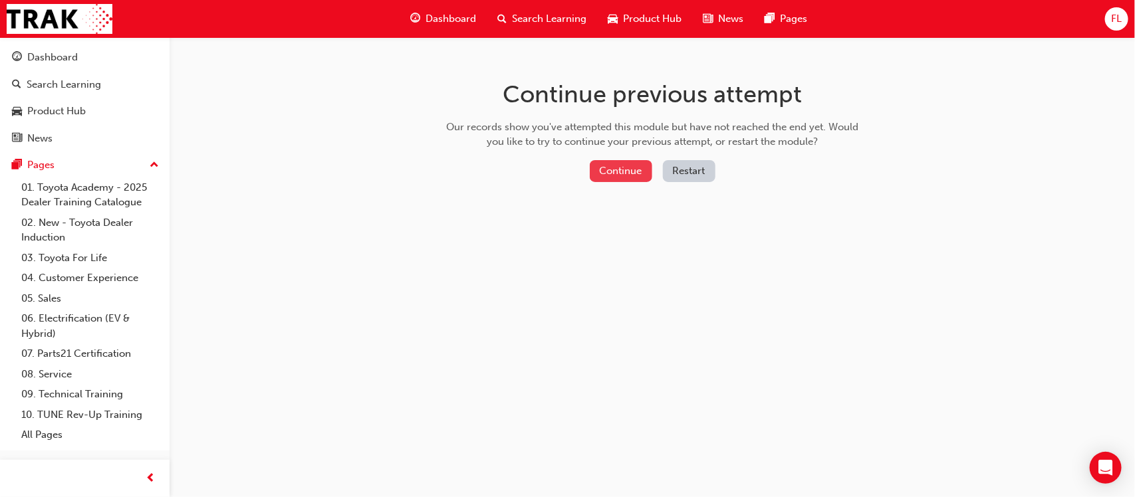
click at [620, 177] on button "Continue" at bounding box center [621, 171] width 62 height 22
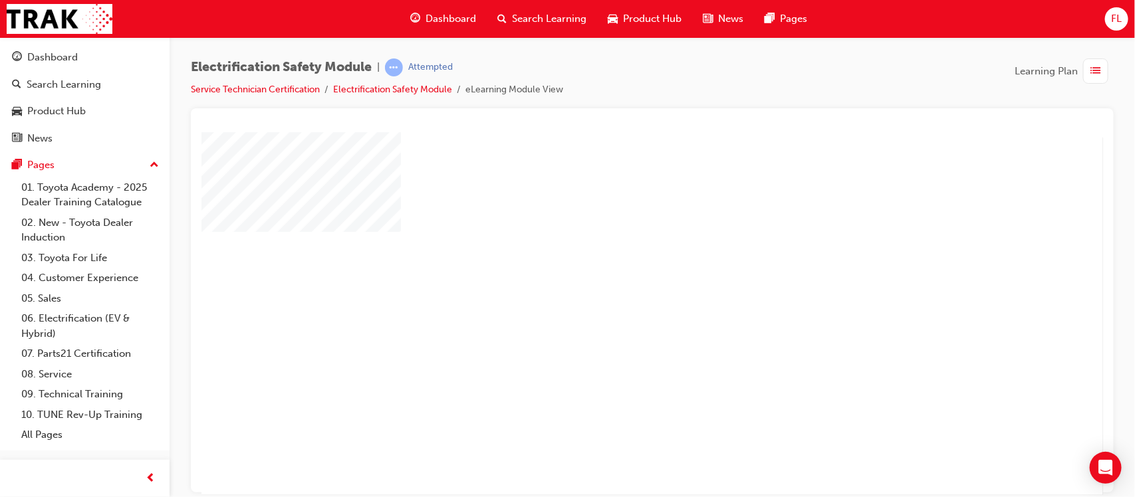
click at [613, 275] on div "play" at bounding box center [613, 275] width 0 height 0
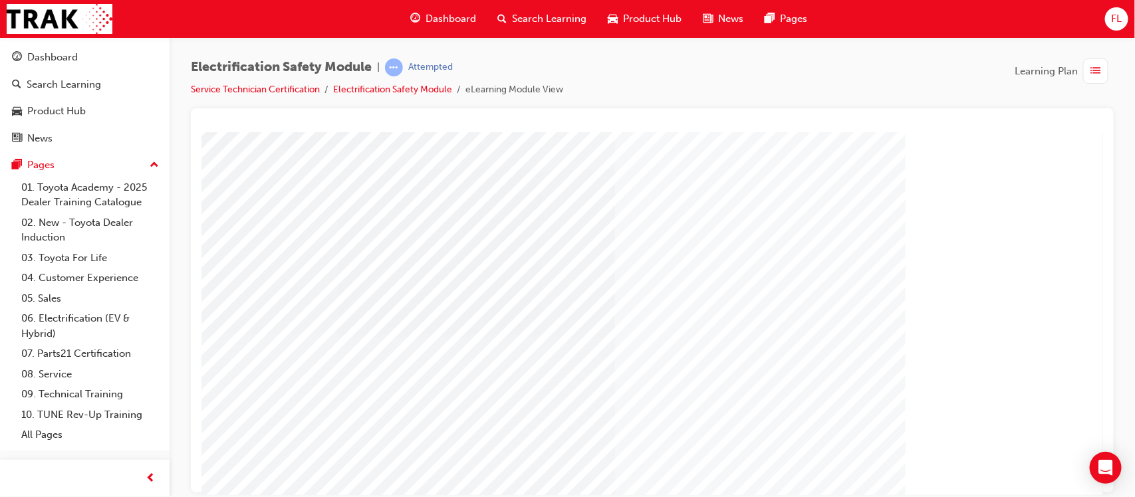
scroll to position [148, 0]
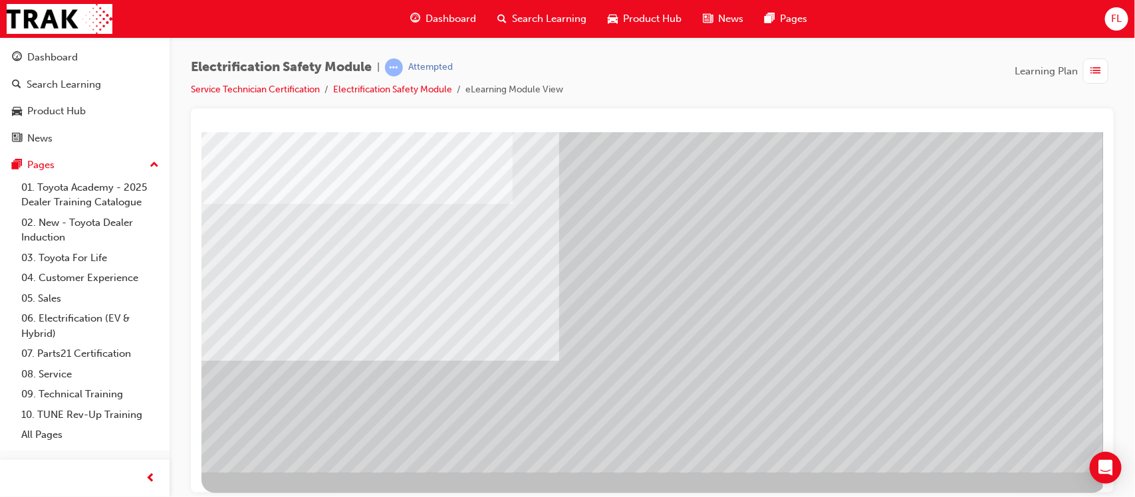
scroll to position [138, 0]
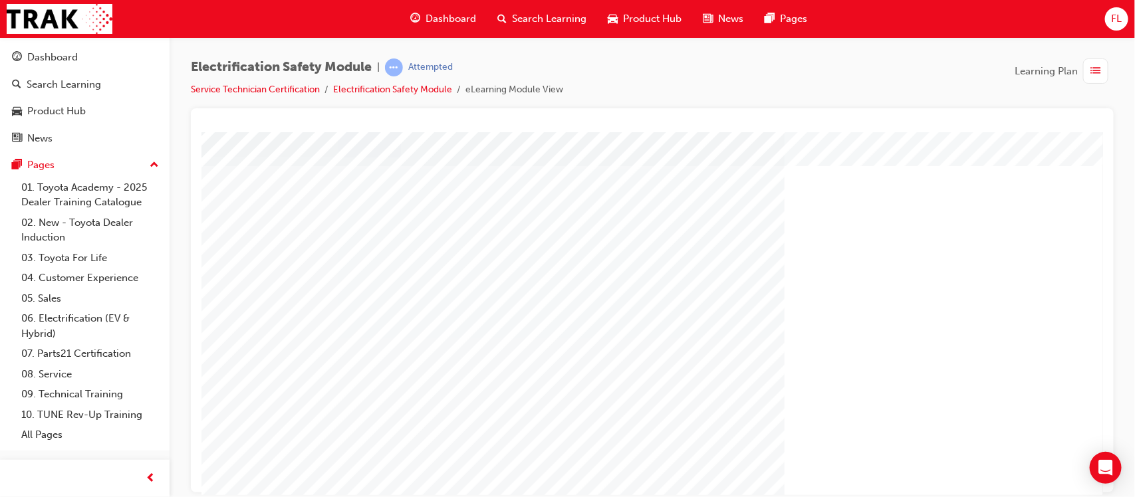
scroll to position [148, 0]
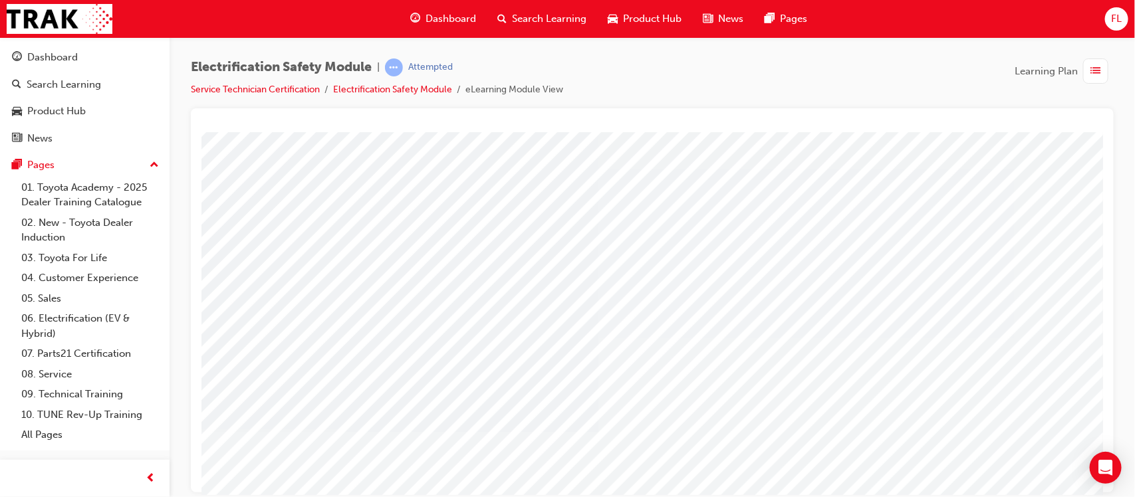
scroll to position [0, 0]
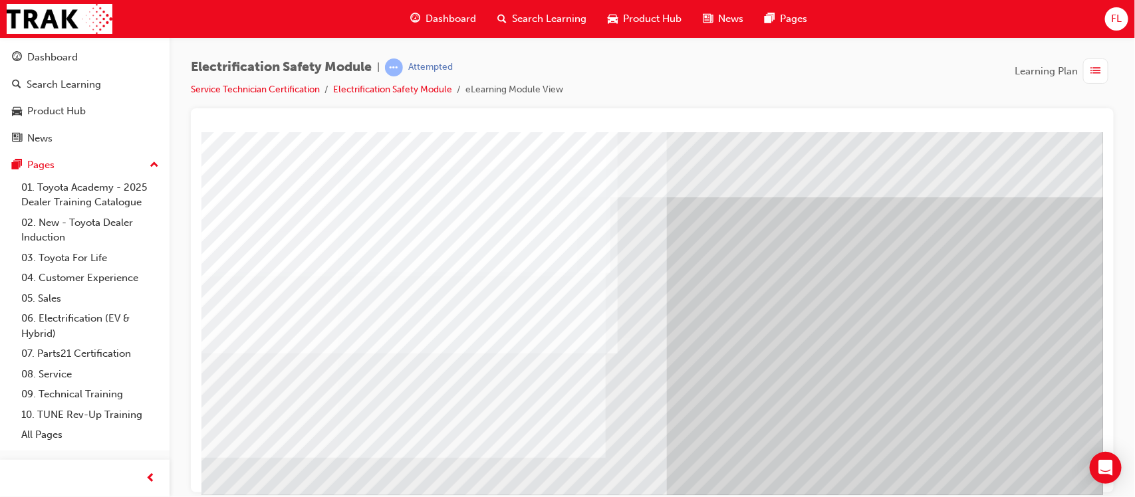
scroll to position [0, 0]
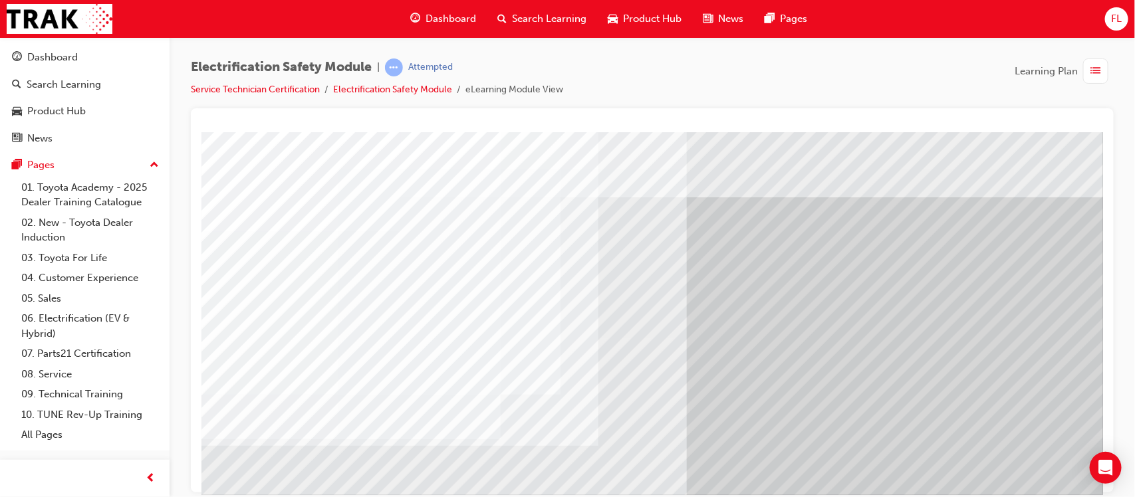
scroll to position [148, 0]
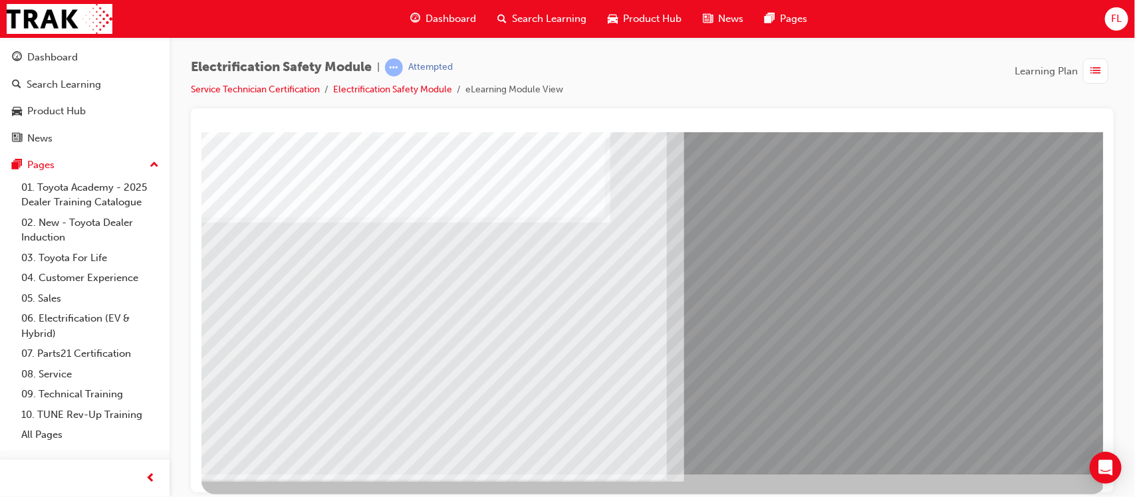
scroll to position [142, 0]
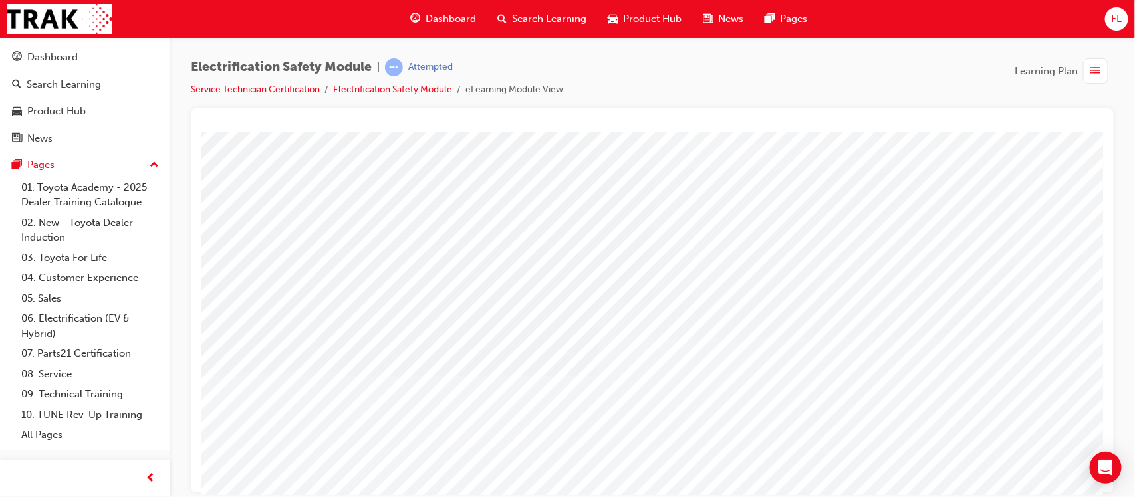
scroll to position [74, 0]
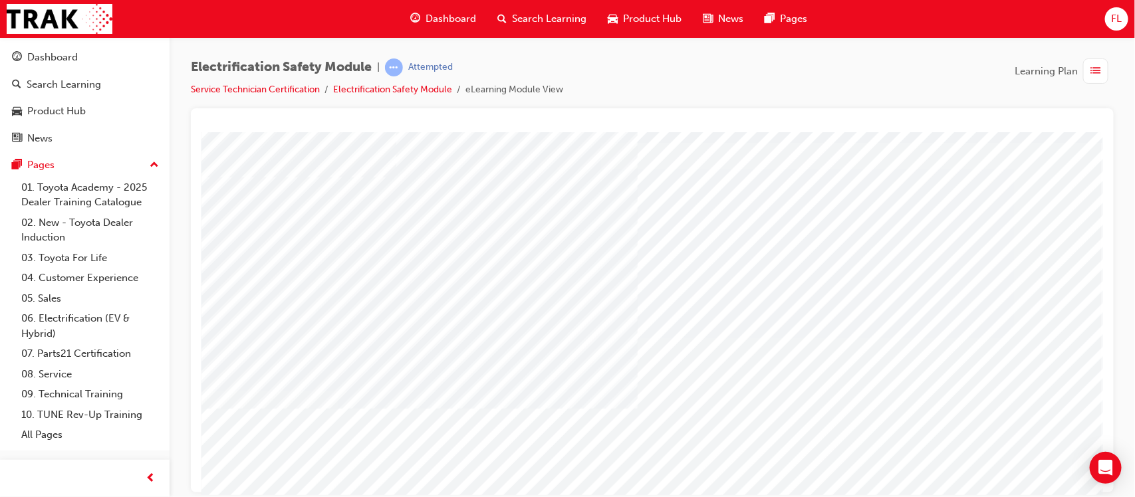
scroll to position [54, 5]
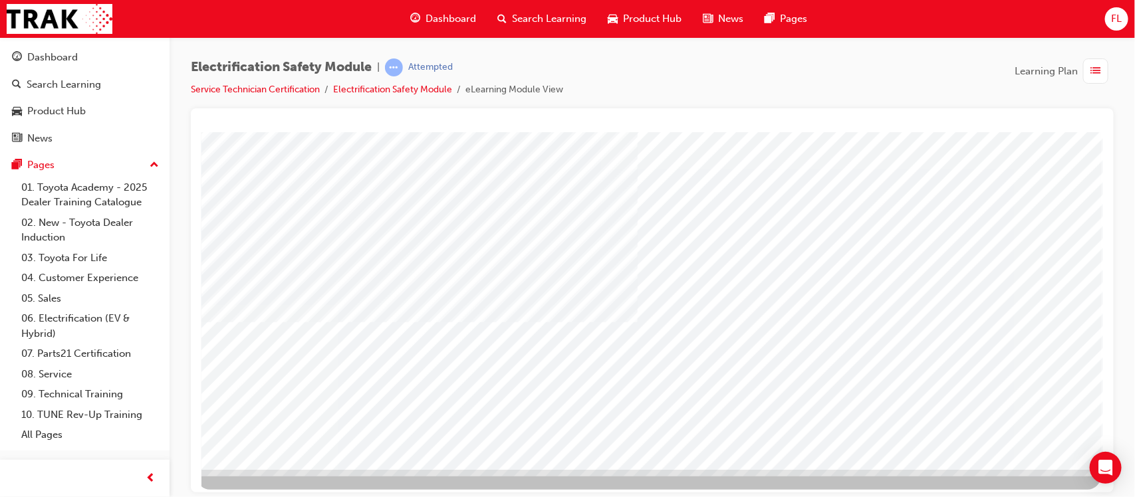
scroll to position [148, 5]
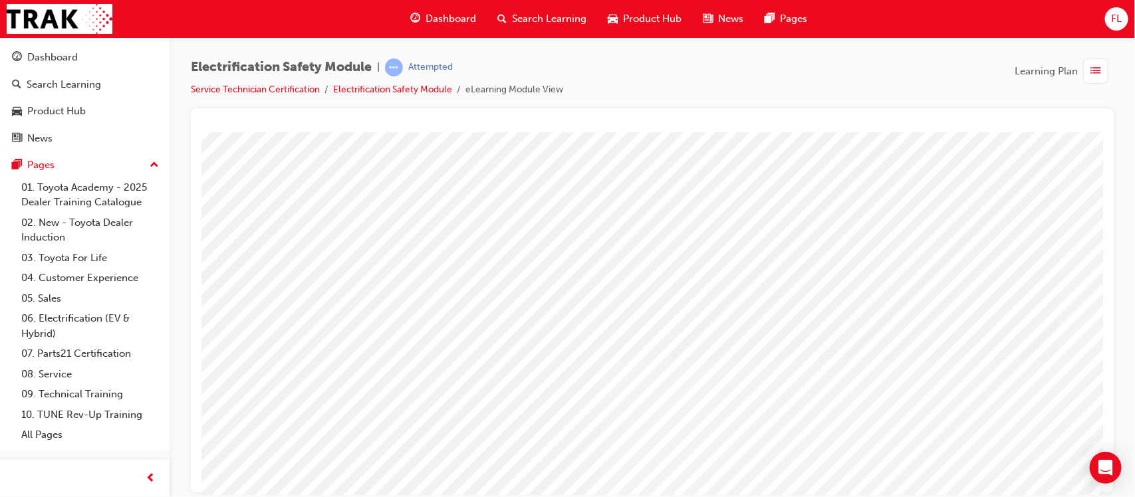
scroll to position [124, 0]
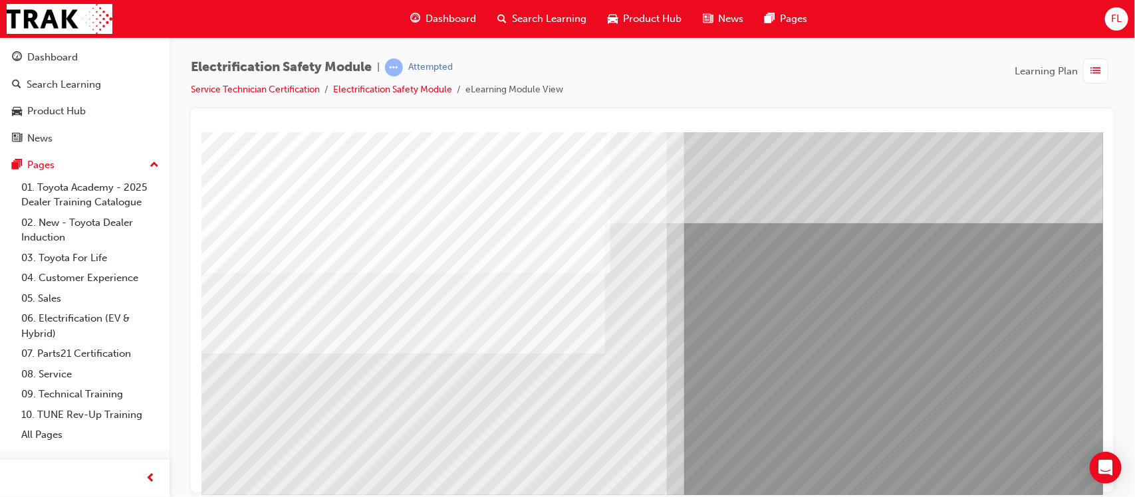
scroll to position [148, 0]
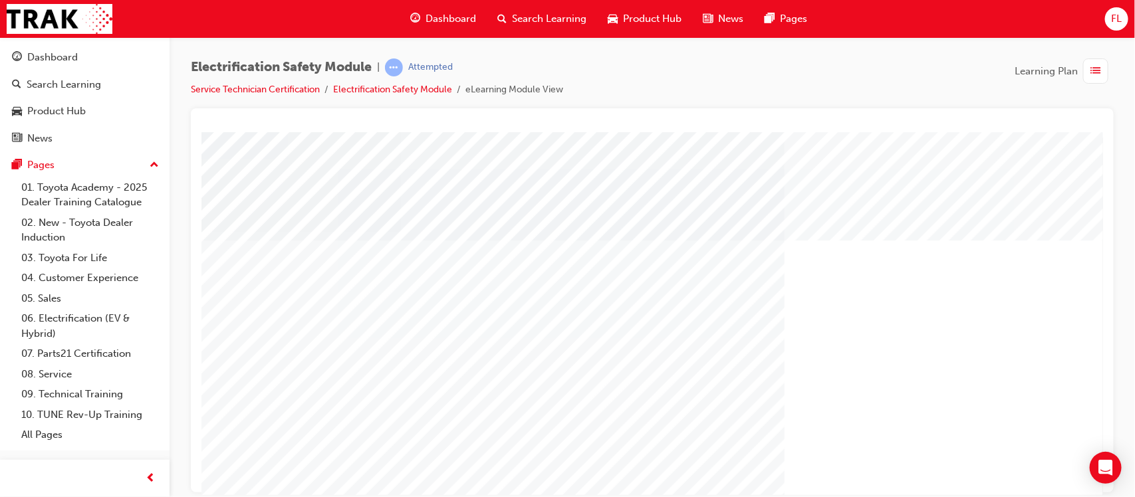
click at [1007, 427] on div "" at bounding box center [653, 371] width 904 height 479
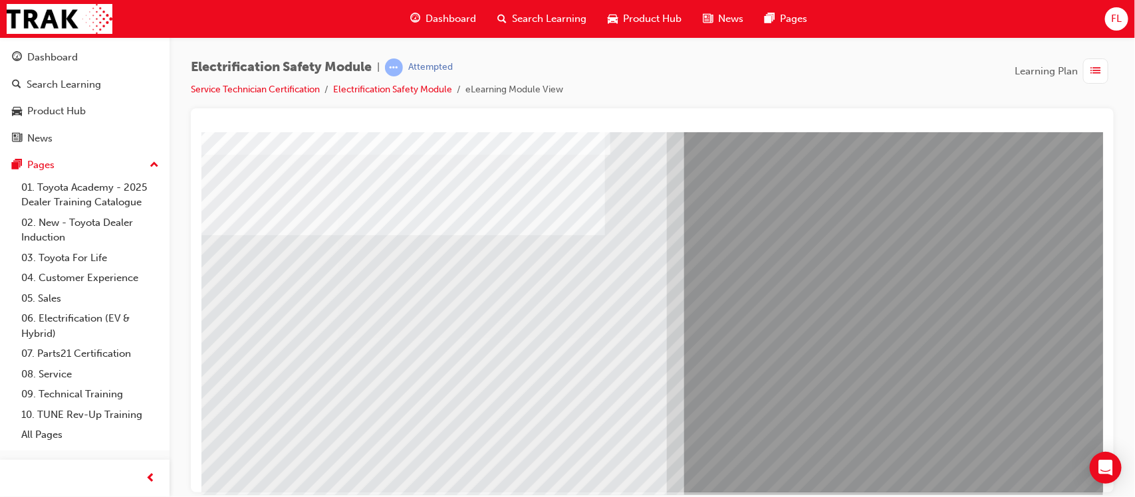
scroll to position [123, 0]
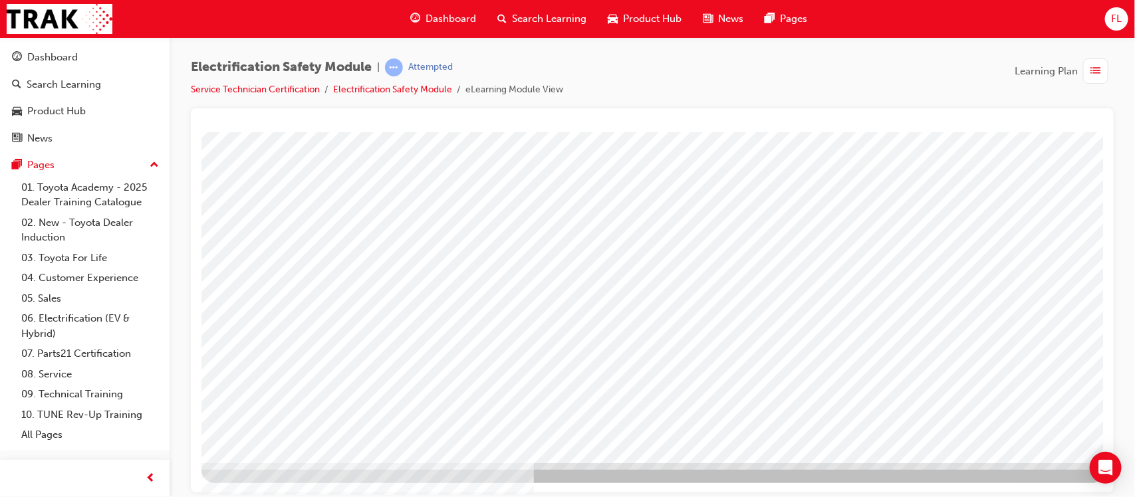
scroll to position [0, 0]
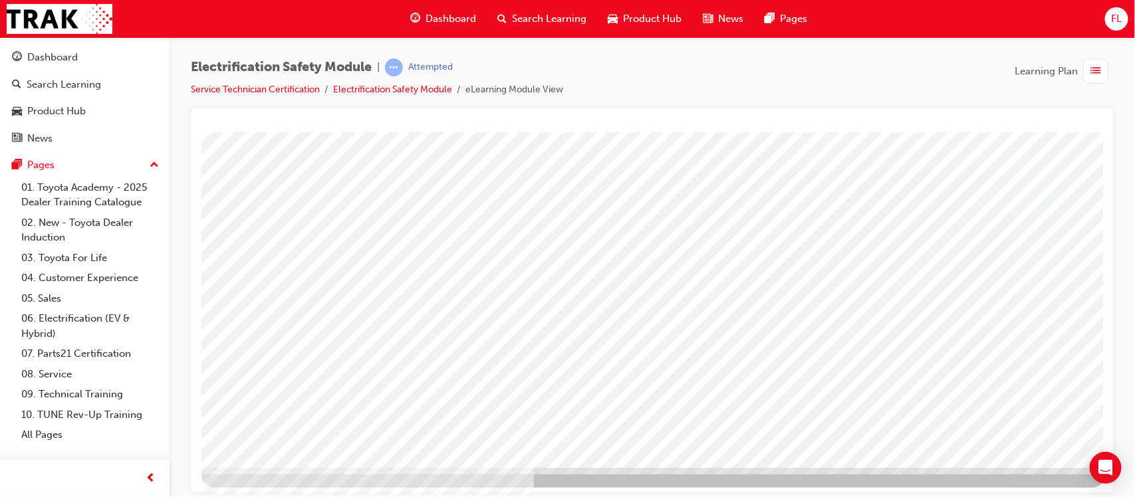
scroll to position [146, 0]
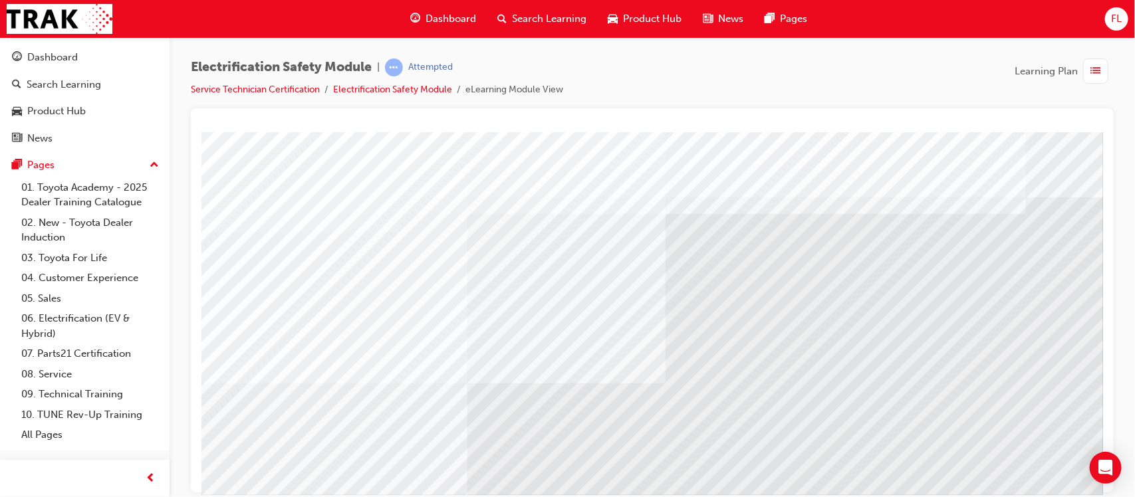
scroll to position [148, 0]
